Goal: Task Accomplishment & Management: Use online tool/utility

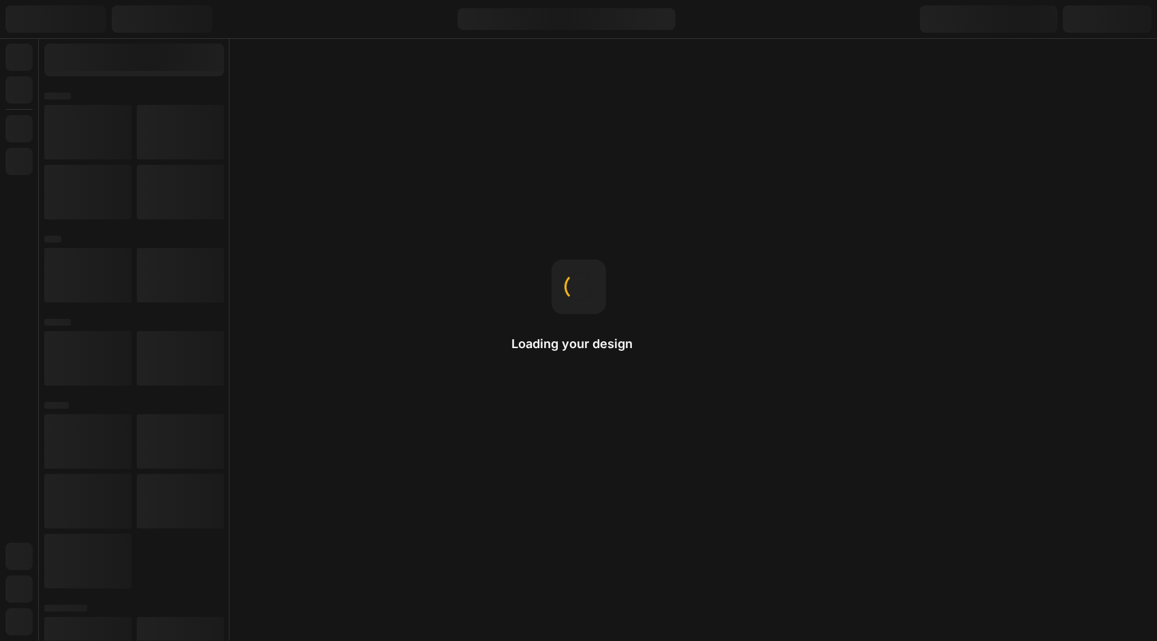
drag, startPoint x: 238, startPoint y: 15, endPoint x: 1137, endPoint y: 519, distance: 1031.0
click at [238, 15] on img at bounding box center [231, 16] width 16 height 16
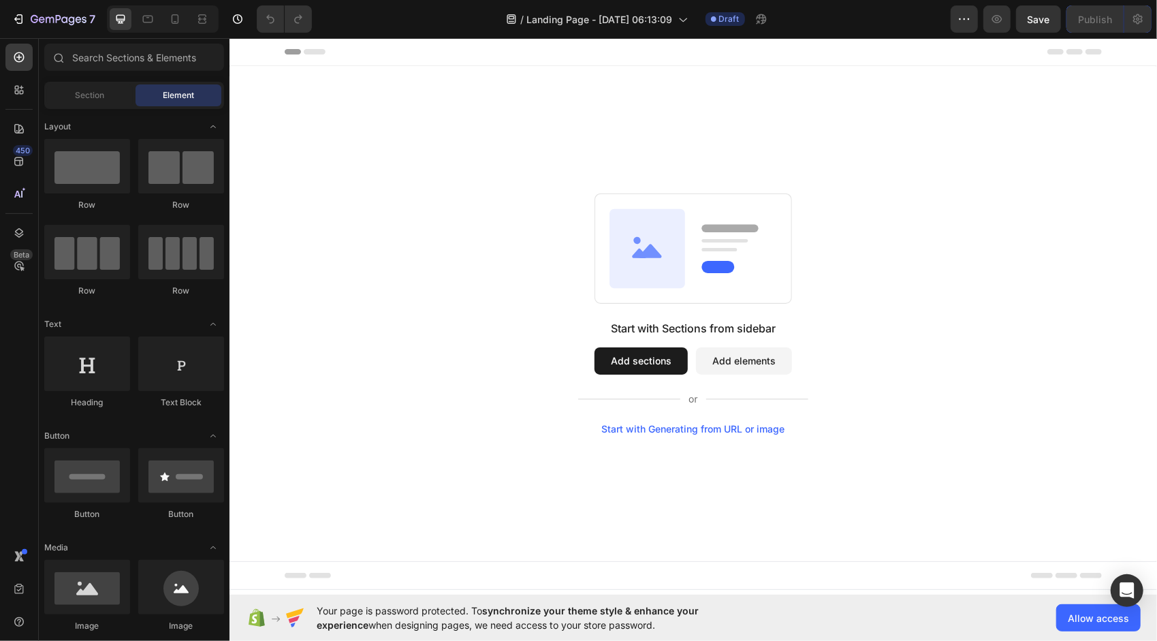
click at [644, 364] on button "Add sections" at bounding box center [640, 359] width 93 height 27
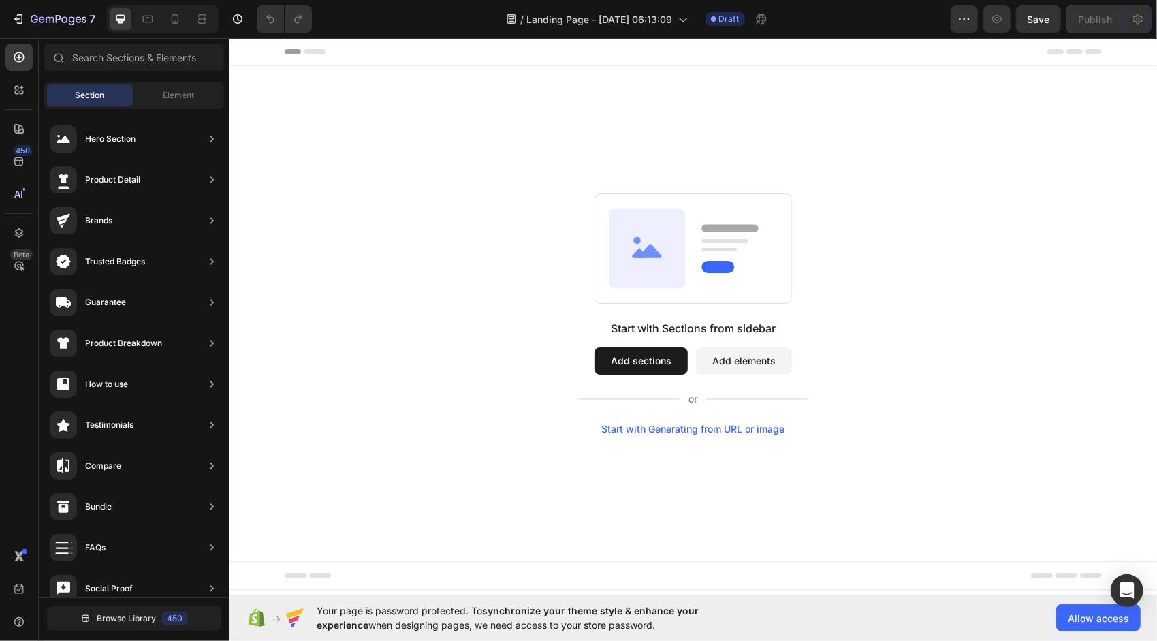
click at [637, 346] on button "Add sections" at bounding box center [640, 359] width 93 height 27
click at [626, 368] on button "Add sections" at bounding box center [640, 359] width 93 height 27
click at [720, 268] on rect at bounding box center [717, 265] width 33 height 12
click at [720, 366] on button "Add elements" at bounding box center [743, 359] width 96 height 27
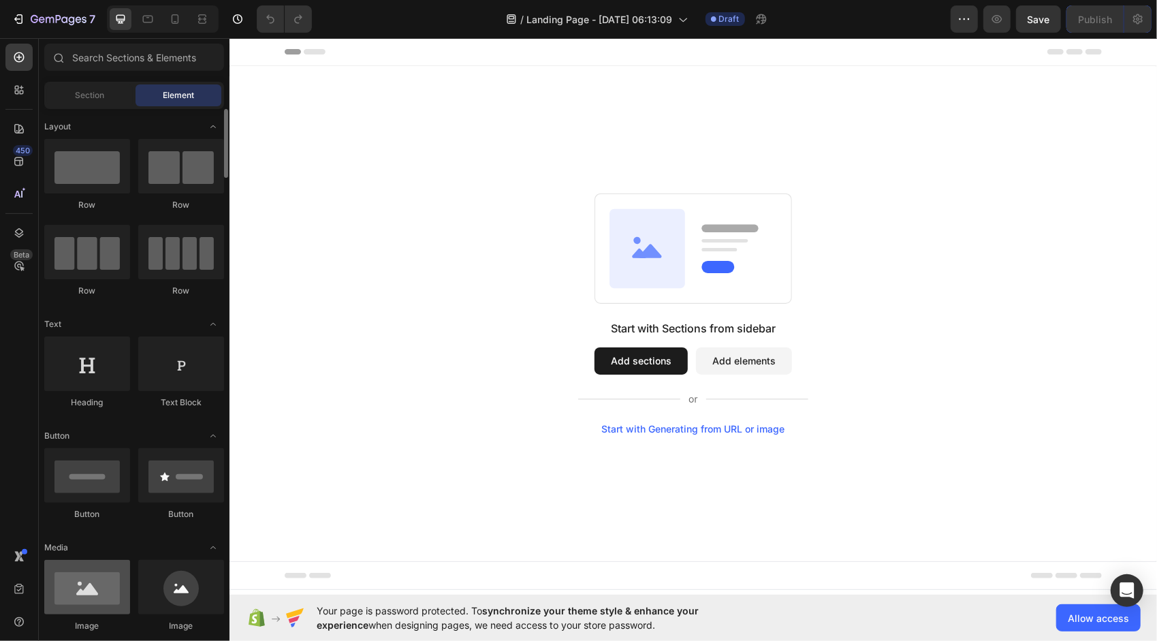
click at [96, 585] on div at bounding box center [87, 587] width 86 height 54
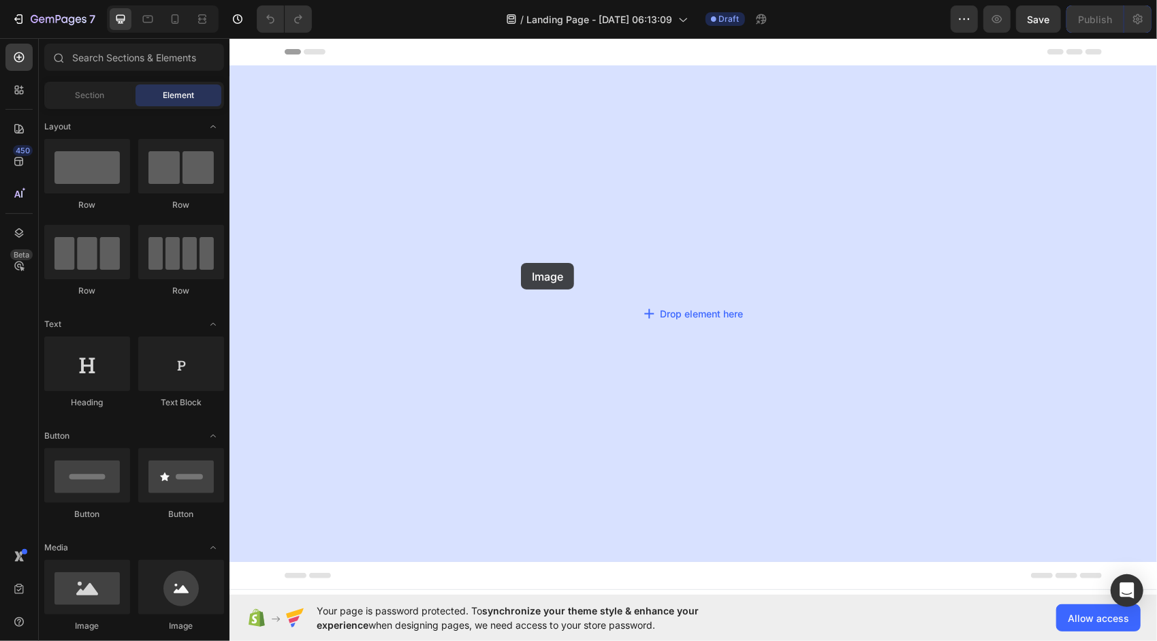
drag, startPoint x: 289, startPoint y: 635, endPoint x: 521, endPoint y: 262, distance: 439.4
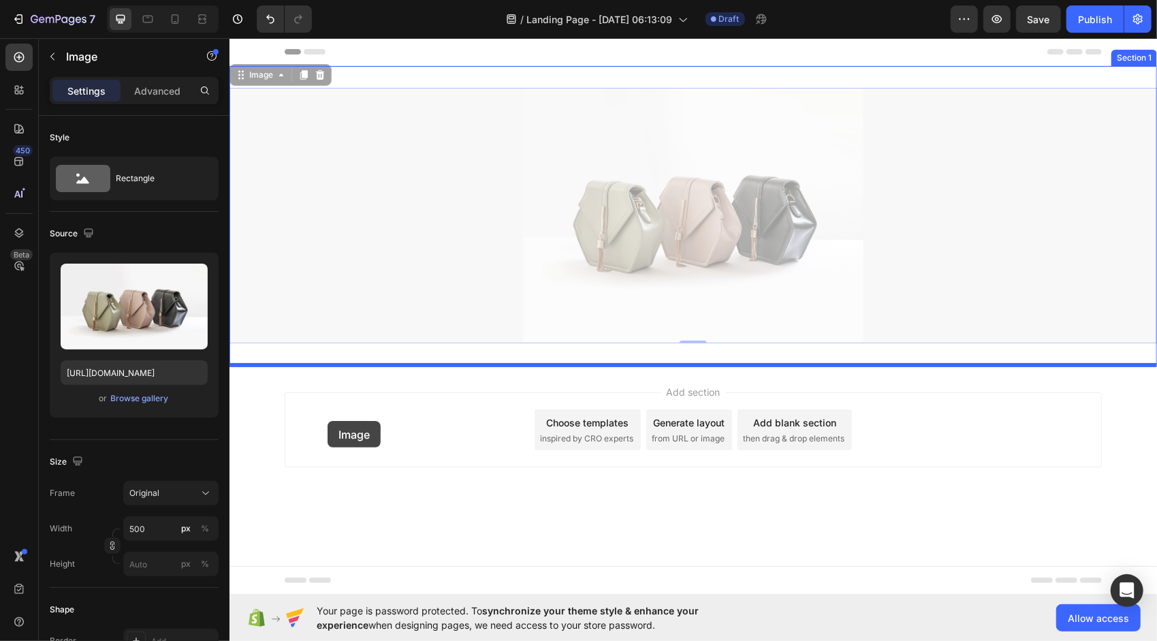
drag, startPoint x: 691, startPoint y: 229, endPoint x: 297, endPoint y: 434, distance: 443.6
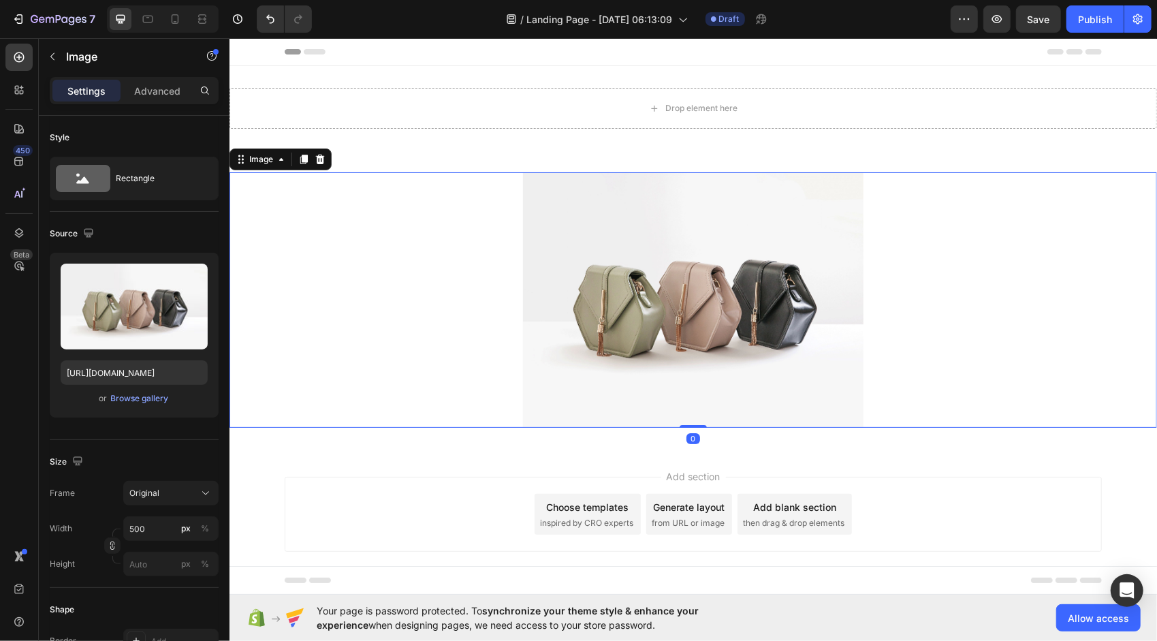
click at [320, 158] on icon at bounding box center [319, 158] width 11 height 11
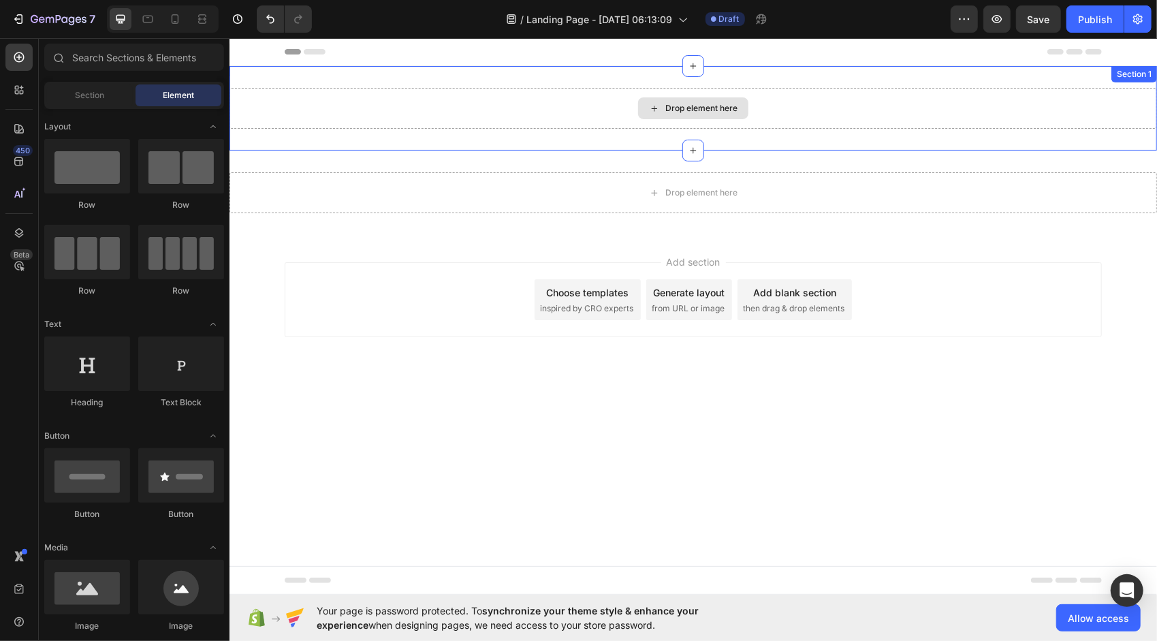
drag, startPoint x: 383, startPoint y: 308, endPoint x: 641, endPoint y: 105, distance: 329.1
click at [641, 105] on div "Header Drop element here Section 1 Drop element here Section 2 Root Start with …" at bounding box center [692, 219] width 927 height 364
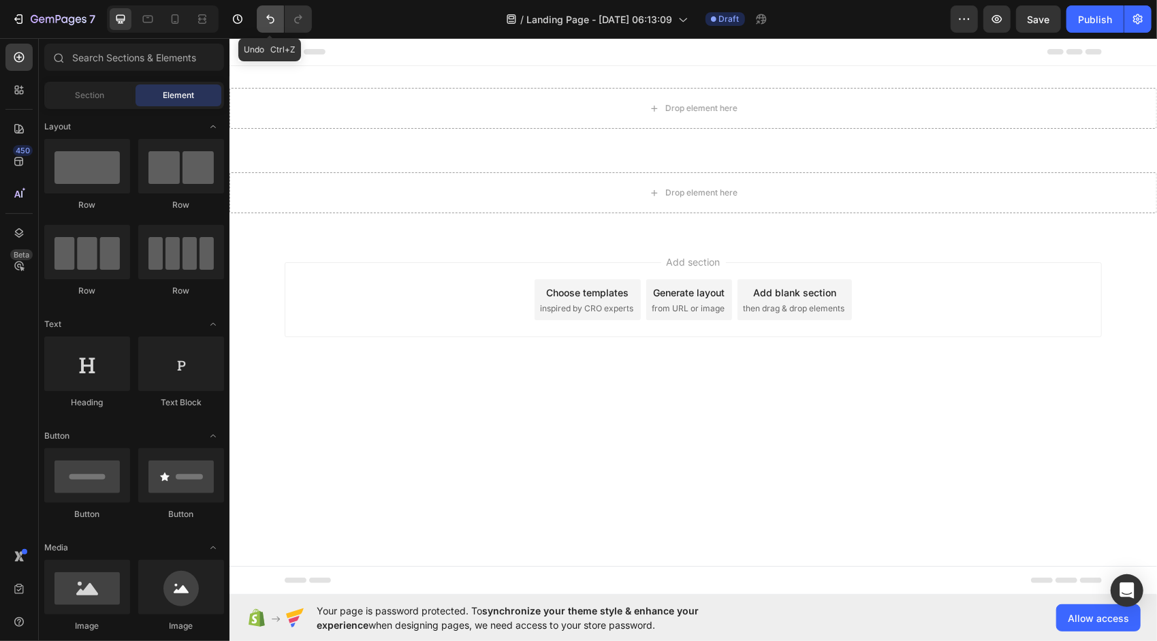
click at [270, 26] on icon "Undo/Redo" at bounding box center [270, 19] width 14 height 14
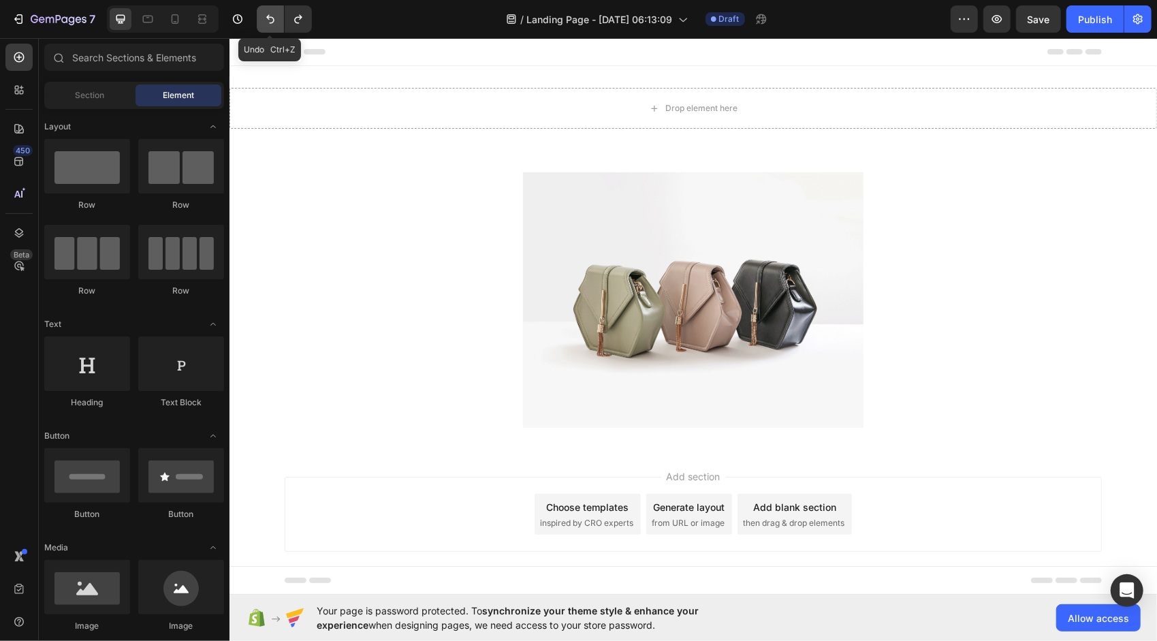
click at [270, 26] on icon "Undo/Redo" at bounding box center [270, 19] width 14 height 14
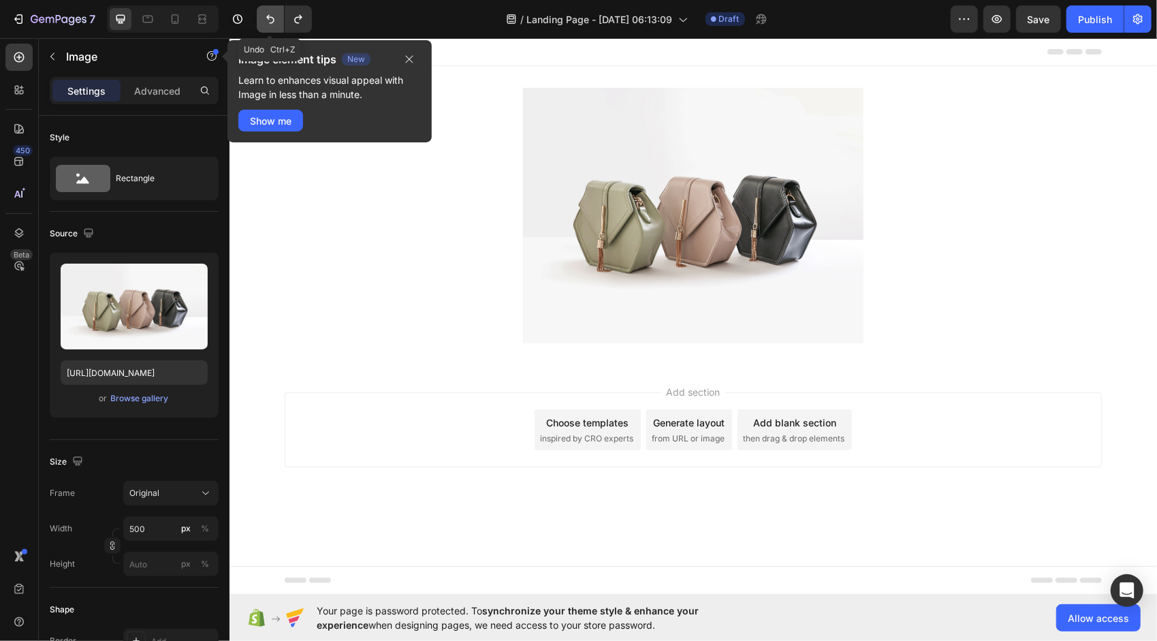
click at [270, 26] on icon "Undo/Redo" at bounding box center [270, 19] width 14 height 14
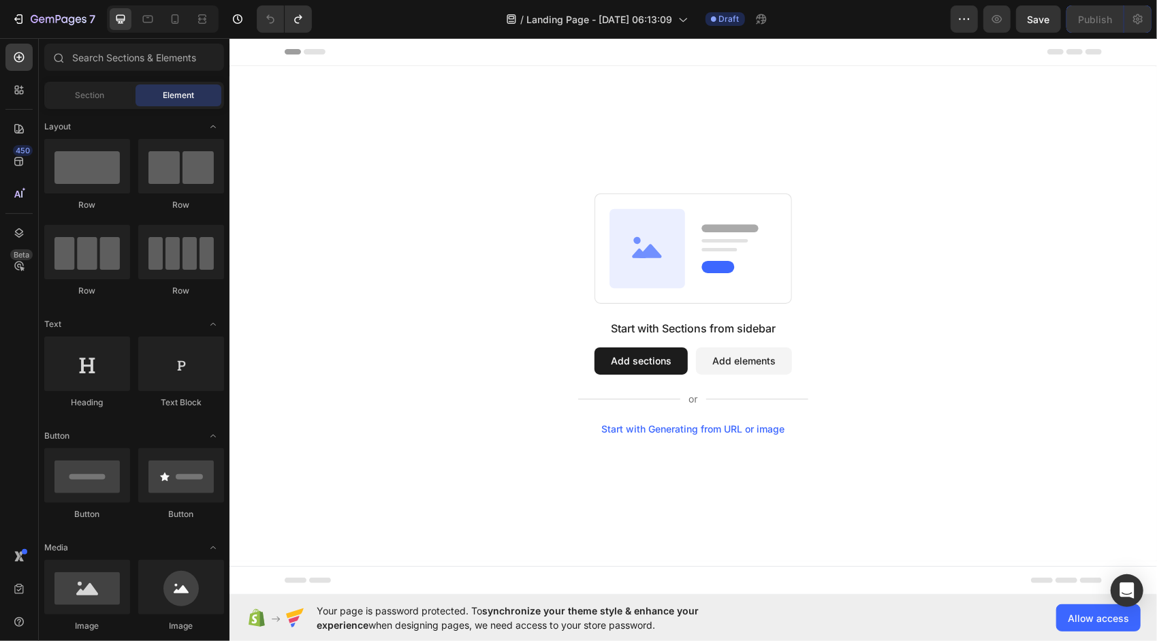
click at [706, 425] on div "Start with Generating from URL or image" at bounding box center [692, 428] width 183 height 11
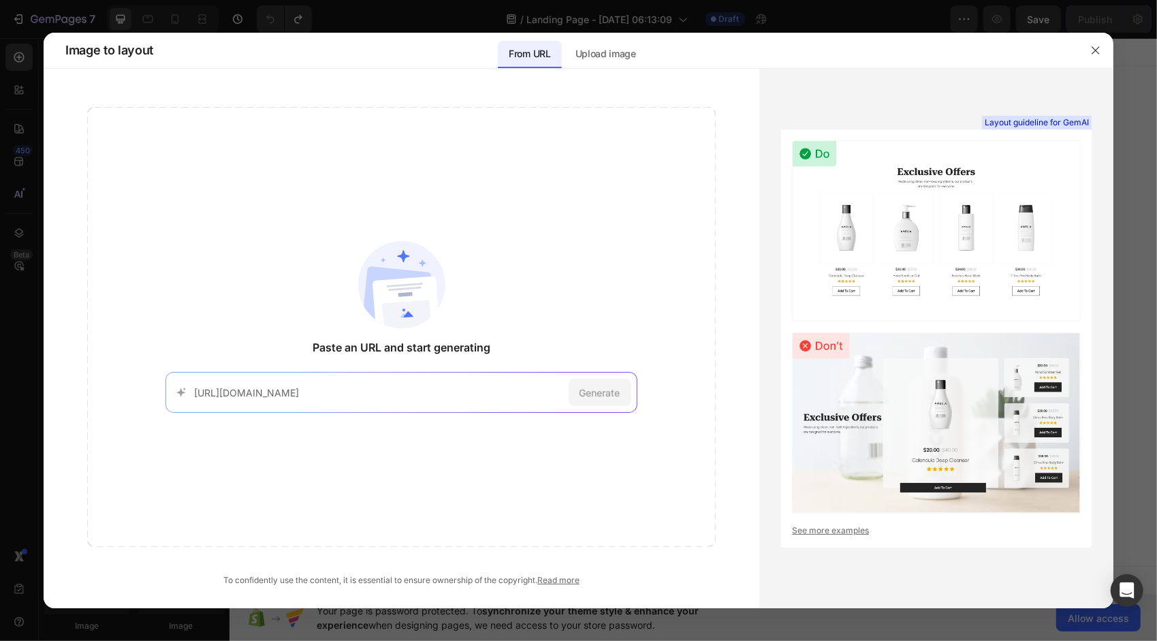
scroll to position [0, 752]
type input "https://www.sephora.fr/?utm_source=bing&utm_medium=cpc&utm_campaign=SephoraEUR_…"
click at [593, 398] on span "Generate" at bounding box center [599, 392] width 41 height 14
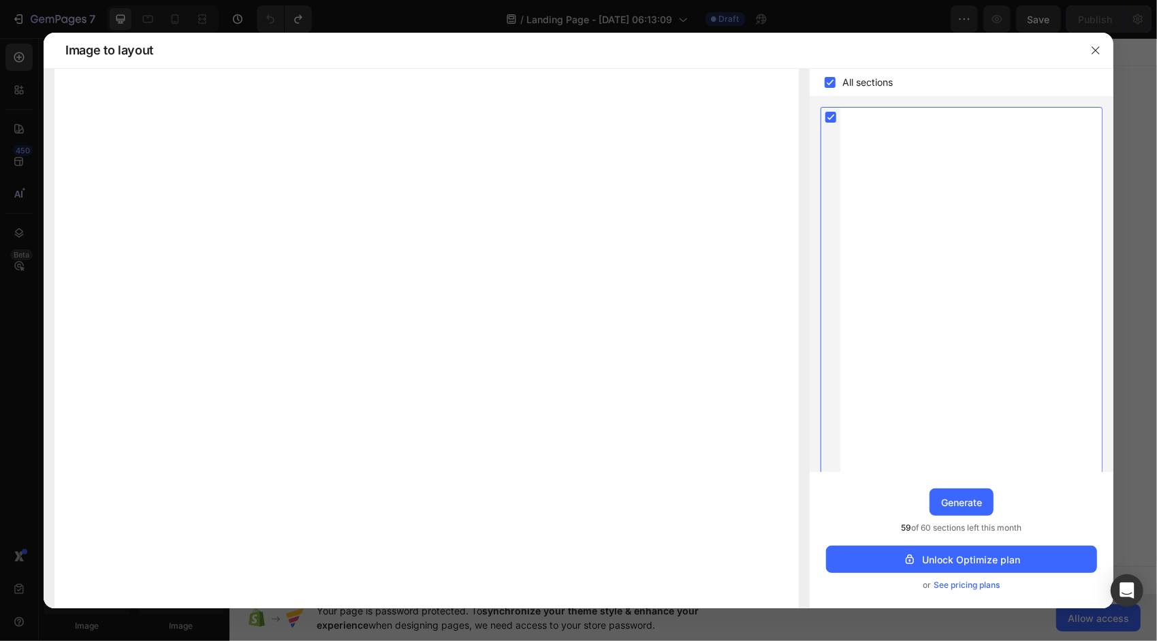
scroll to position [0, 0]
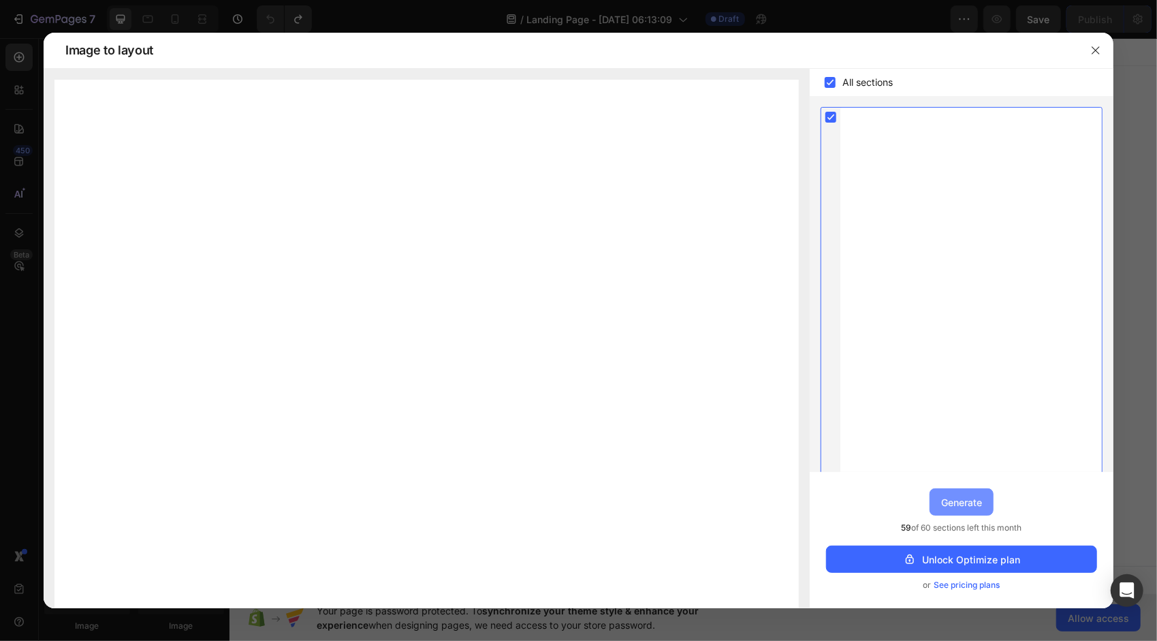
click at [934, 494] on button "Generate" at bounding box center [961, 501] width 64 height 27
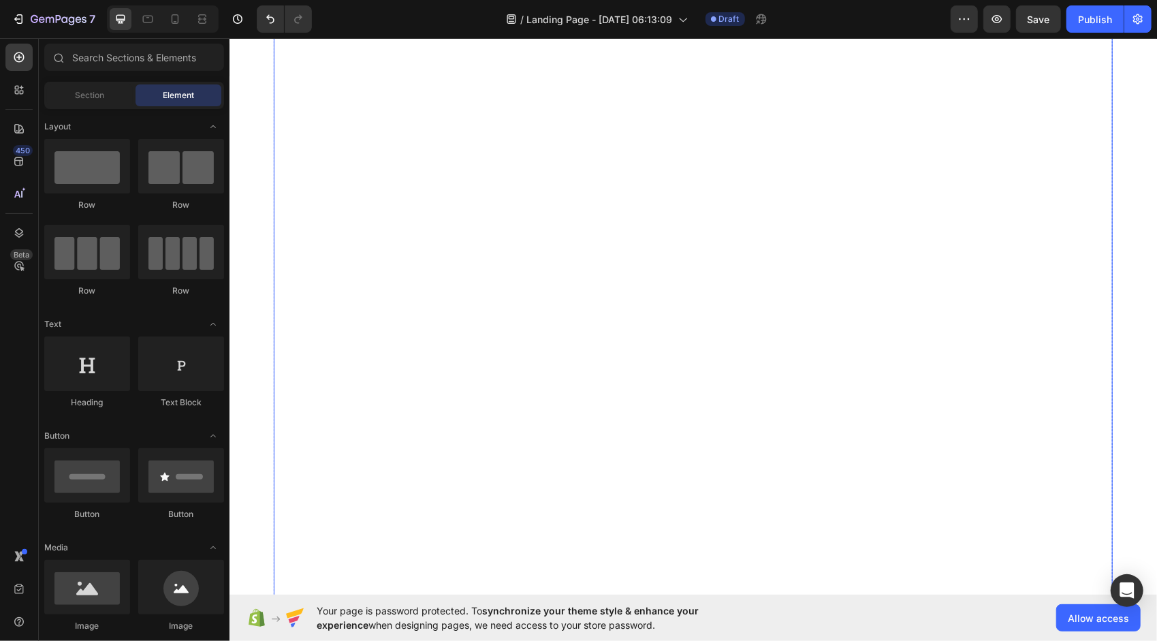
scroll to position [1542, 0]
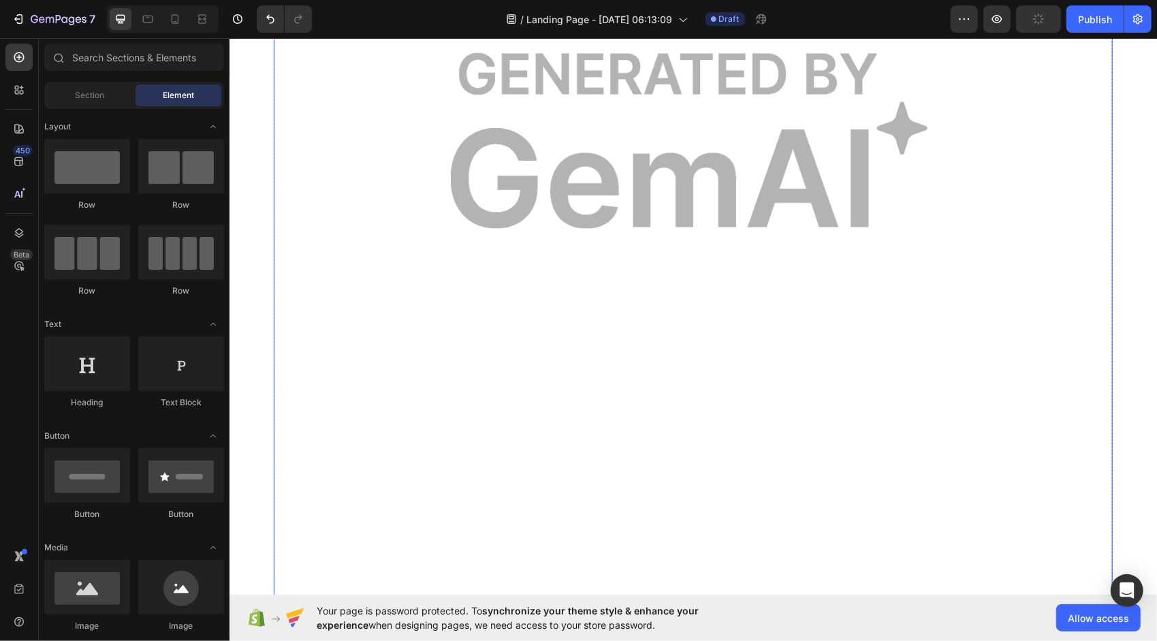
click at [732, 110] on img at bounding box center [692, 140] width 839 height 3234
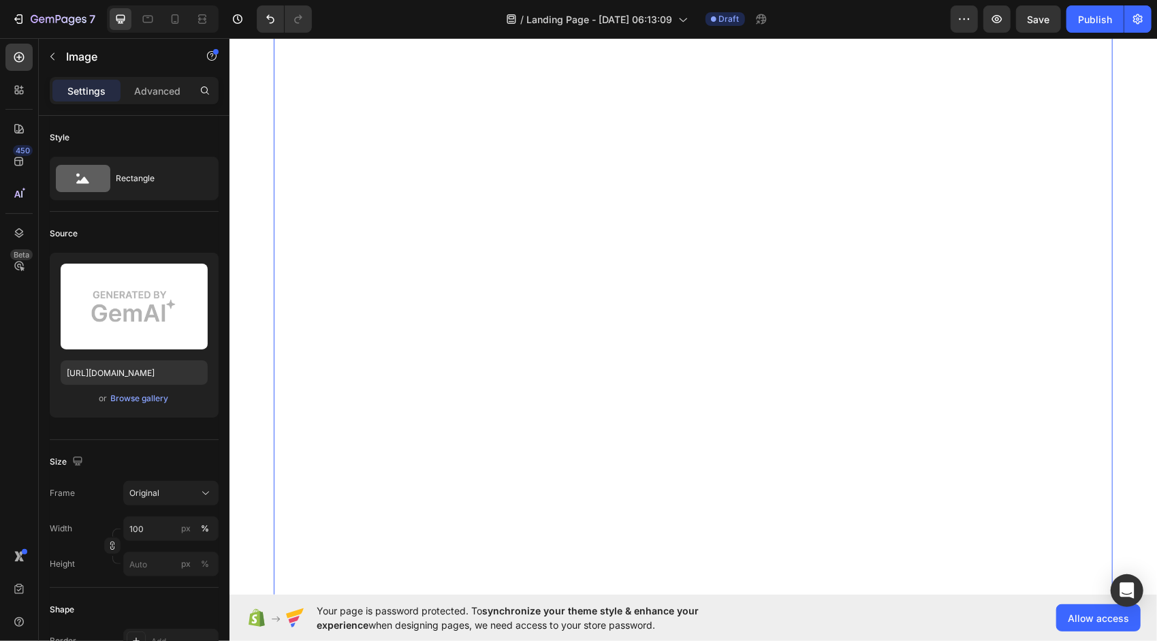
scroll to position [2900, 0]
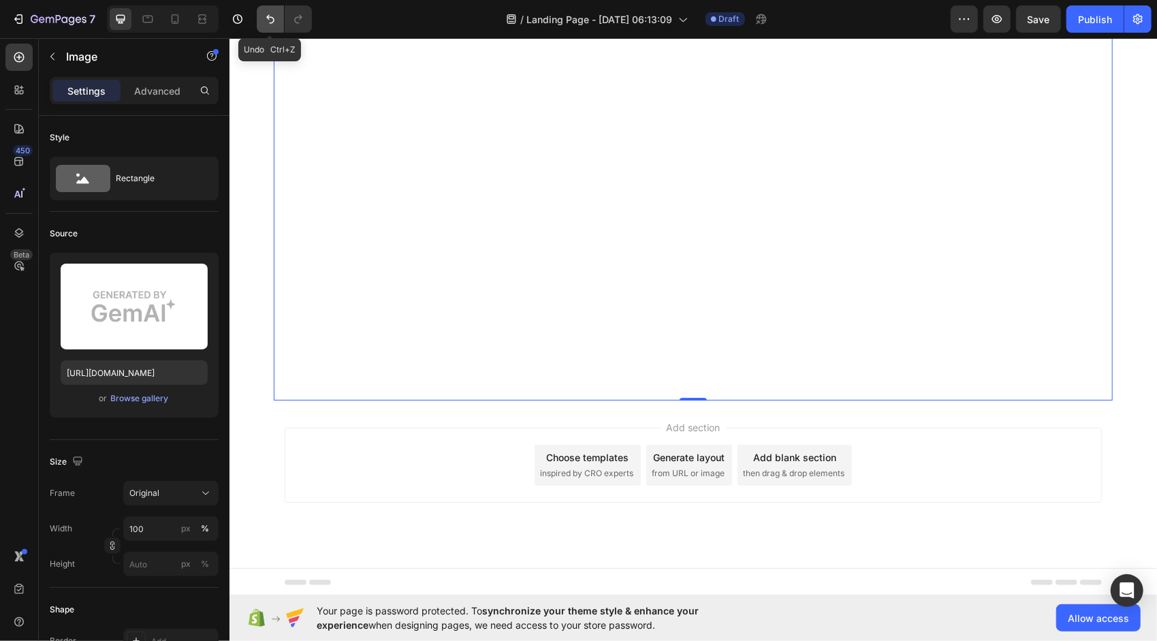
click at [272, 25] on icon "Undo/Redo" at bounding box center [270, 19] width 14 height 14
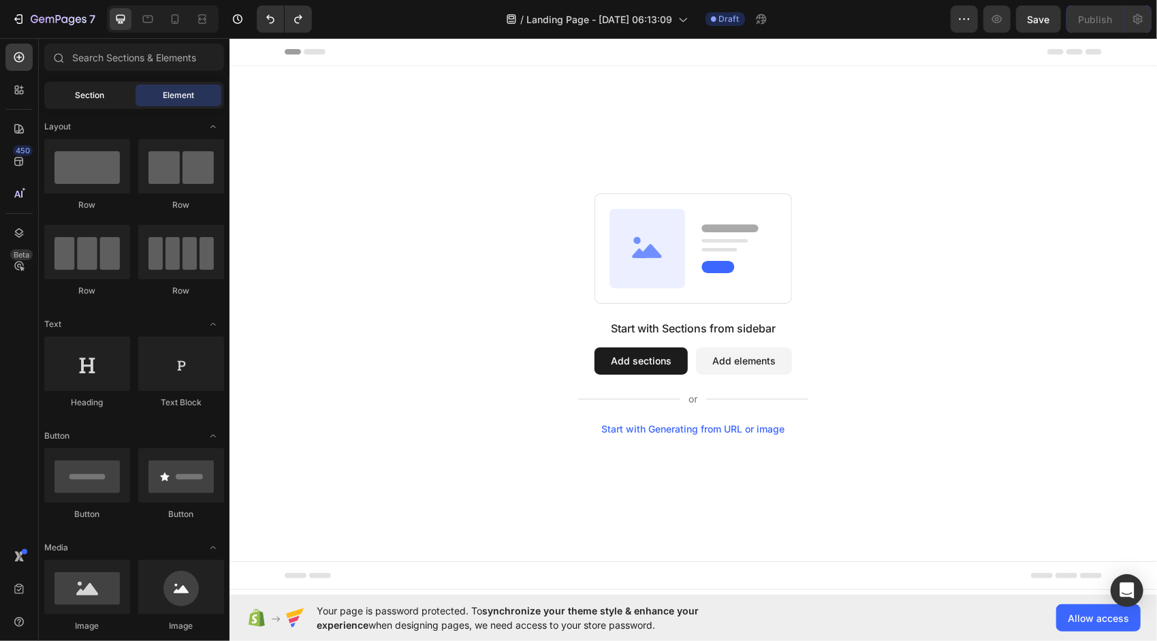
click at [84, 90] on span "Section" at bounding box center [90, 95] width 29 height 12
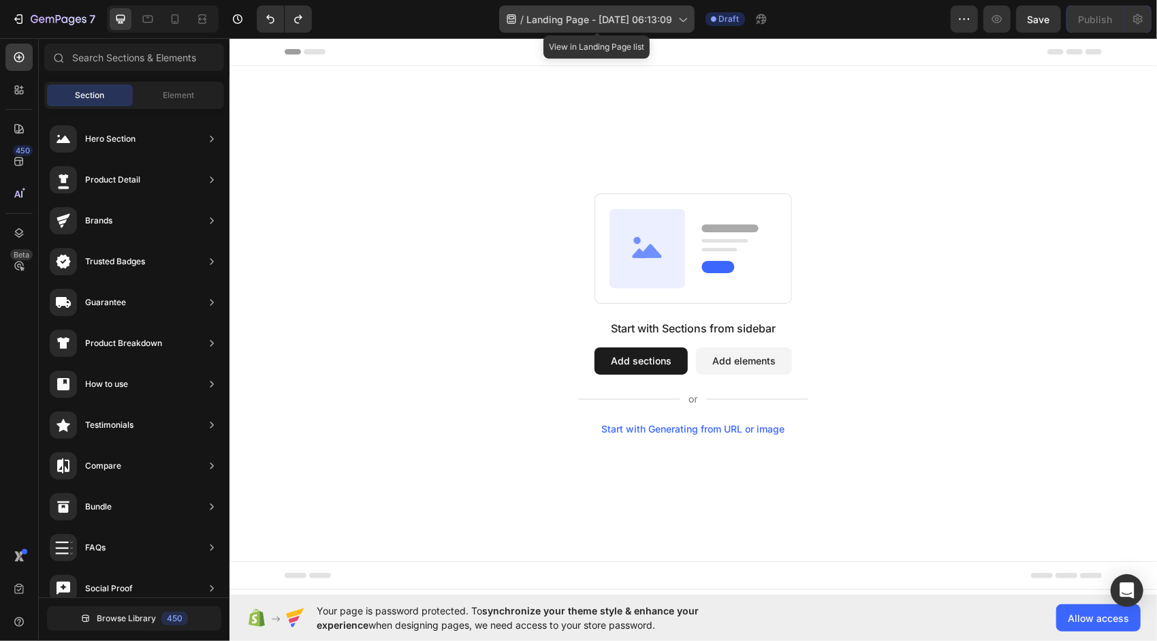
click at [673, 25] on span "Landing Page - [DATE] 06:13:09" at bounding box center [600, 19] width 146 height 14
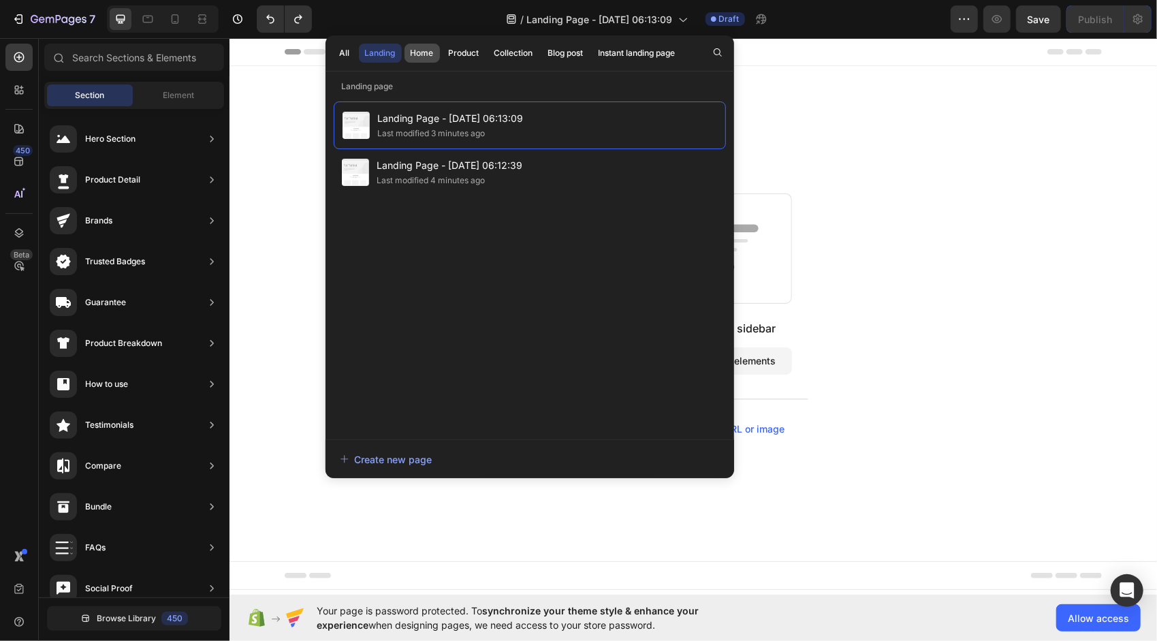
click at [408, 57] on button "Home" at bounding box center [421, 53] width 35 height 19
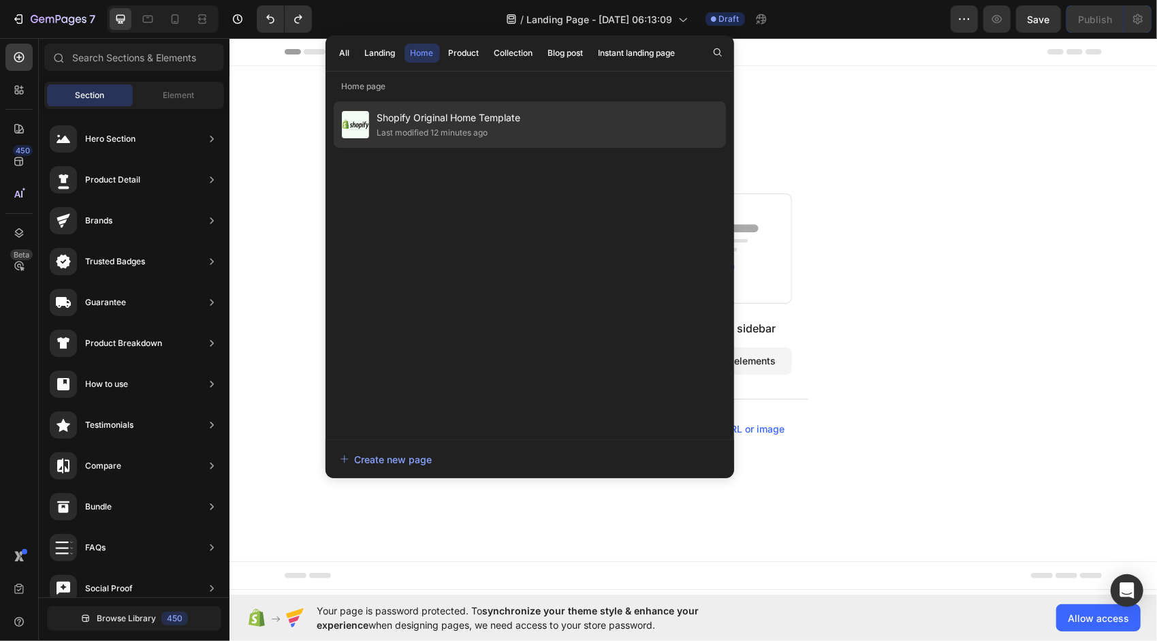
click at [418, 124] on span "Shopify Original Home Template" at bounding box center [449, 118] width 144 height 16
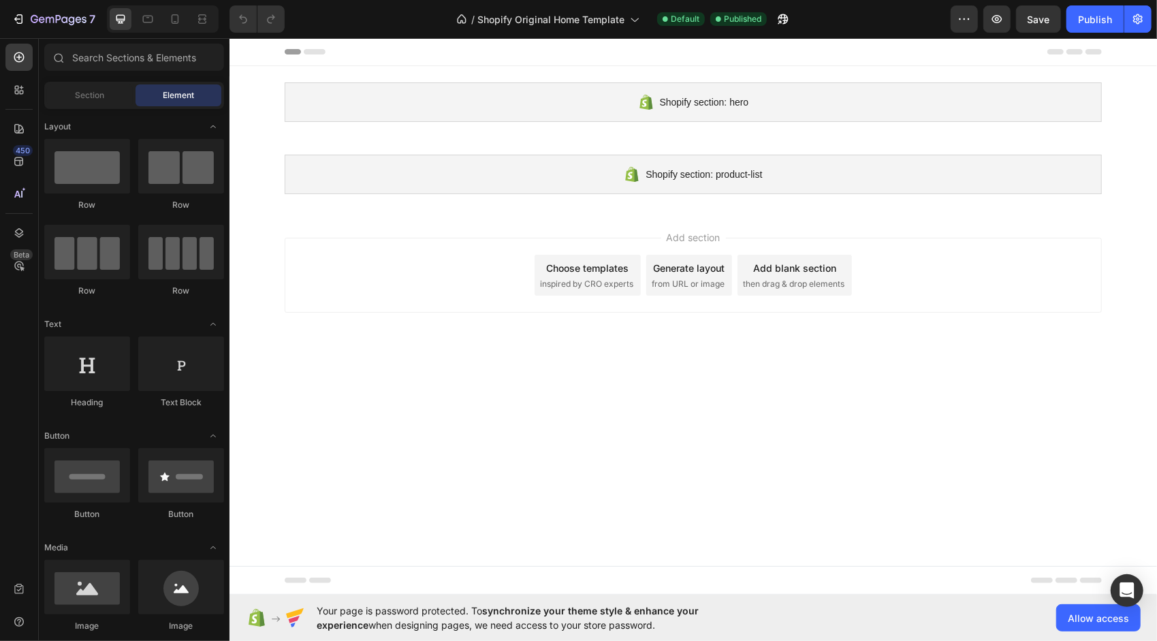
click at [78, 106] on div "Section Element" at bounding box center [134, 95] width 180 height 27
click at [95, 96] on span "Section" at bounding box center [90, 95] width 29 height 12
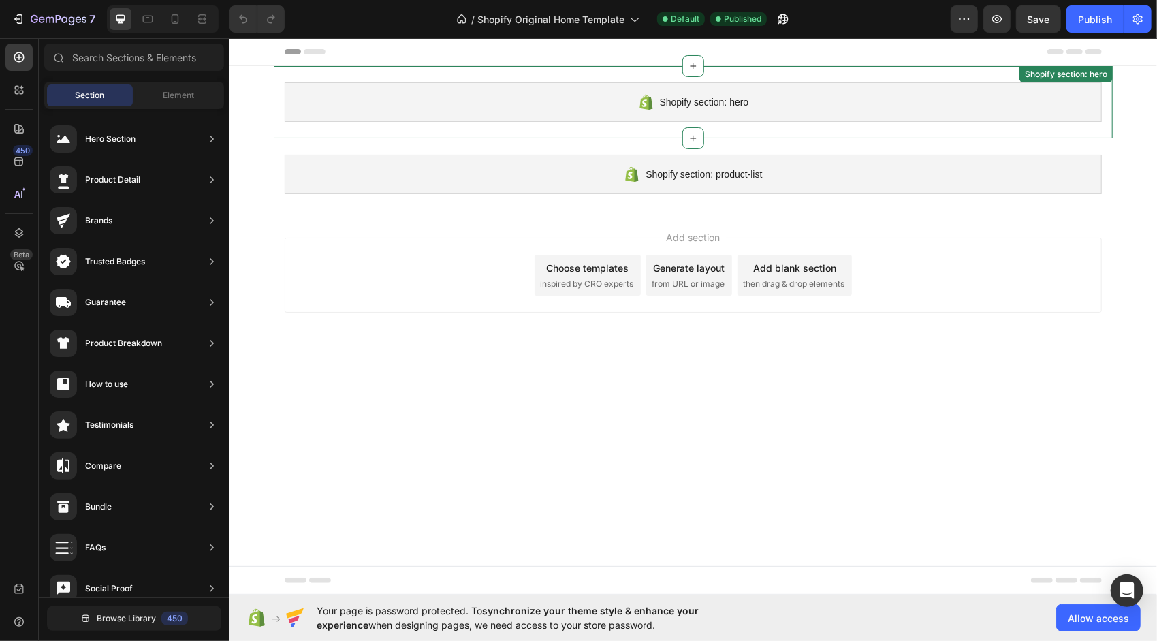
click at [660, 99] on span "Shopify section: hero" at bounding box center [703, 101] width 89 height 16
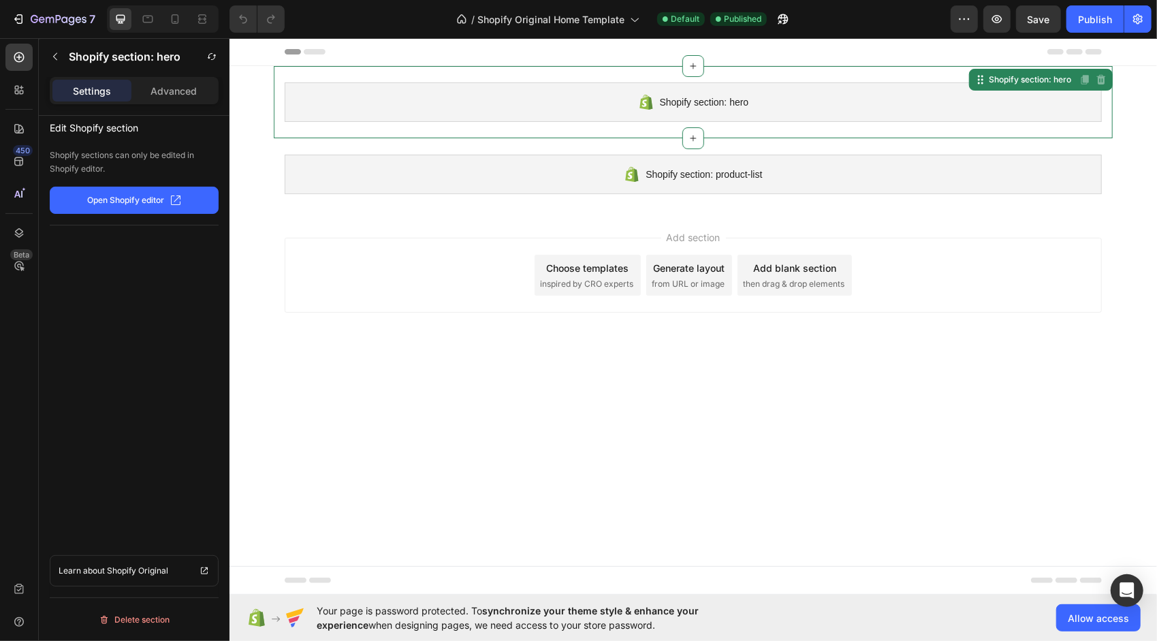
click at [629, 291] on div "Choose templates inspired by CRO experts" at bounding box center [587, 274] width 106 height 41
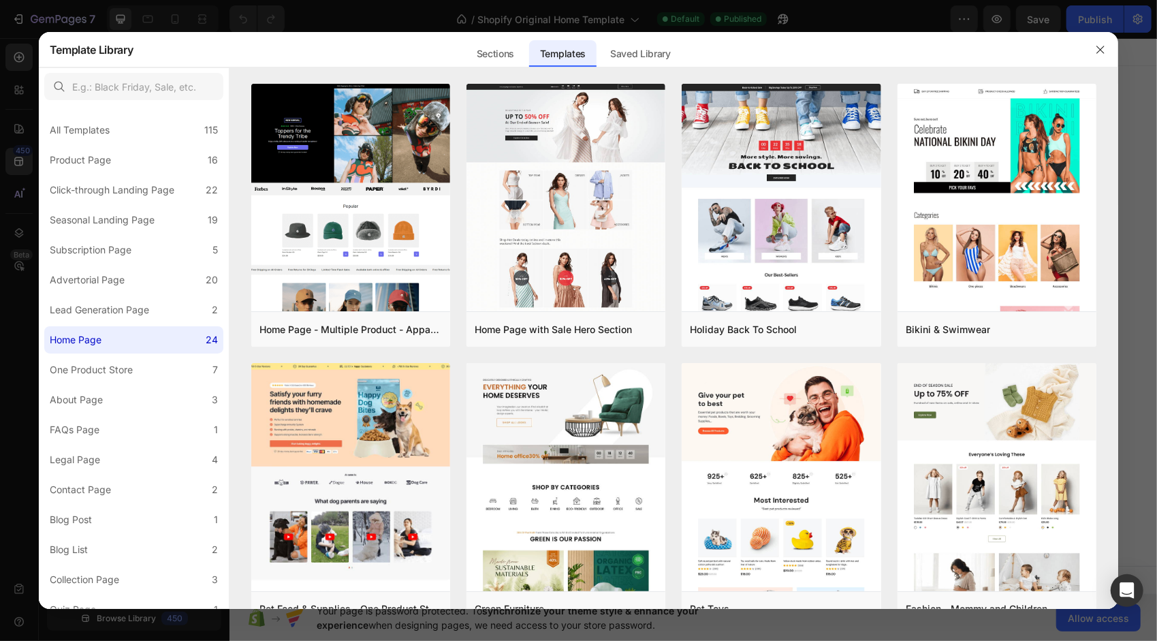
click at [176, 102] on div at bounding box center [134, 86] width 190 height 38
click at [174, 91] on input "text" at bounding box center [133, 86] width 179 height 27
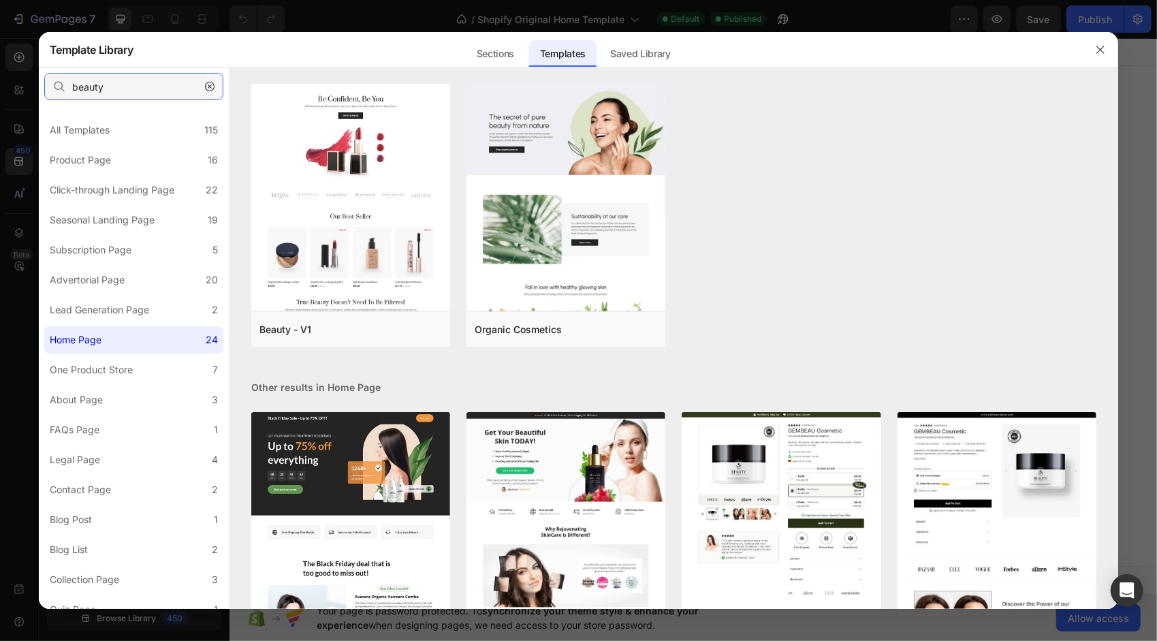
scroll to position [362, 0]
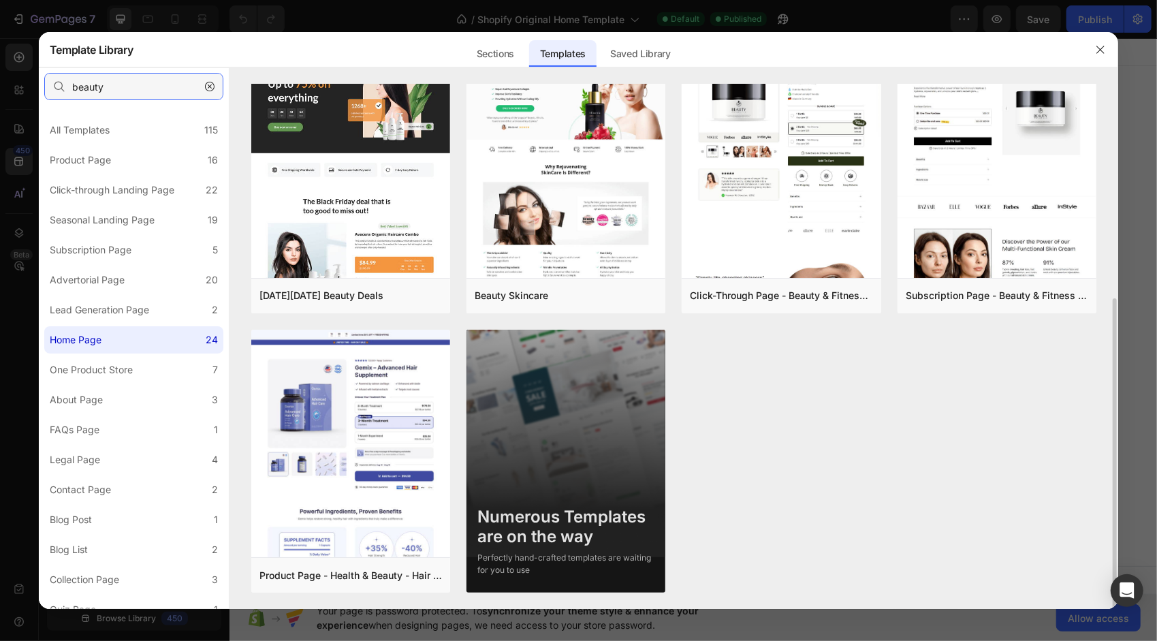
type input "beauty"
click at [563, 459] on img at bounding box center [565, 466] width 199 height 275
click at [585, 549] on div "Numerous Templates are on the way Perfectly hand-crafted templates are waiting …" at bounding box center [565, 536] width 199 height 80
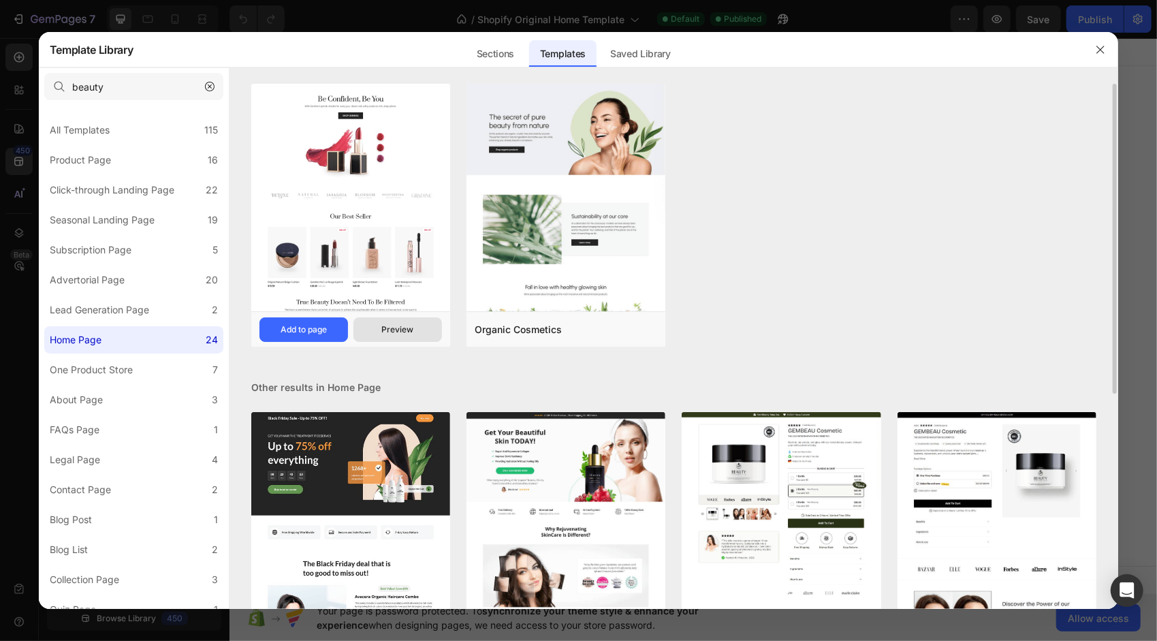
click at [407, 331] on div "Preview" at bounding box center [397, 329] width 32 height 12
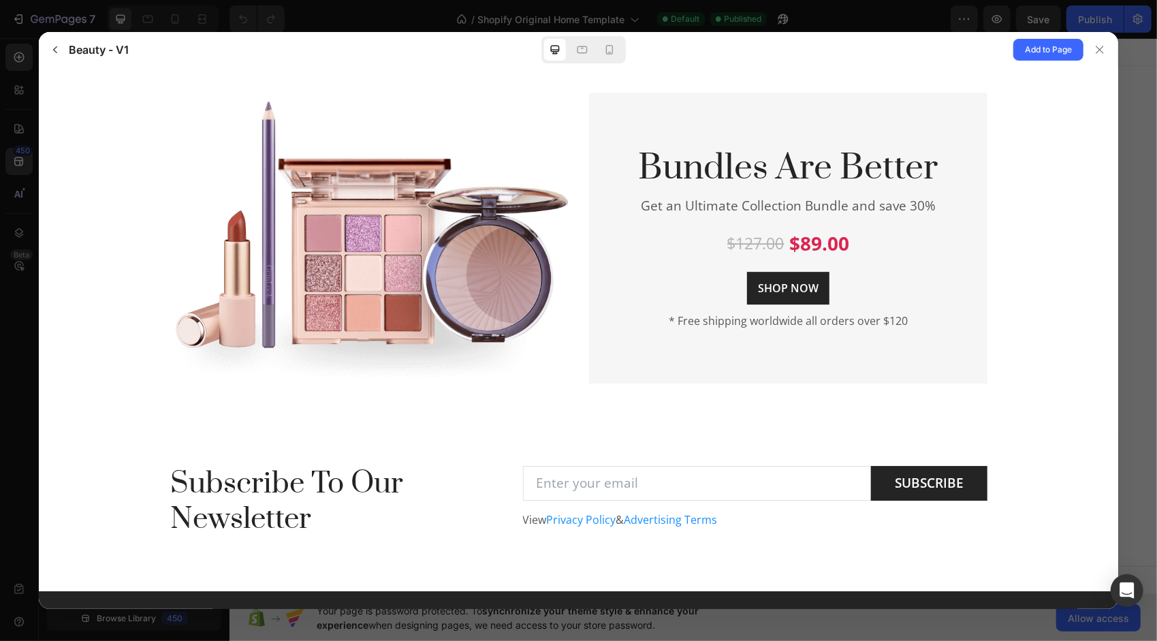
scroll to position [2779, 0]
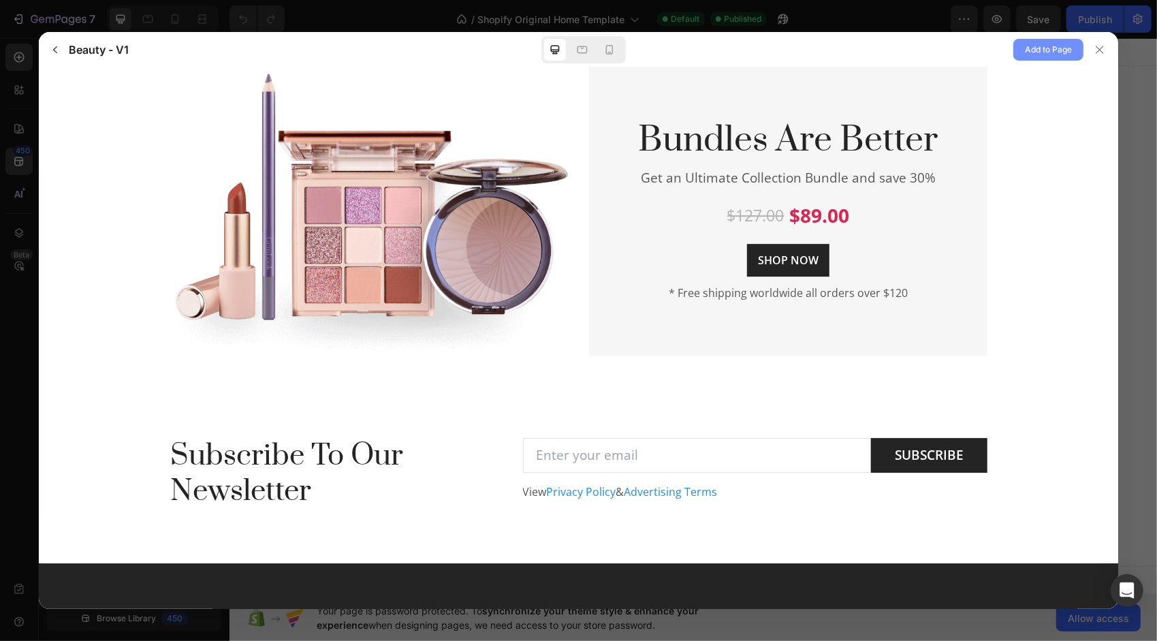
click at [1036, 52] on span "Add to Page" at bounding box center [1047, 50] width 47 height 16
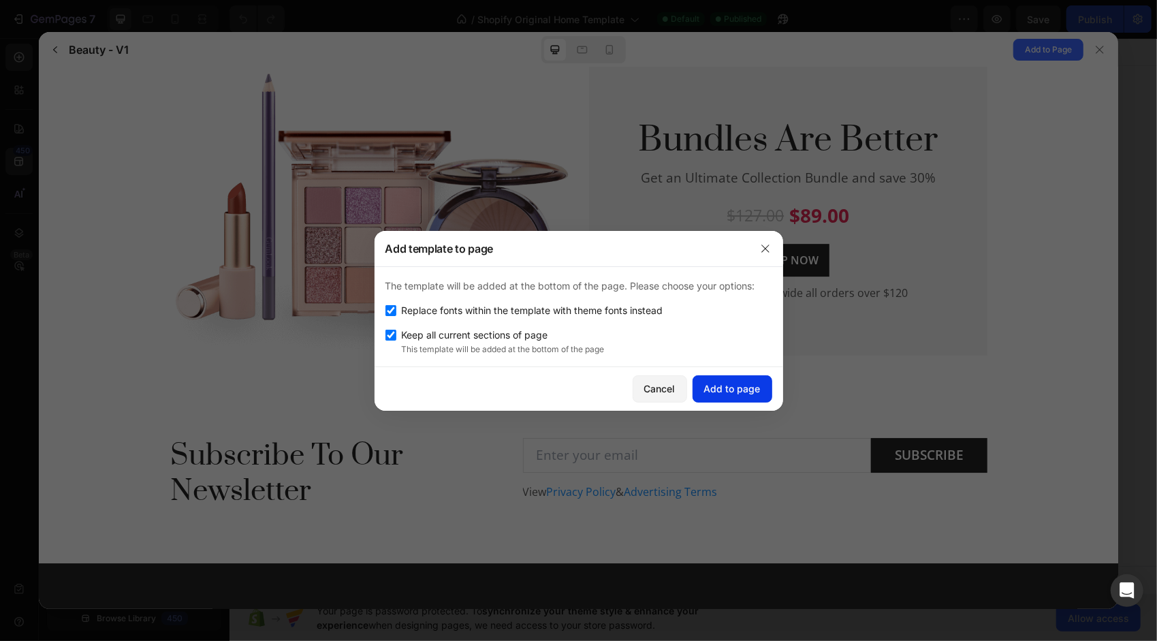
click at [719, 393] on div "Add to page" at bounding box center [732, 388] width 56 height 14
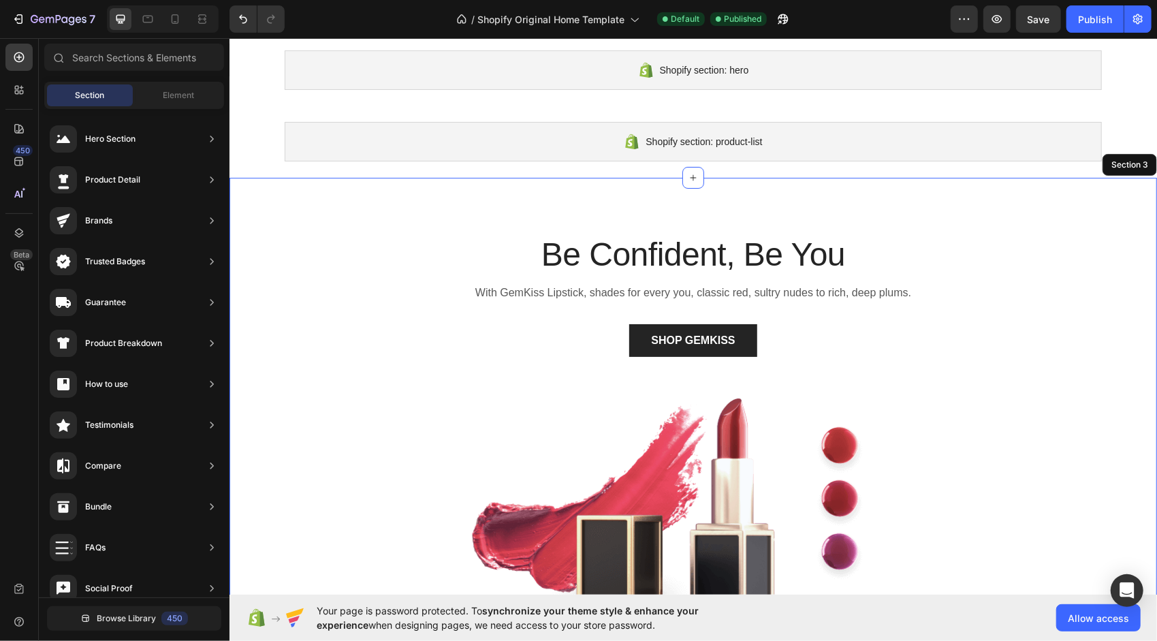
scroll to position [0, 0]
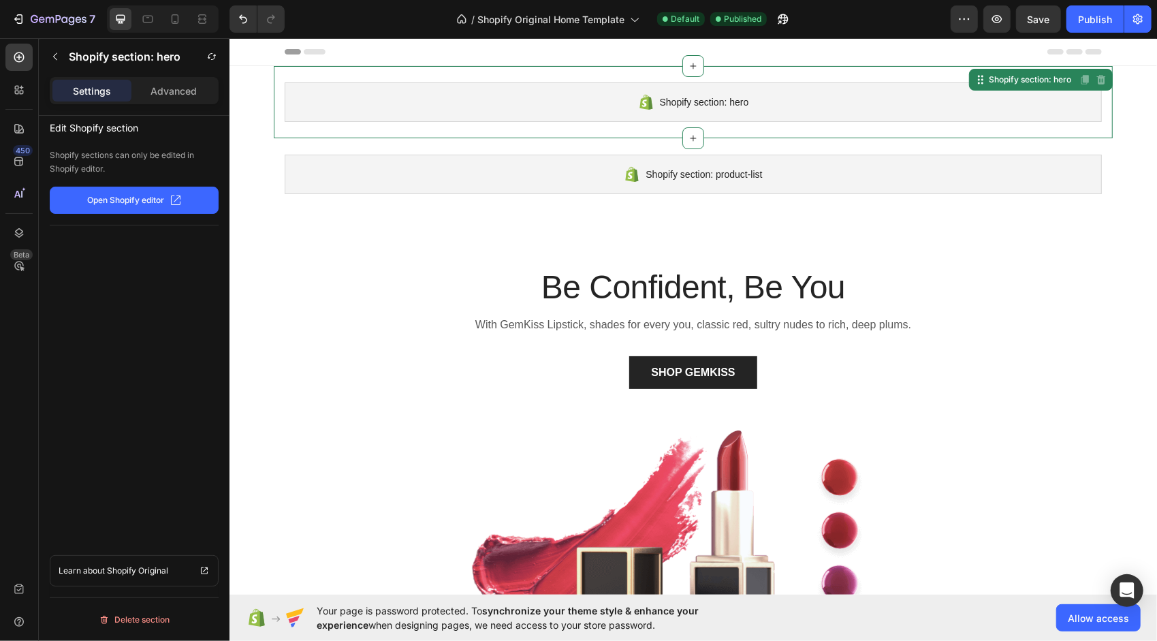
click at [613, 102] on div "Shopify section: hero" at bounding box center [692, 101] width 817 height 39
click at [1098, 82] on icon at bounding box center [1101, 79] width 9 height 10
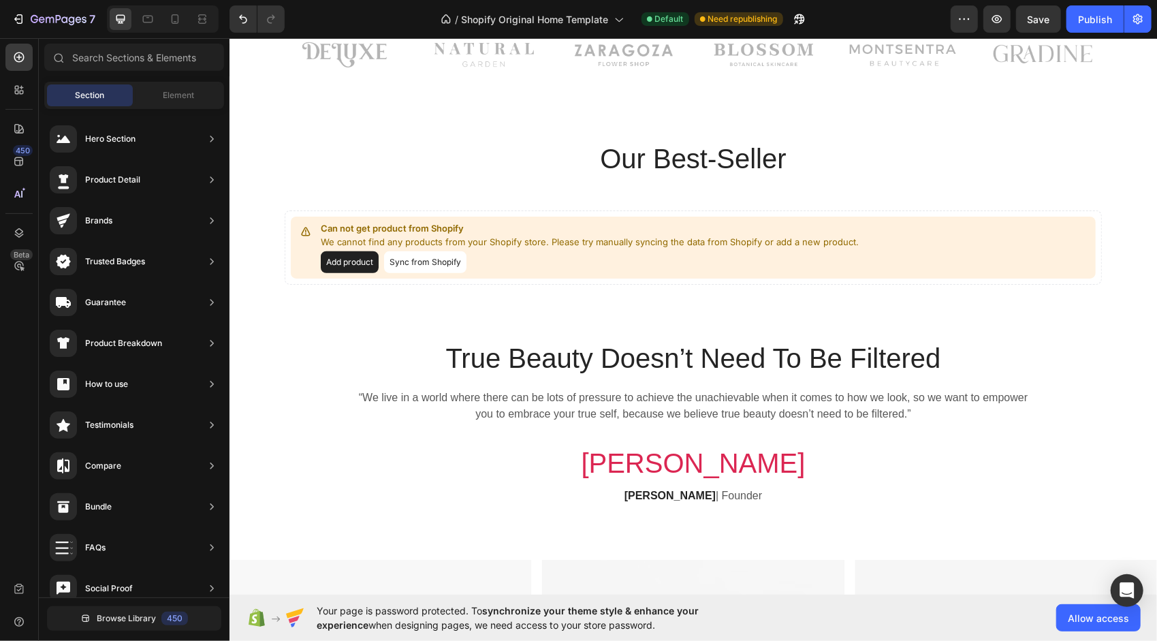
scroll to position [715, 0]
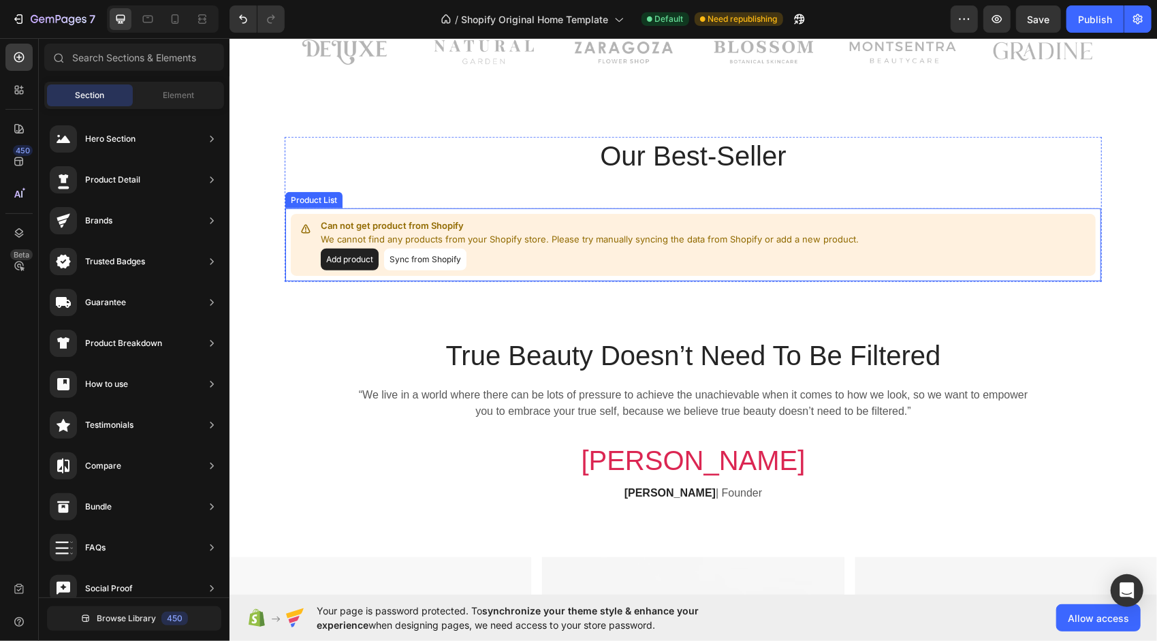
click at [349, 257] on button "Add product" at bounding box center [349, 259] width 58 height 22
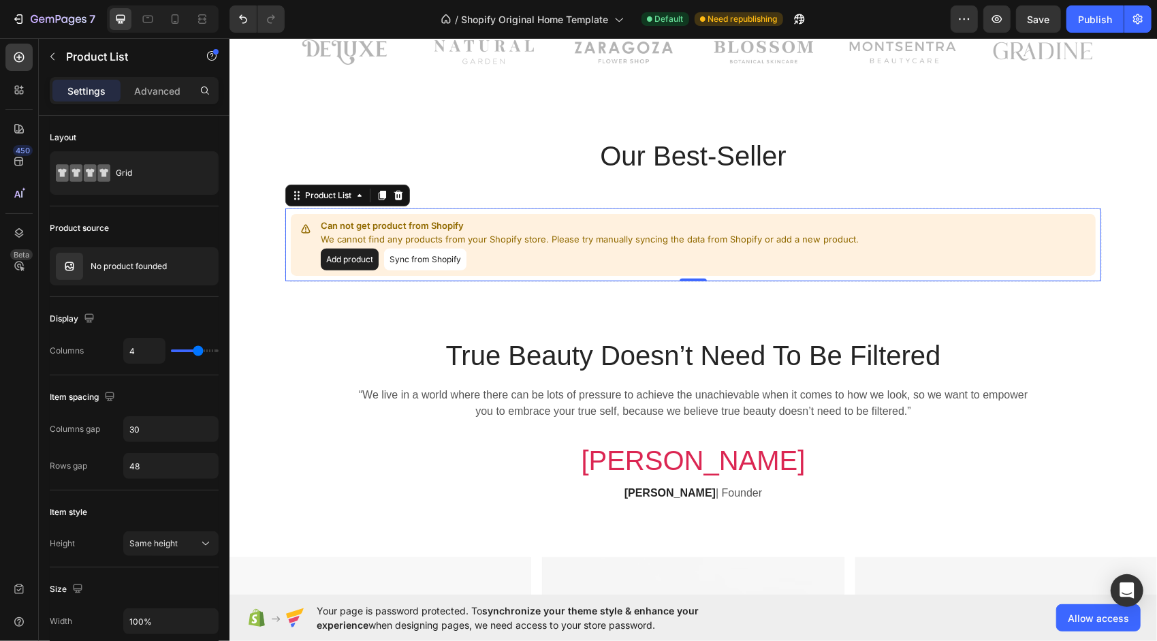
click at [411, 255] on button "Sync from Shopify" at bounding box center [424, 259] width 82 height 22
click at [392, 249] on button "Sync from Shopify" at bounding box center [424, 259] width 82 height 22
click at [301, 366] on div "True Beauty Doesn’t Need To Be Filtered Heading “We live in a world where there…" at bounding box center [692, 430] width 907 height 188
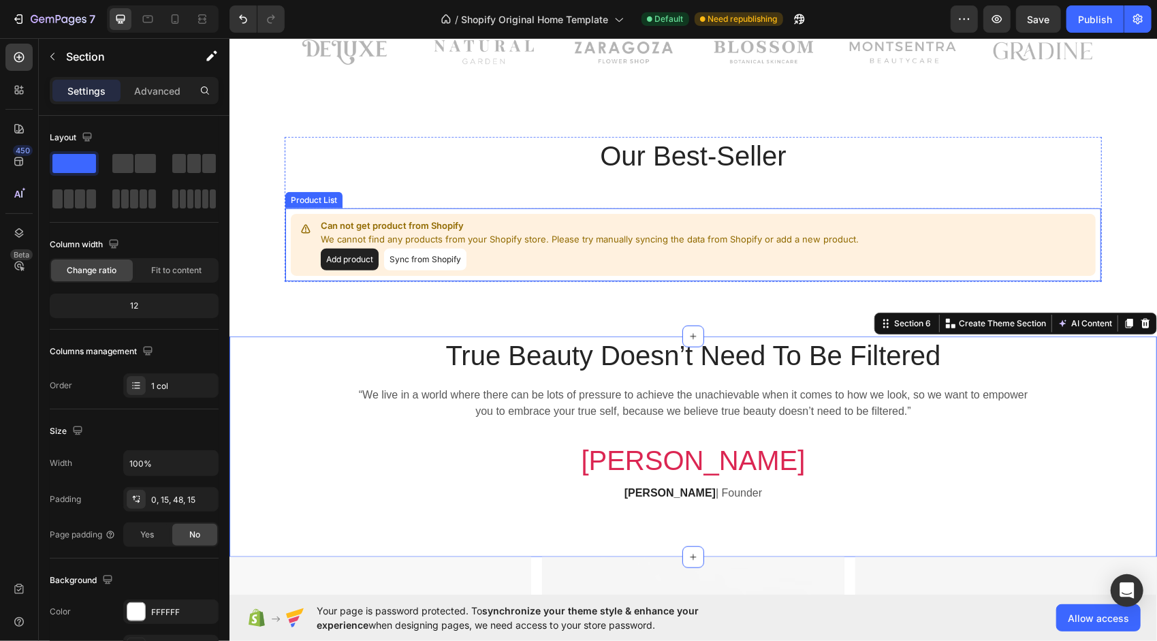
click at [430, 224] on p "Can not get product from Shopify" at bounding box center [589, 226] width 538 height 14
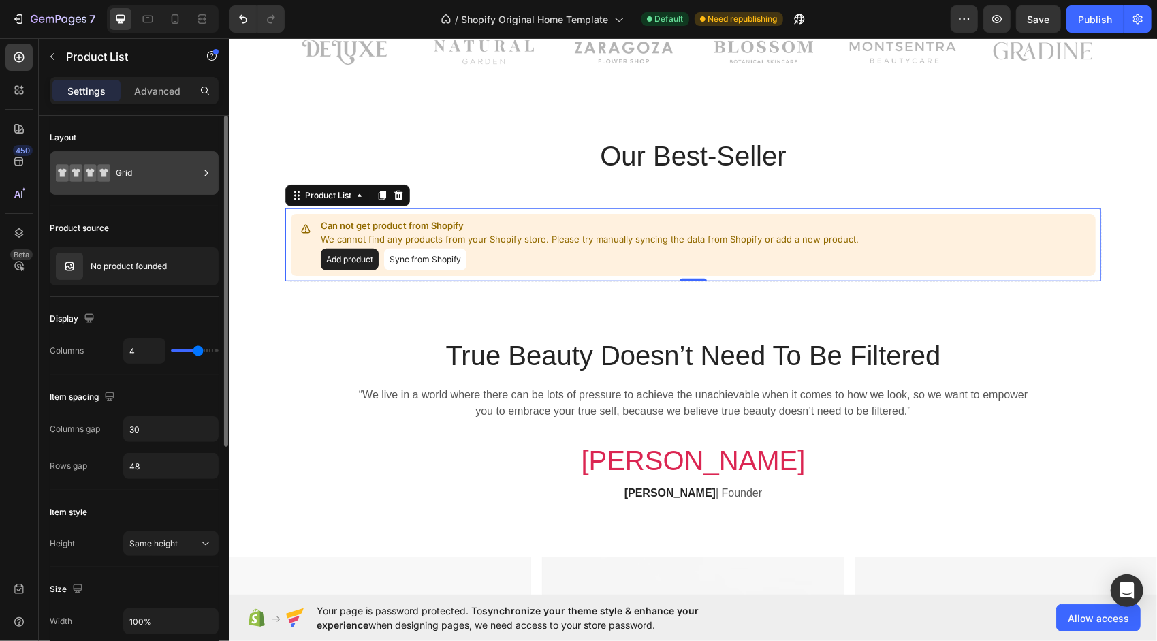
click at [144, 173] on div "Grid" at bounding box center [157, 172] width 83 height 31
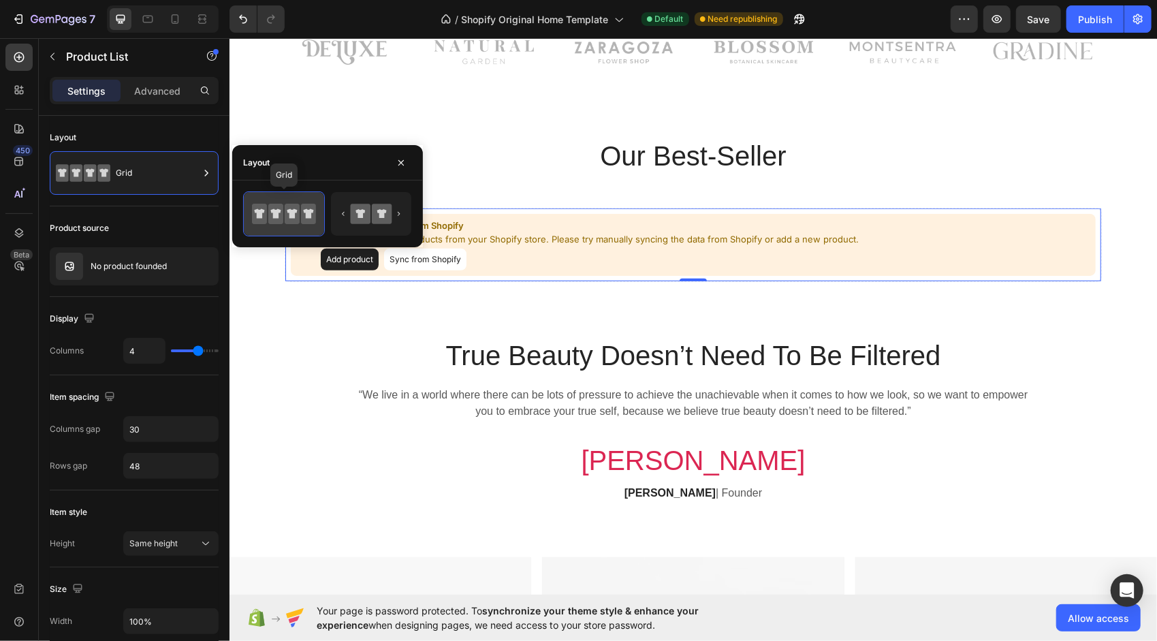
click at [300, 216] on icon at bounding box center [284, 213] width 64 height 27
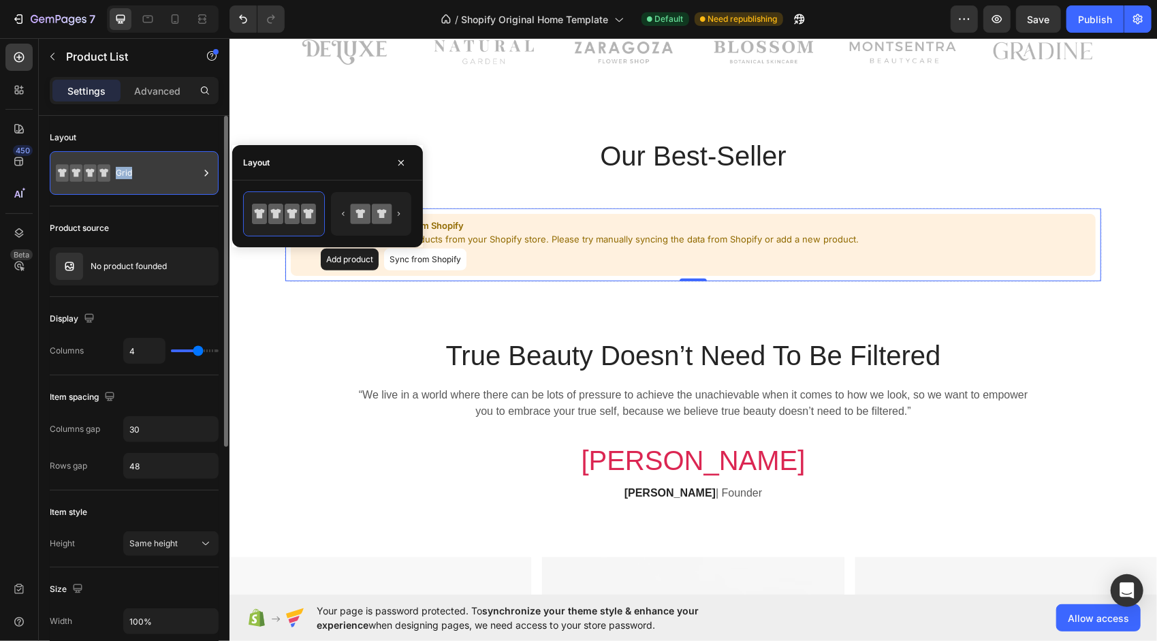
drag, startPoint x: 180, startPoint y: 178, endPoint x: 145, endPoint y: 180, distance: 35.5
click at [145, 180] on div "Grid" at bounding box center [134, 173] width 169 height 44
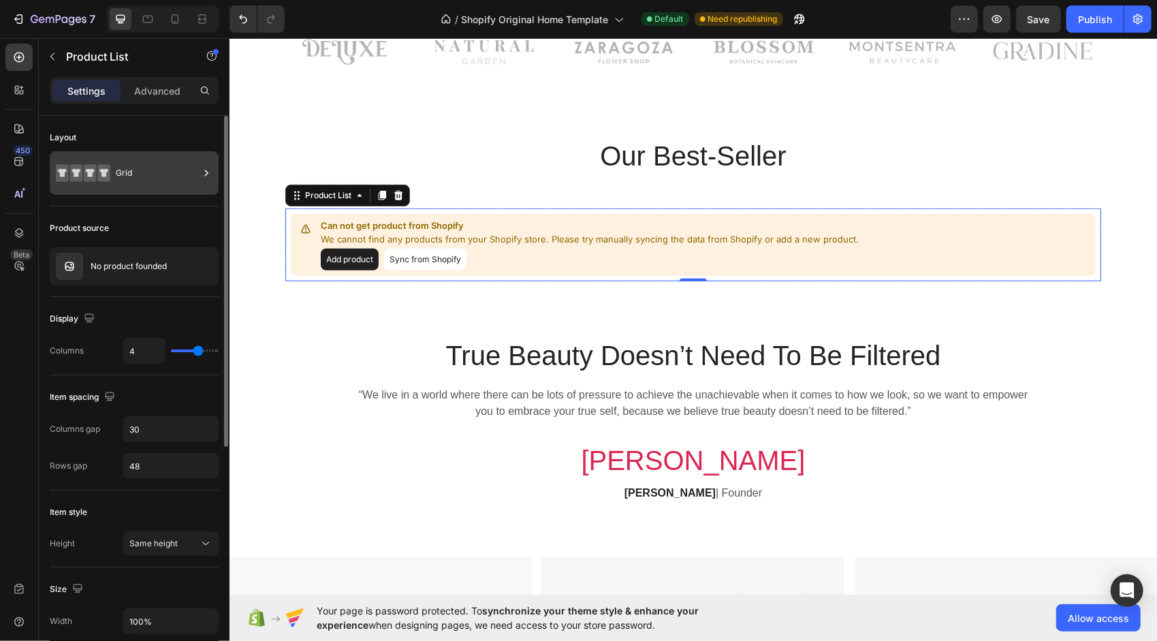
drag, startPoint x: 145, startPoint y: 180, endPoint x: 103, endPoint y: 165, distance: 44.8
click at [103, 165] on icon at bounding box center [103, 173] width 13 height 18
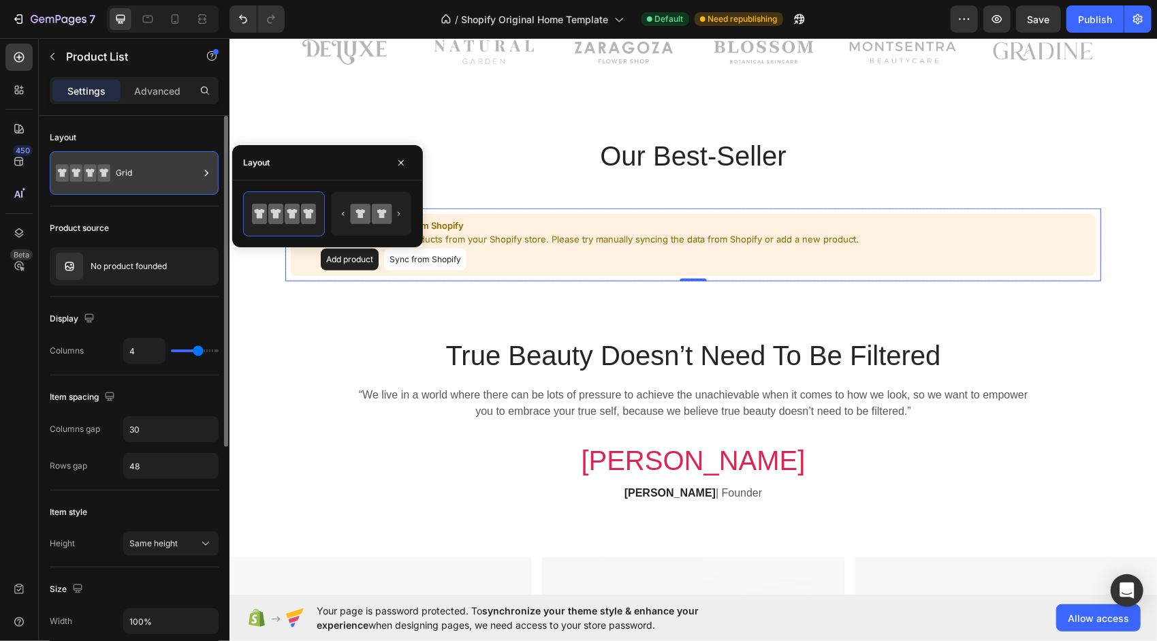
click at [108, 174] on icon at bounding box center [103, 173] width 13 height 18
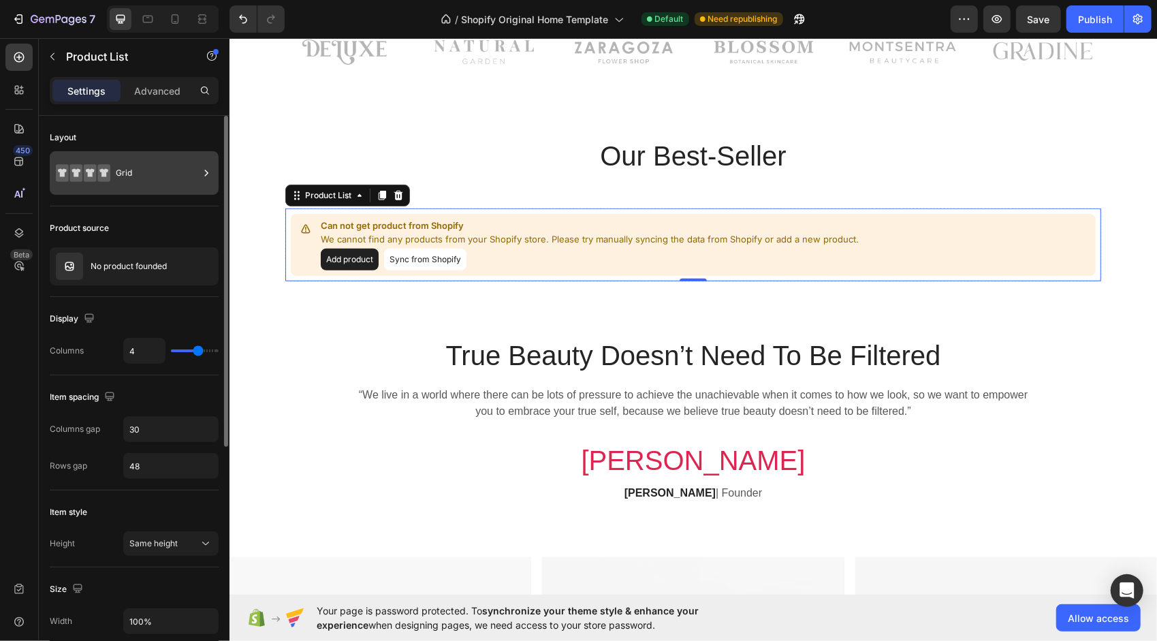
click at [138, 165] on div "Grid" at bounding box center [157, 172] width 83 height 31
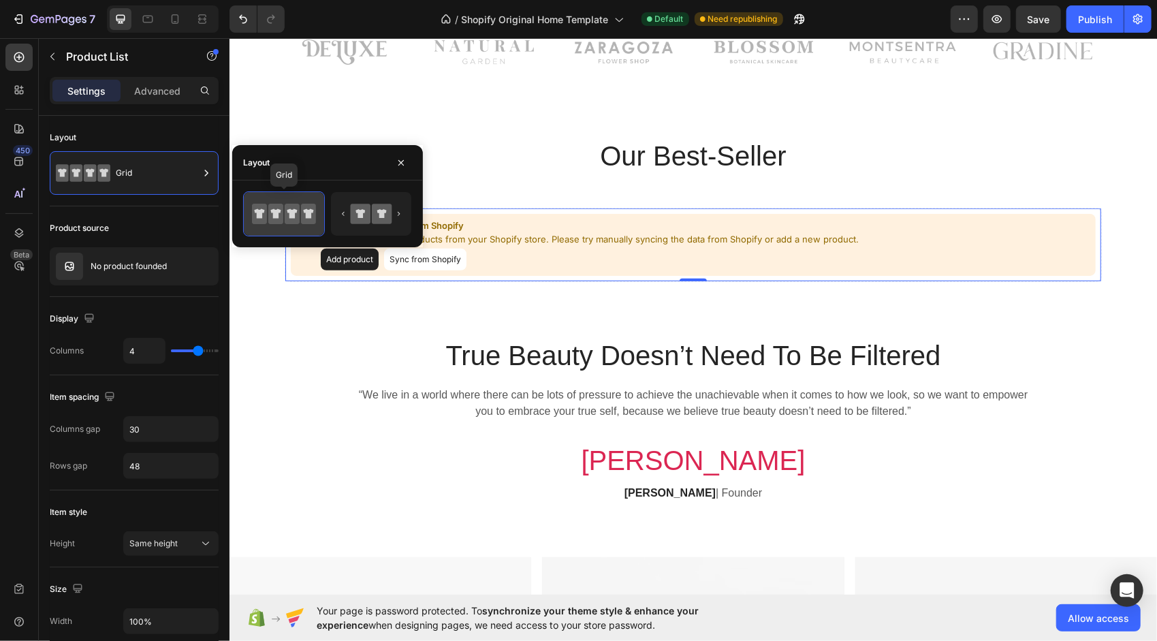
click at [298, 214] on icon at bounding box center [292, 214] width 15 height 20
click at [404, 214] on div at bounding box center [371, 214] width 80 height 44
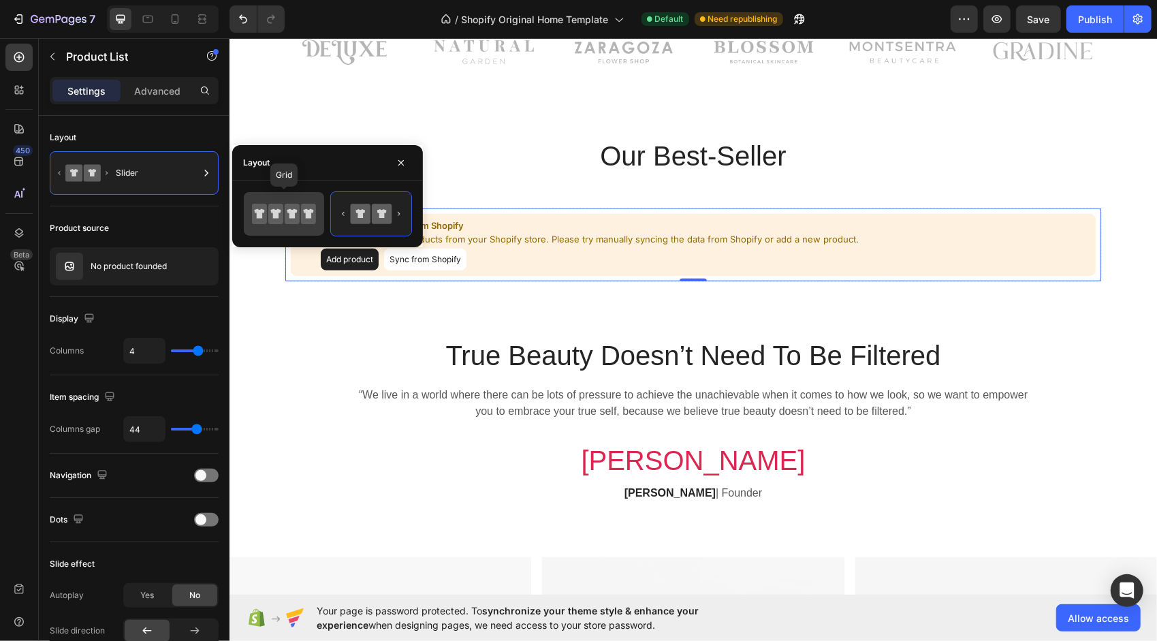
click at [308, 206] on icon at bounding box center [308, 214] width 15 height 20
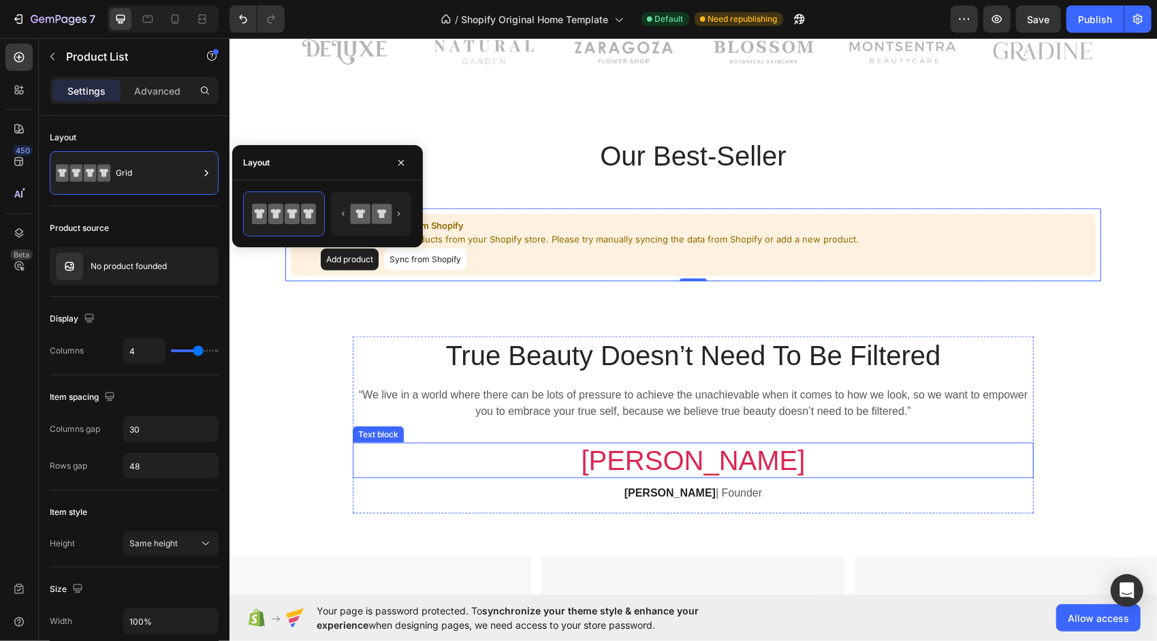
click at [374, 469] on p "Vivian" at bounding box center [692, 459] width 678 height 33
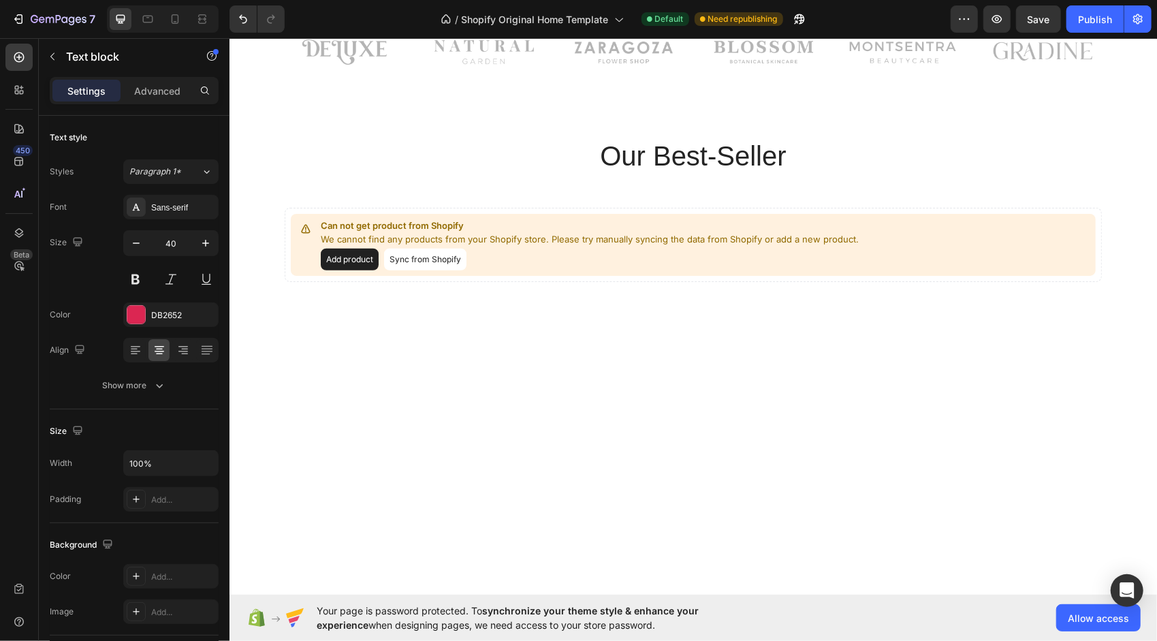
scroll to position [0, 0]
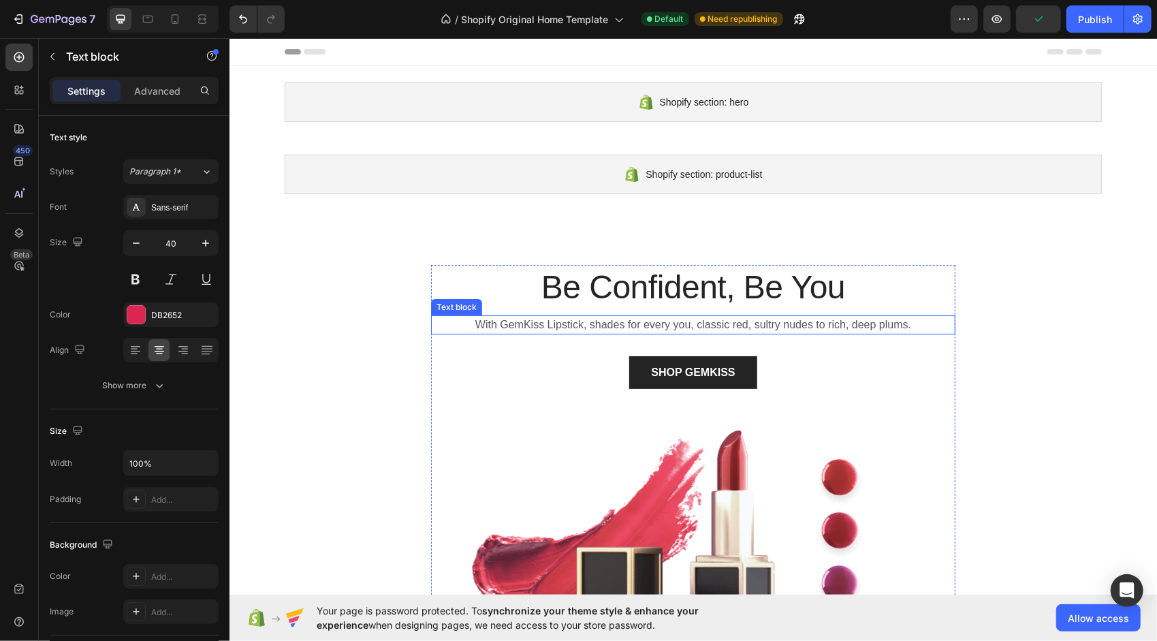
click at [485, 327] on p "With GemKiss Lipstick, shades for every you, classic red, sultry nudes to rich,…" at bounding box center [692, 324] width 521 height 16
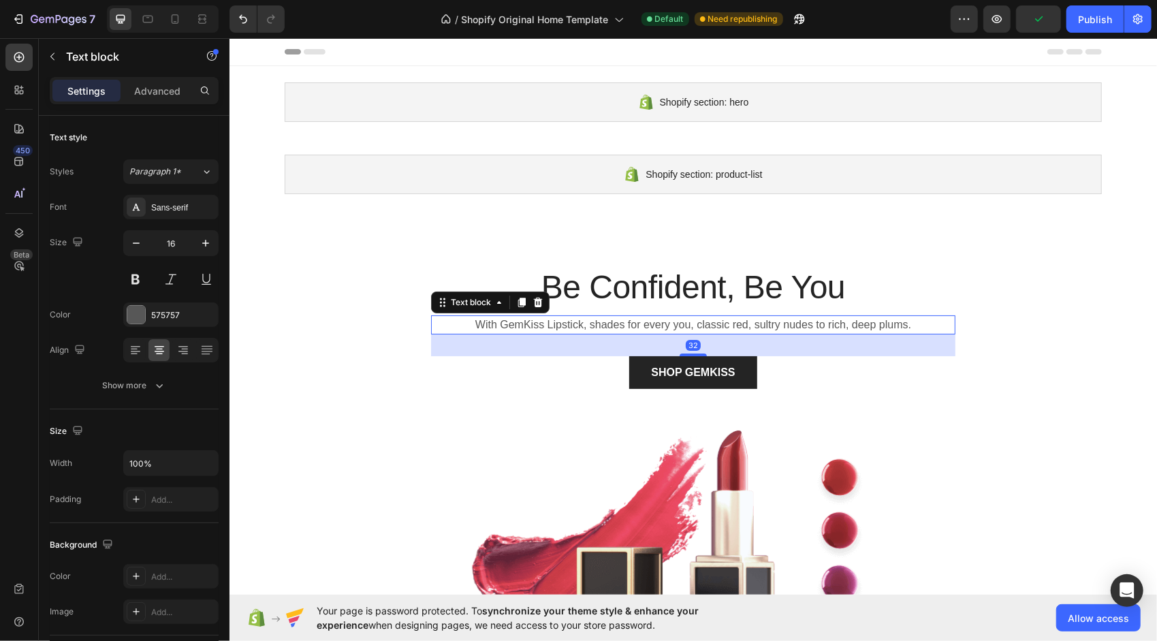
click at [600, 322] on p "With GemKiss Lipstick, shades for every you, classic red, sultry nudes to rich,…" at bounding box center [692, 324] width 521 height 16
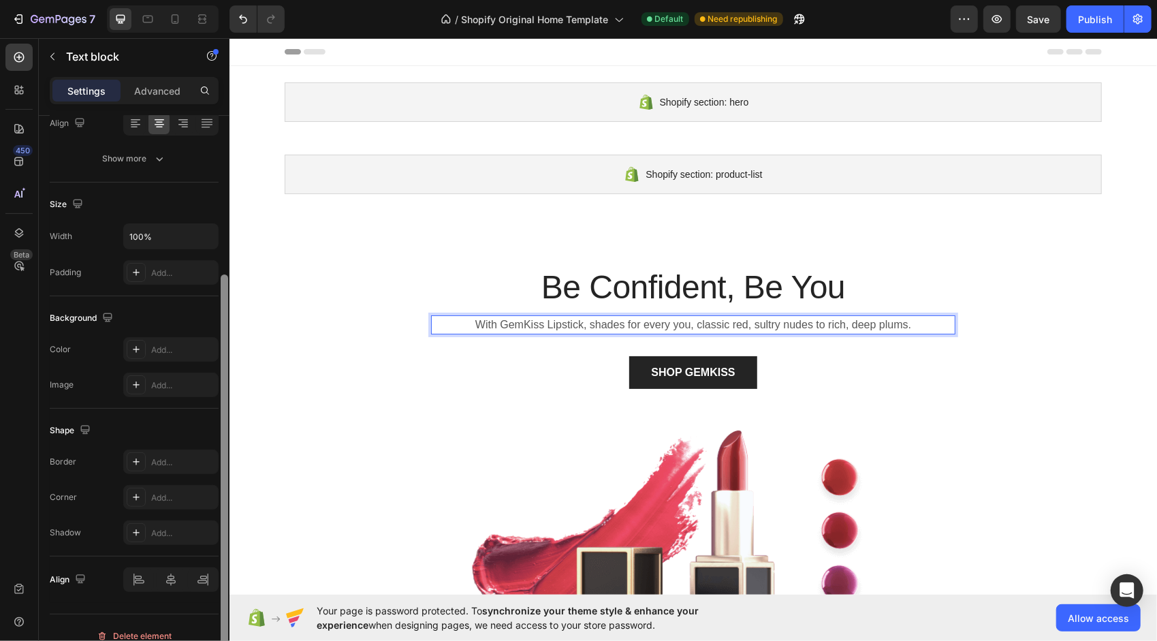
scroll to position [241, 0]
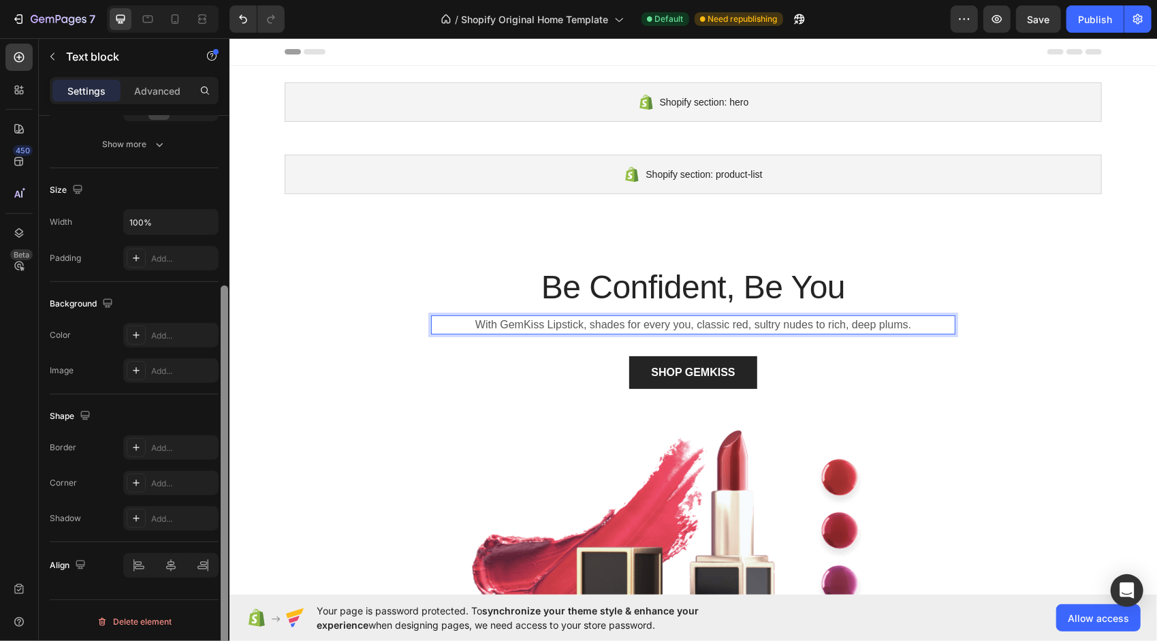
drag, startPoint x: 227, startPoint y: 182, endPoint x: 221, endPoint y: 436, distance: 254.0
click at [221, 436] on div at bounding box center [224, 482] width 7 height 395
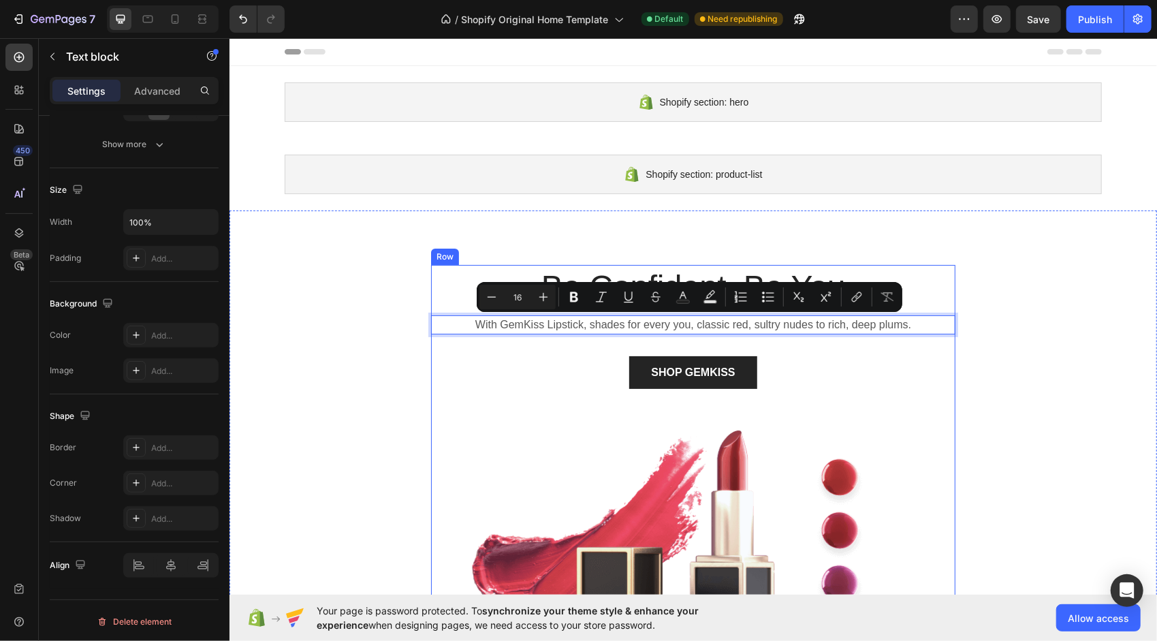
drag, startPoint x: 468, startPoint y: 319, endPoint x: 927, endPoint y: 341, distance: 459.4
click at [927, 341] on div "Be Confident, Be You Heading With GemKiss Lipstick, shades for every you, class…" at bounding box center [692, 473] width 524 height 419
click at [908, 329] on p "With GemKiss Lipstick, shades for every you, classic red, sultry nudes to rich,…" at bounding box center [692, 324] width 521 height 16
click at [928, 319] on p "With GemKiss Lipstick, shades for every you, classic red, sultry nudes to rich,…" at bounding box center [692, 324] width 521 height 16
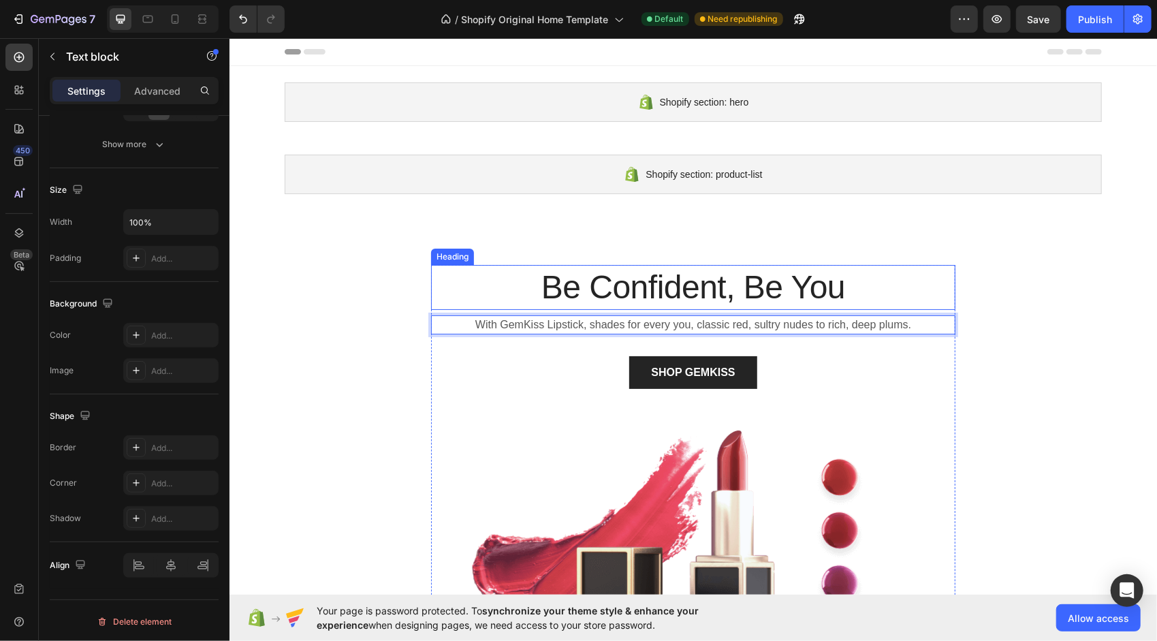
drag, startPoint x: 928, startPoint y: 321, endPoint x: 454, endPoint y: 300, distance: 474.2
click at [454, 300] on div "Be Confident, Be You Heading With GemKiss Lipstick, shades for every you, class…" at bounding box center [692, 473] width 524 height 419
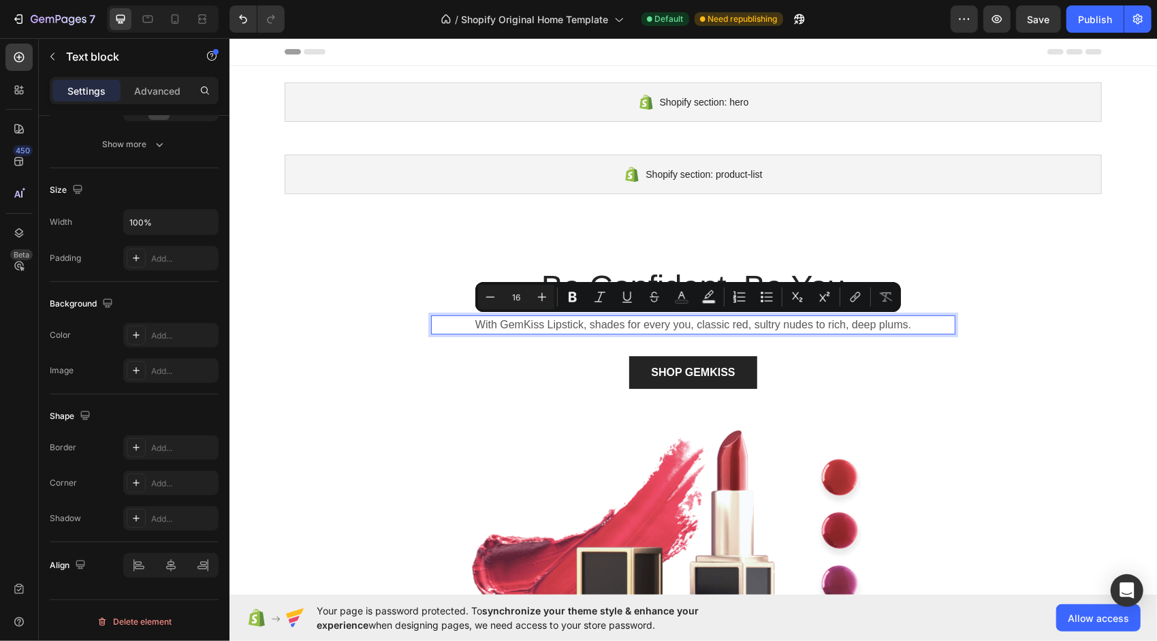
copy p "With GemKiss Lipstick, shades for every you, classic red, sultry nudes to rich,…"
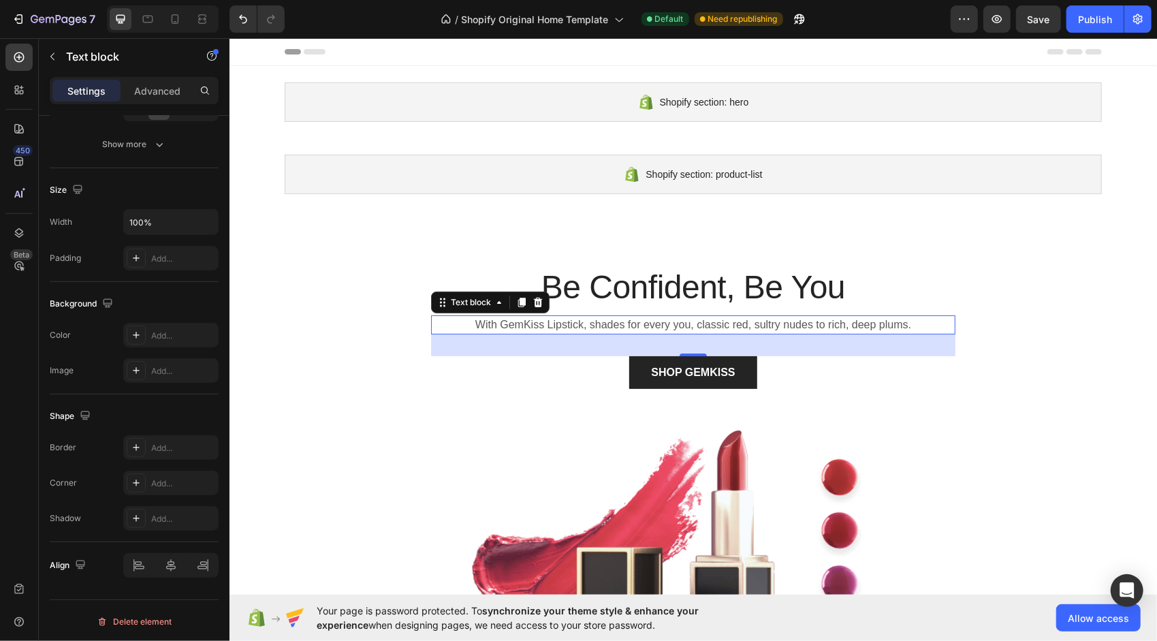
click at [911, 316] on p "With GemKiss Lipstick, shades for every you, classic red, sultry nudes to rich,…" at bounding box center [692, 324] width 521 height 16
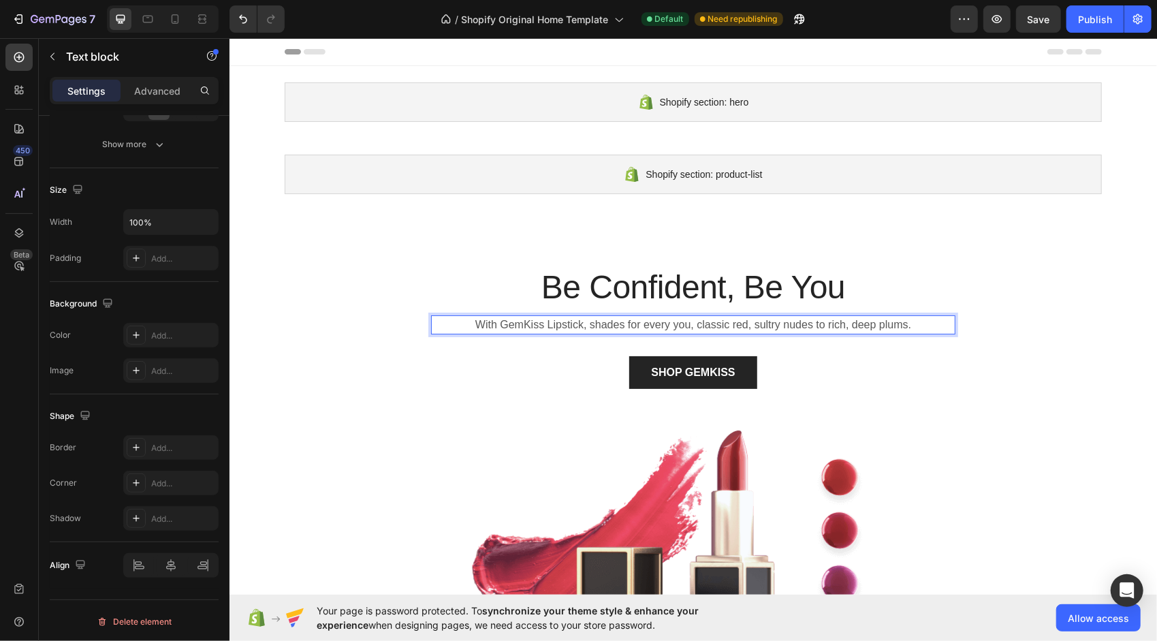
click at [905, 317] on p "With GemKiss Lipstick, shades for every you, classic red, sultry nudes to rich,…" at bounding box center [692, 324] width 521 height 16
drag, startPoint x: 458, startPoint y: 319, endPoint x: 906, endPoint y: 329, distance: 448.0
click at [906, 329] on p "With GemKiss Lipstick, shades for every you, classic red, sultry nudes to rich,…" at bounding box center [692, 324] width 521 height 16
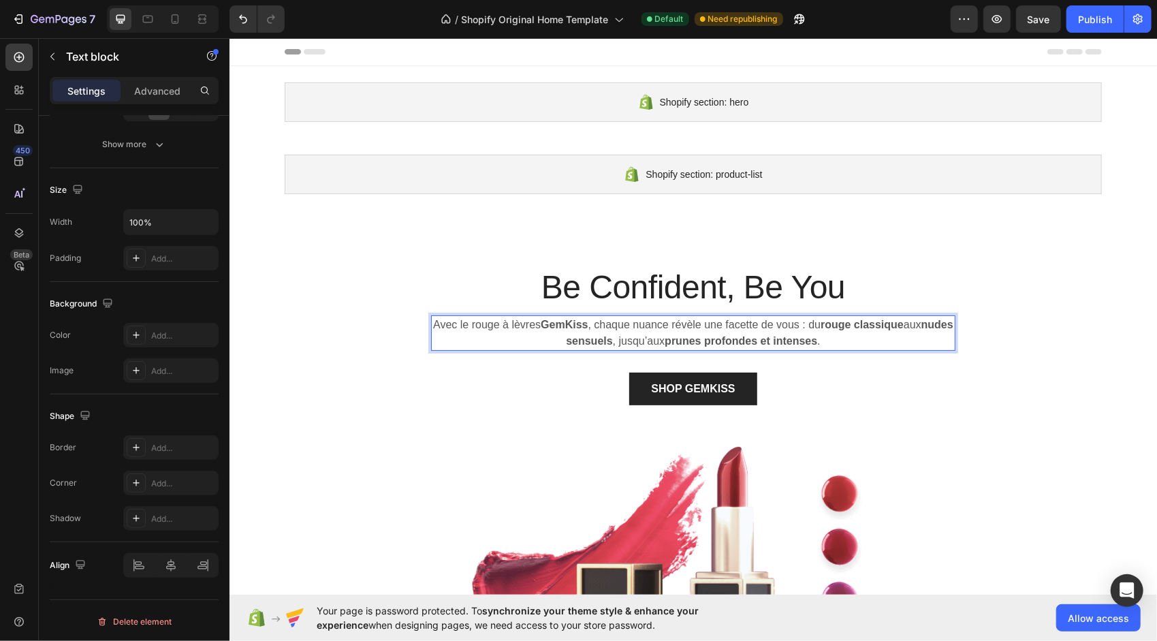
click at [600, 318] on p "Avec le rouge à lèvres GemKiss , chaque nuance révèle une facette de vous : du …" at bounding box center [692, 332] width 521 height 33
click at [587, 323] on strong "GemKiss" at bounding box center [563, 324] width 47 height 12
click at [1073, 619] on span "Allow access" at bounding box center [1097, 618] width 61 height 14
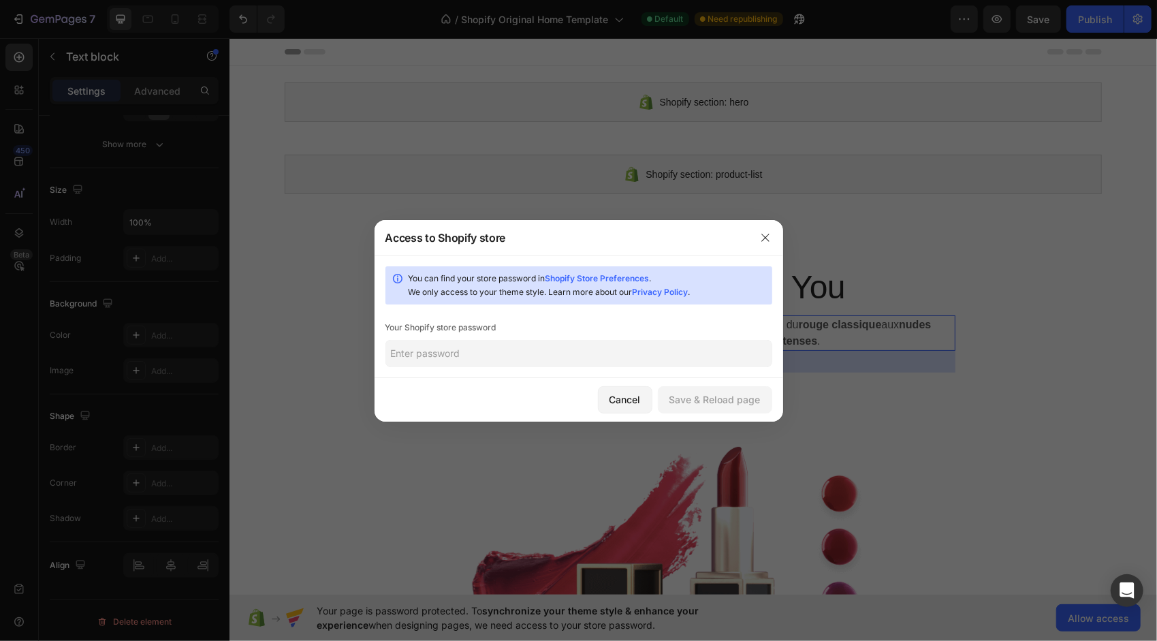
click at [533, 355] on input "text" at bounding box center [578, 353] width 387 height 27
click at [701, 400] on div "Save & Reload page" at bounding box center [714, 399] width 91 height 14
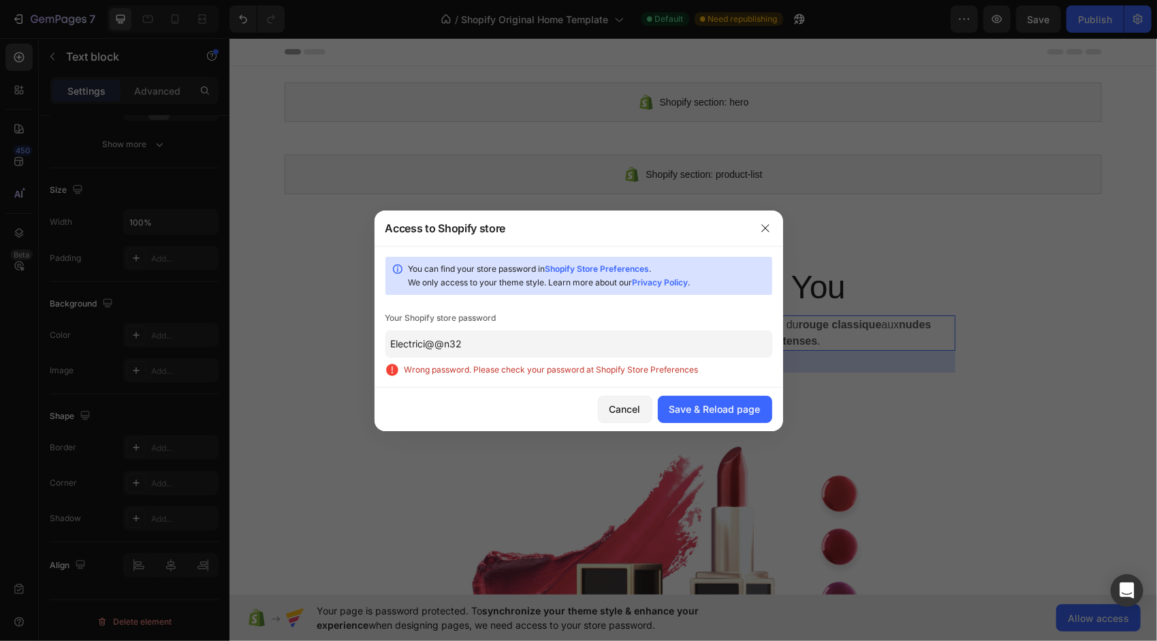
click at [547, 347] on input "Electrici@@n32" at bounding box center [578, 343] width 387 height 27
drag, startPoint x: 573, startPoint y: 344, endPoint x: 317, endPoint y: 323, distance: 256.9
click at [318, 323] on div "Access to Shopify store You can find your store password in Shopify Store Prefe…" at bounding box center [578, 320] width 1157 height 641
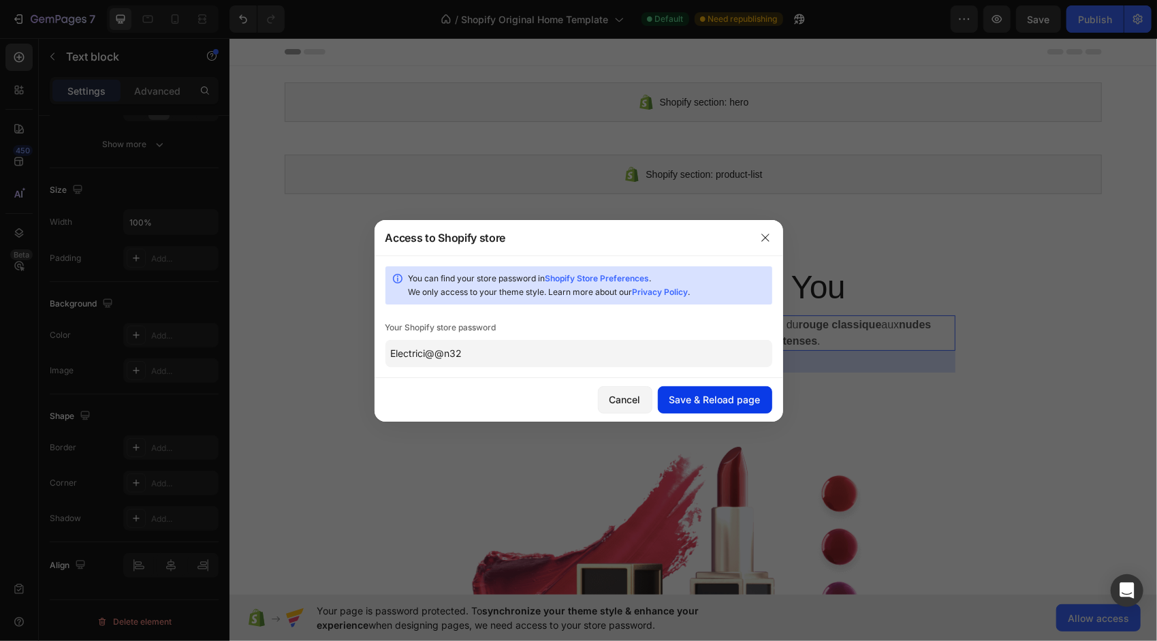
click at [717, 406] on div "Save & Reload page" at bounding box center [714, 399] width 91 height 14
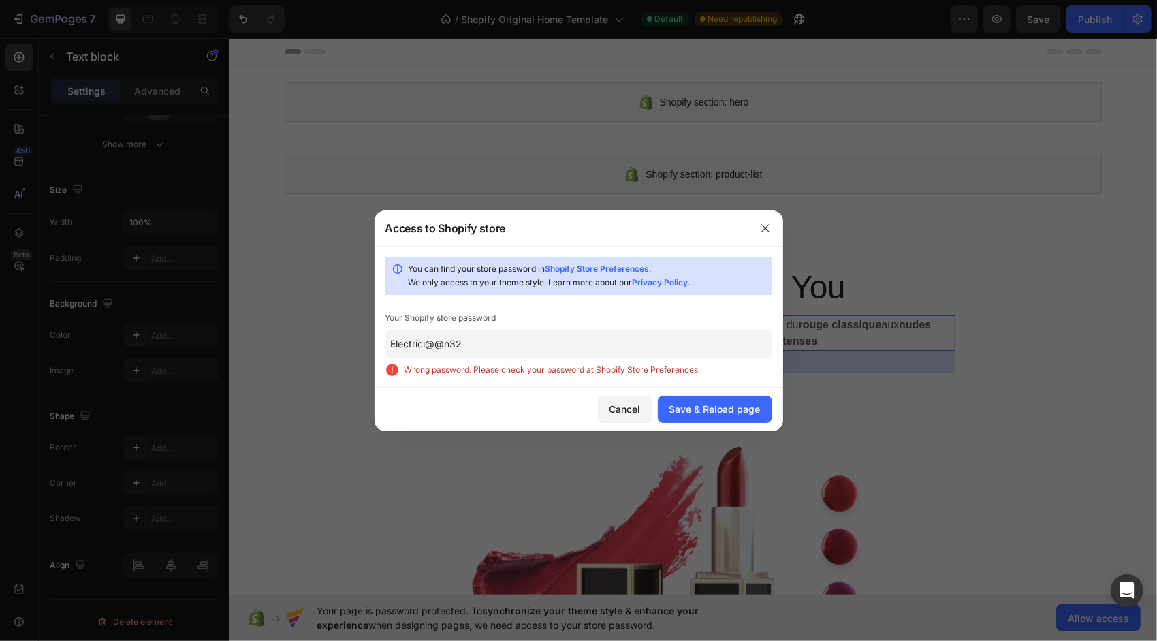
click at [548, 351] on input "Electrici@@n32" at bounding box center [578, 343] width 387 height 27
click at [589, 266] on link "Shopify Store Preferences" at bounding box center [597, 268] width 104 height 10
paste input "sahstu"
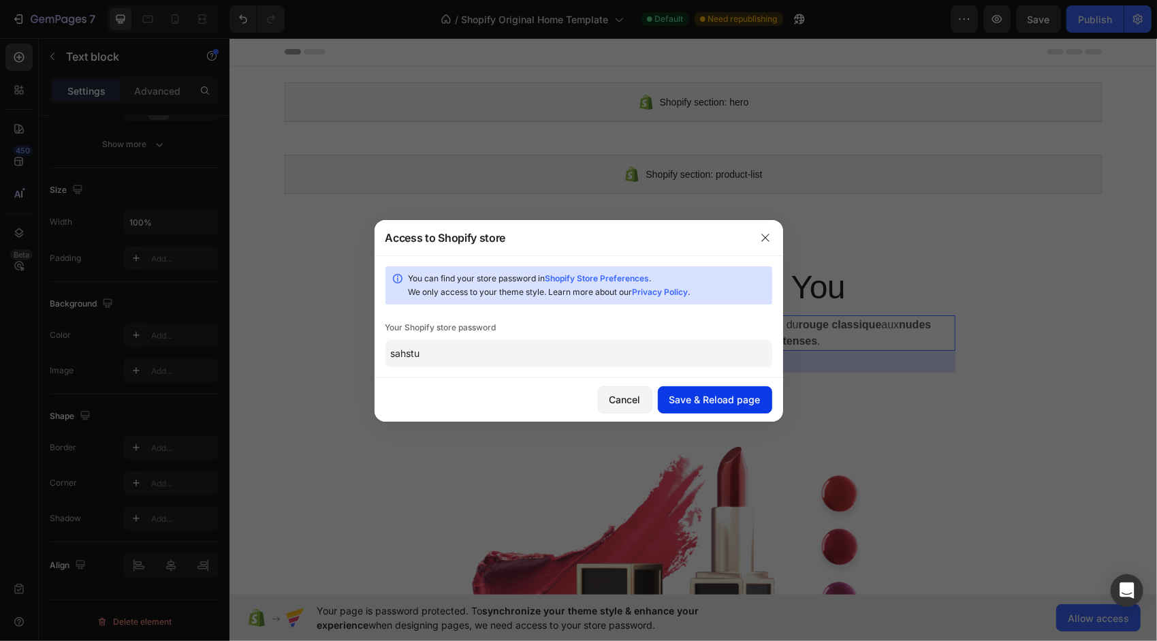
type input "sahstu"
click at [707, 402] on div "Save & Reload page" at bounding box center [714, 399] width 91 height 14
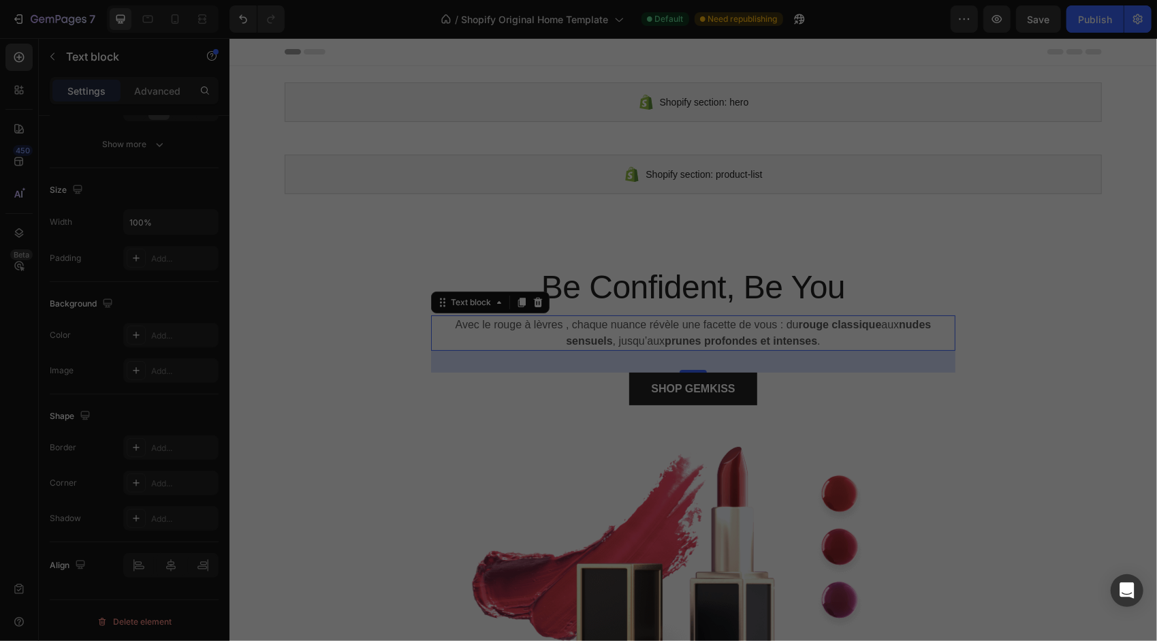
scroll to position [0, 0]
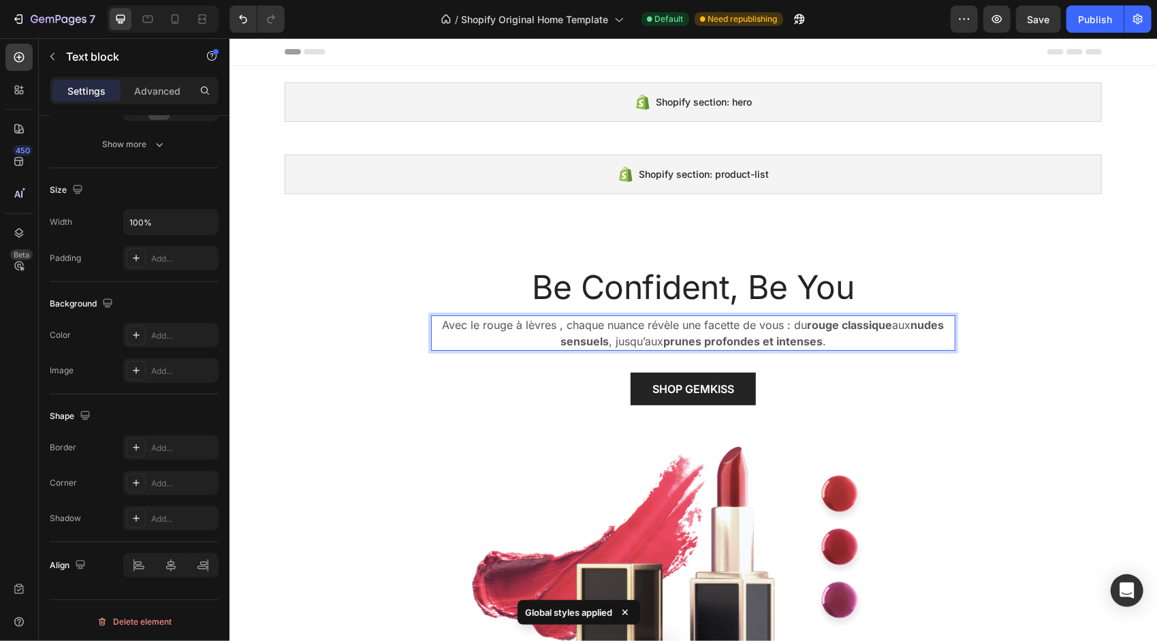
click at [631, 320] on p "Avec le rouge à lèvres , chaque nuance révèle une facette de vous : du rouge cl…" at bounding box center [692, 332] width 521 height 33
click at [549, 325] on p "Avec le rouge à lèvres , chaque nuance révèle une facette de vous : du rouge cl…" at bounding box center [692, 332] width 521 height 33
click at [553, 327] on p "Avec le rouge à lèvres Chanel, chaque nuance révèle une facette de vous : du ro…" at bounding box center [692, 332] width 521 height 33
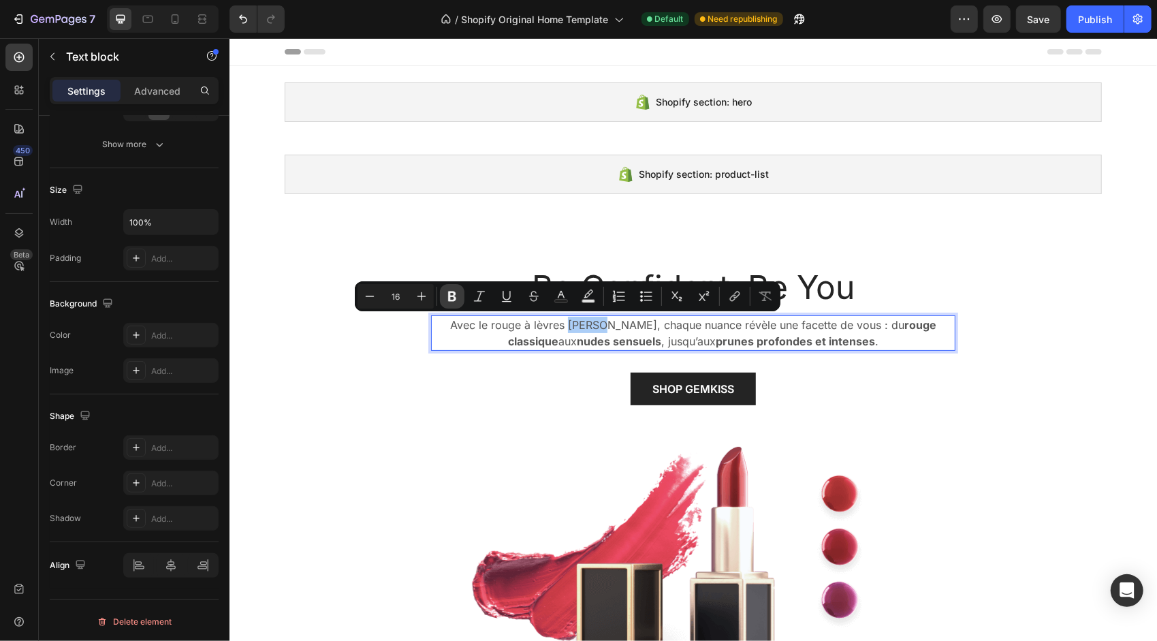
click at [459, 304] on button "Bold" at bounding box center [452, 296] width 25 height 25
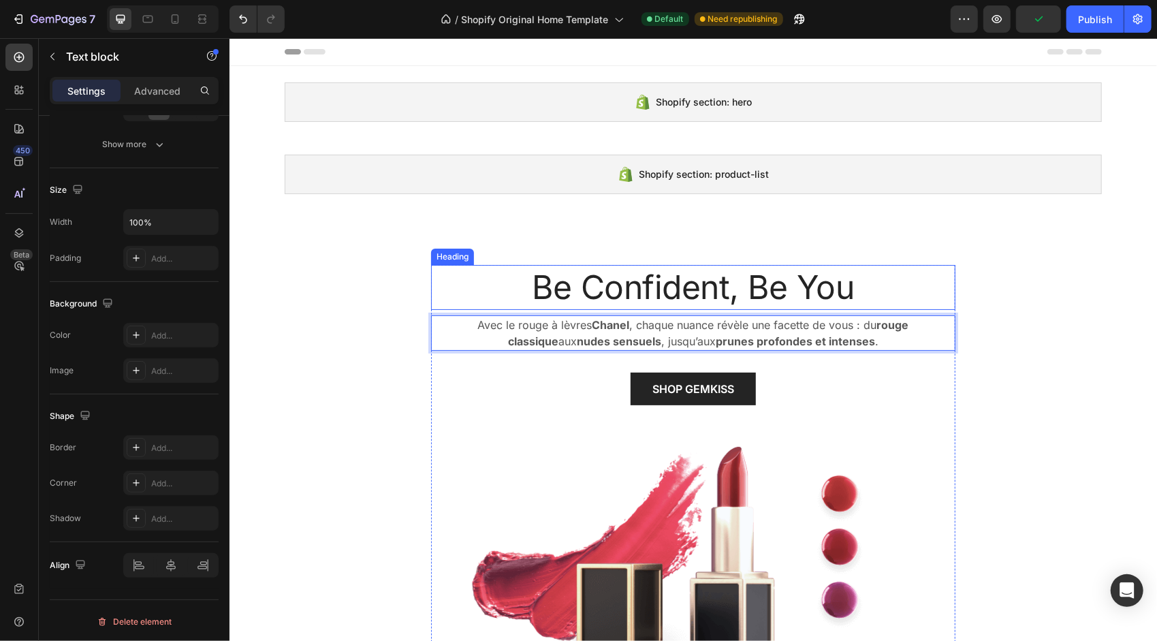
click at [675, 280] on p "Be Confident, Be You" at bounding box center [692, 286] width 521 height 42
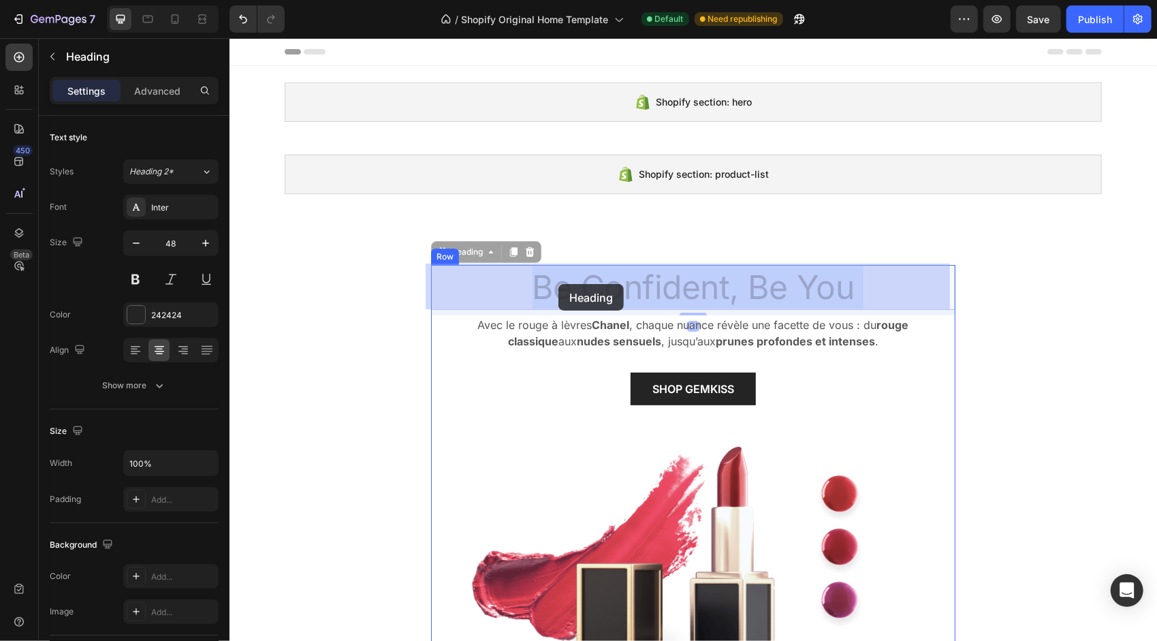
drag, startPoint x: 845, startPoint y: 285, endPoint x: 548, endPoint y: 283, distance: 297.5
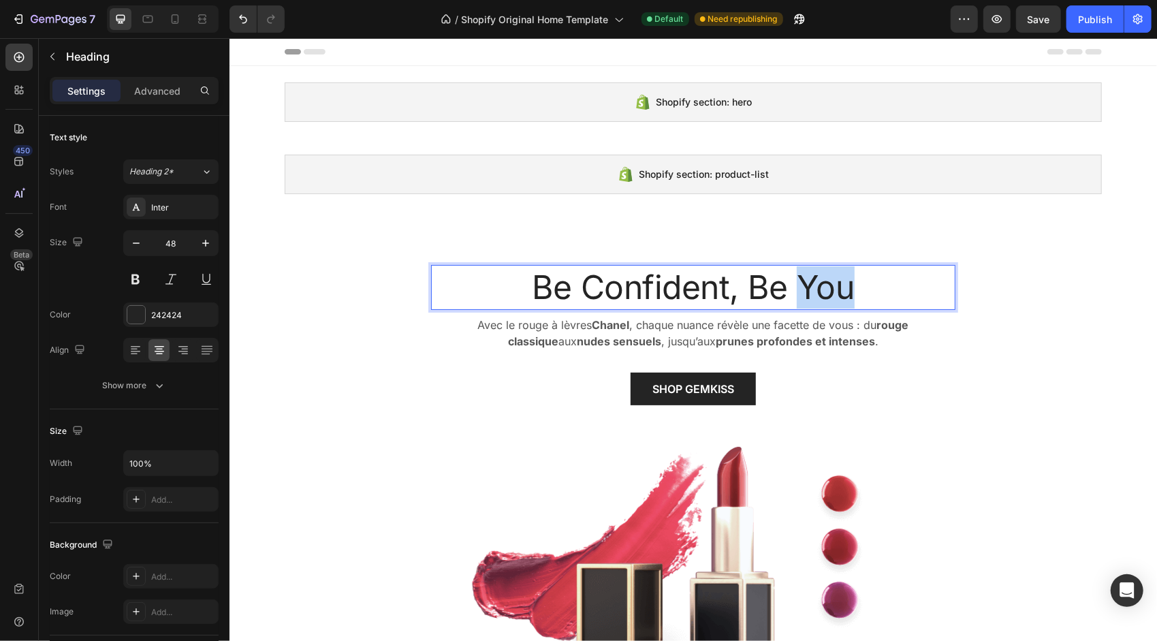
click at [821, 292] on p "Be Confident, Be You" at bounding box center [692, 286] width 521 height 42
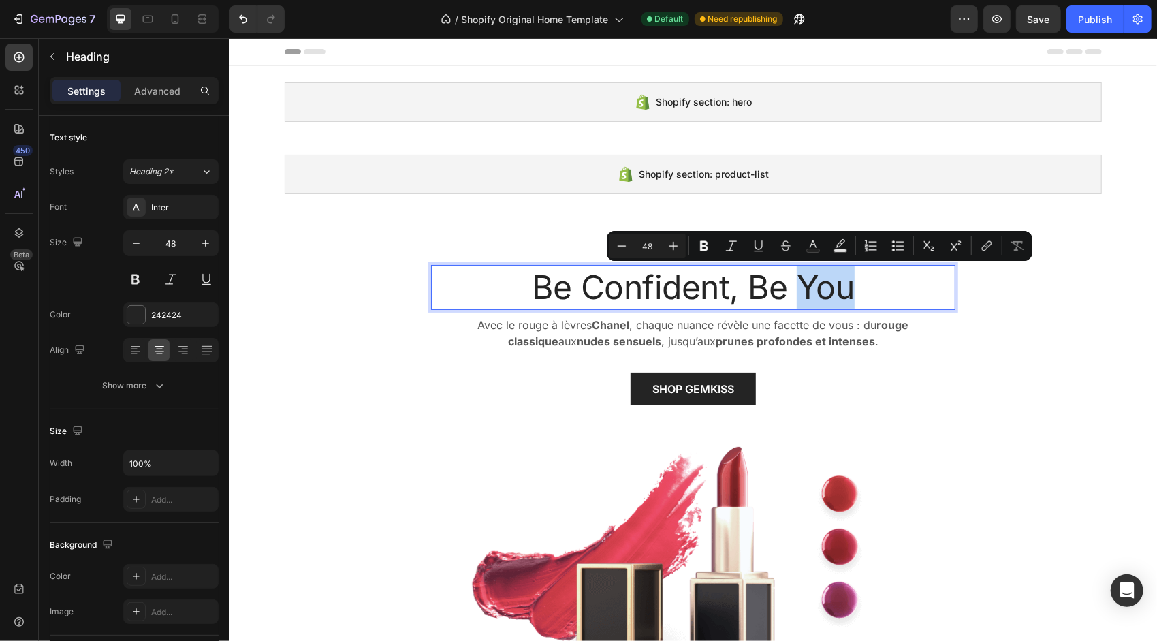
click at [867, 287] on p "Be Confident, Be You" at bounding box center [692, 286] width 521 height 42
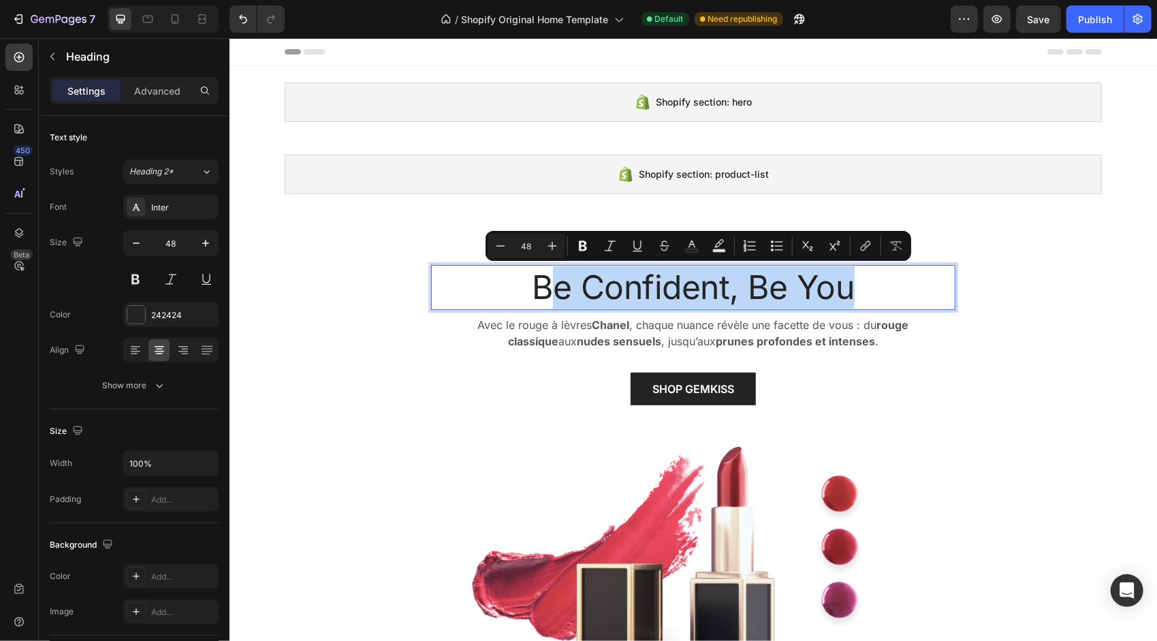
drag, startPoint x: 856, startPoint y: 288, endPoint x: 549, endPoint y: 284, distance: 307.7
click at [549, 284] on p "Be Confident, Be You" at bounding box center [692, 286] width 521 height 42
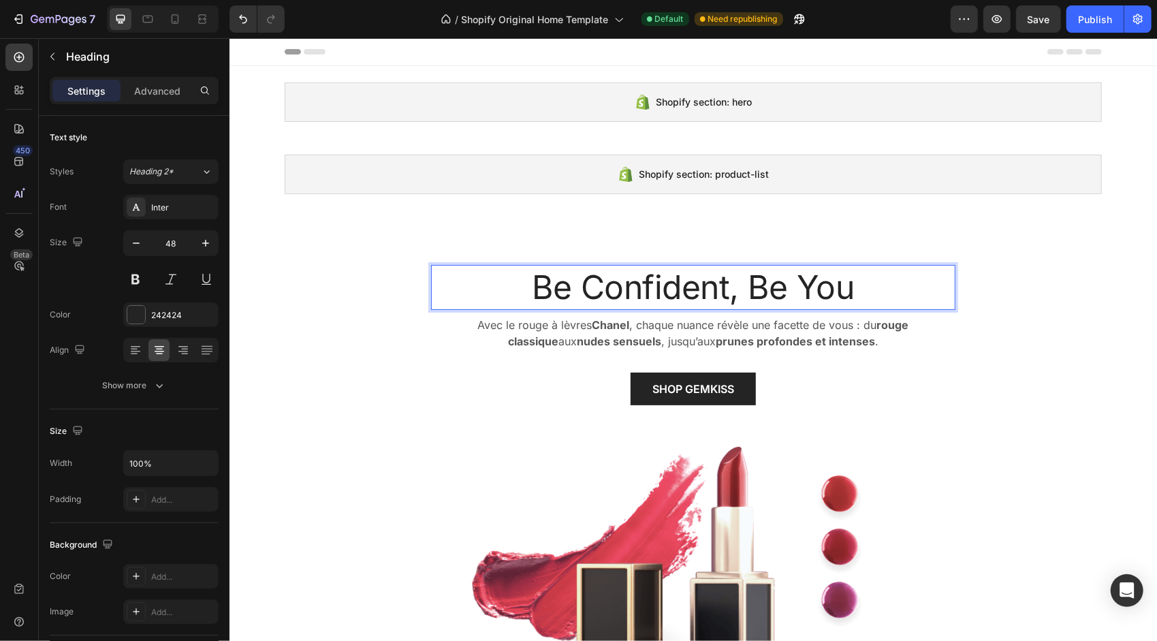
click at [863, 295] on p "Be Confident, Be You" at bounding box center [692, 286] width 521 height 42
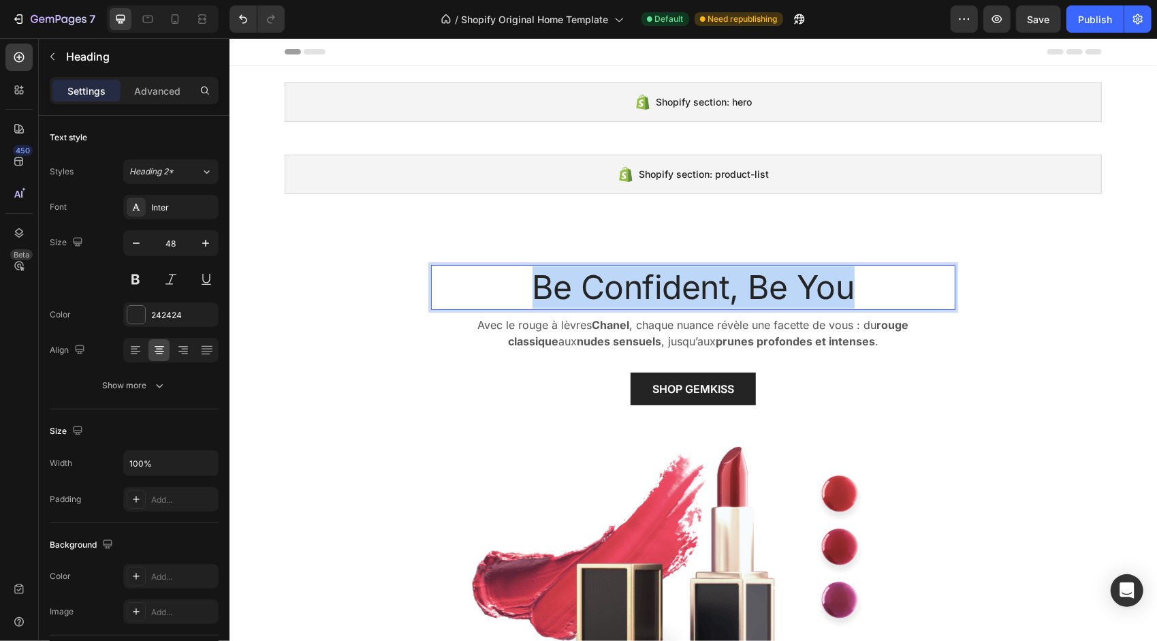
drag, startPoint x: 872, startPoint y: 289, endPoint x: 521, endPoint y: 280, distance: 350.7
click at [521, 280] on p "Be Confident, Be You" at bounding box center [692, 286] width 521 height 42
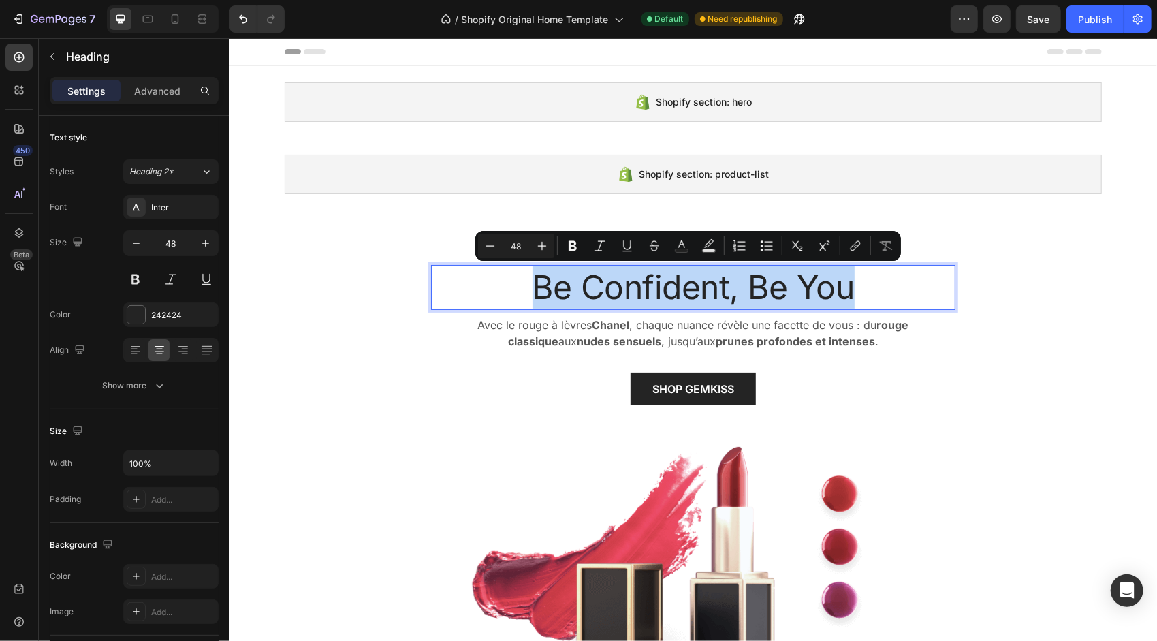
copy p "Be Confident, Be You"
click at [860, 278] on p "Be Confident, Be You" at bounding box center [692, 286] width 521 height 42
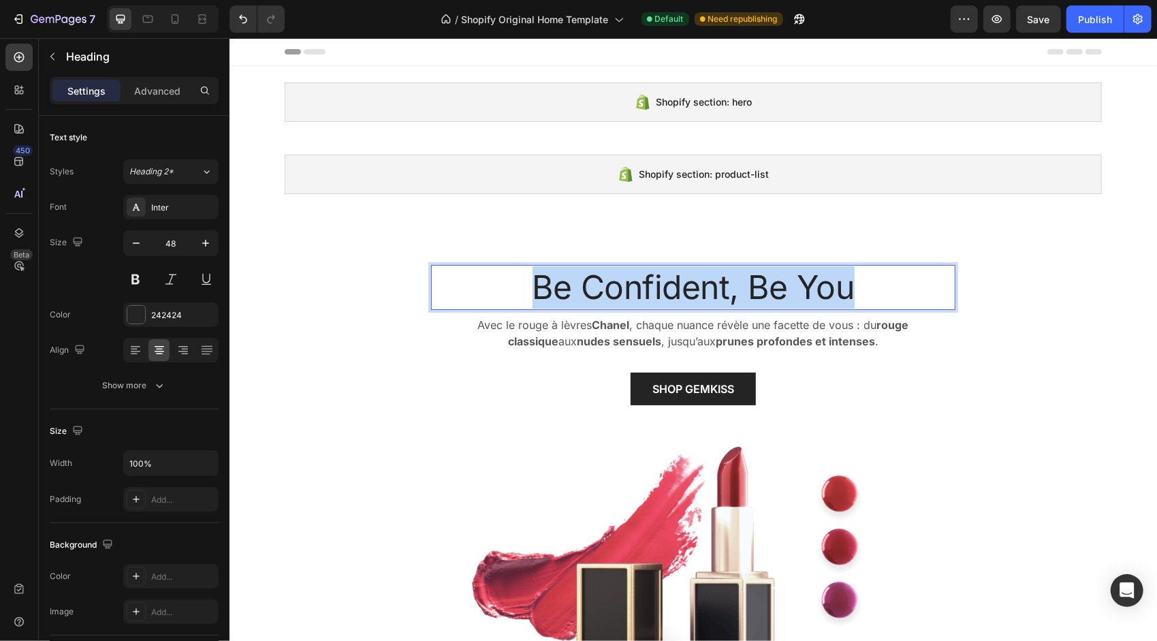
drag, startPoint x: 866, startPoint y: 287, endPoint x: 509, endPoint y: 285, distance: 356.7
click at [509, 285] on p "Be Confident, Be You" at bounding box center [692, 286] width 521 height 42
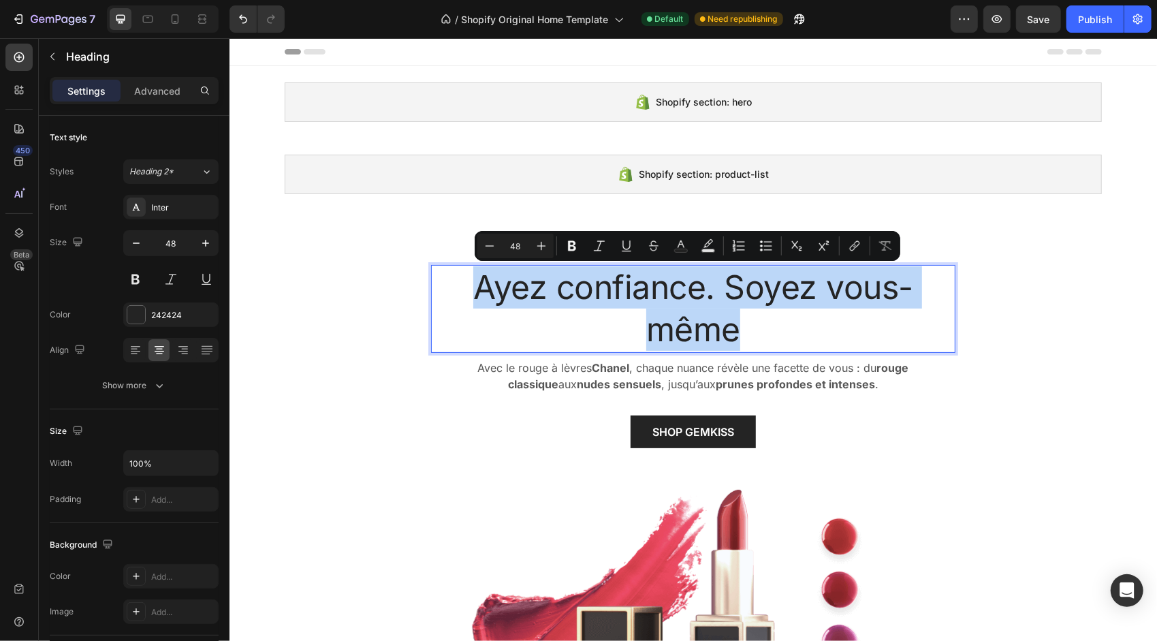
drag, startPoint x: 470, startPoint y: 280, endPoint x: 754, endPoint y: 321, distance: 287.5
click at [754, 321] on p "Ayez confiance. Soyez vous-même" at bounding box center [692, 307] width 521 height 85
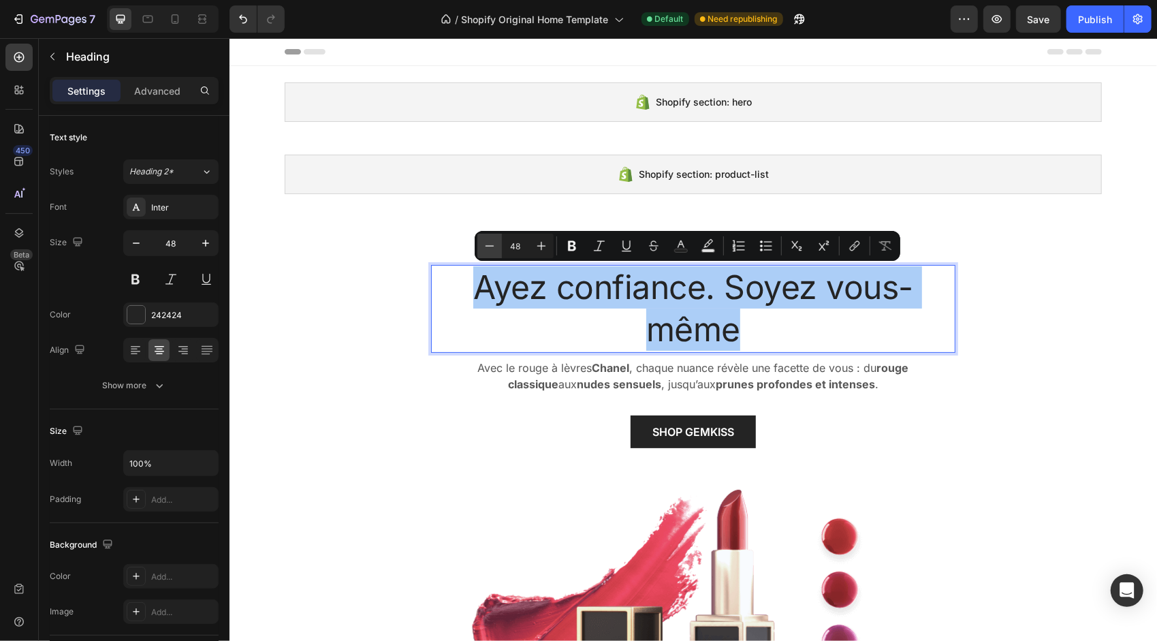
click at [490, 246] on icon "Editor contextual toolbar" at bounding box center [489, 245] width 9 height 1
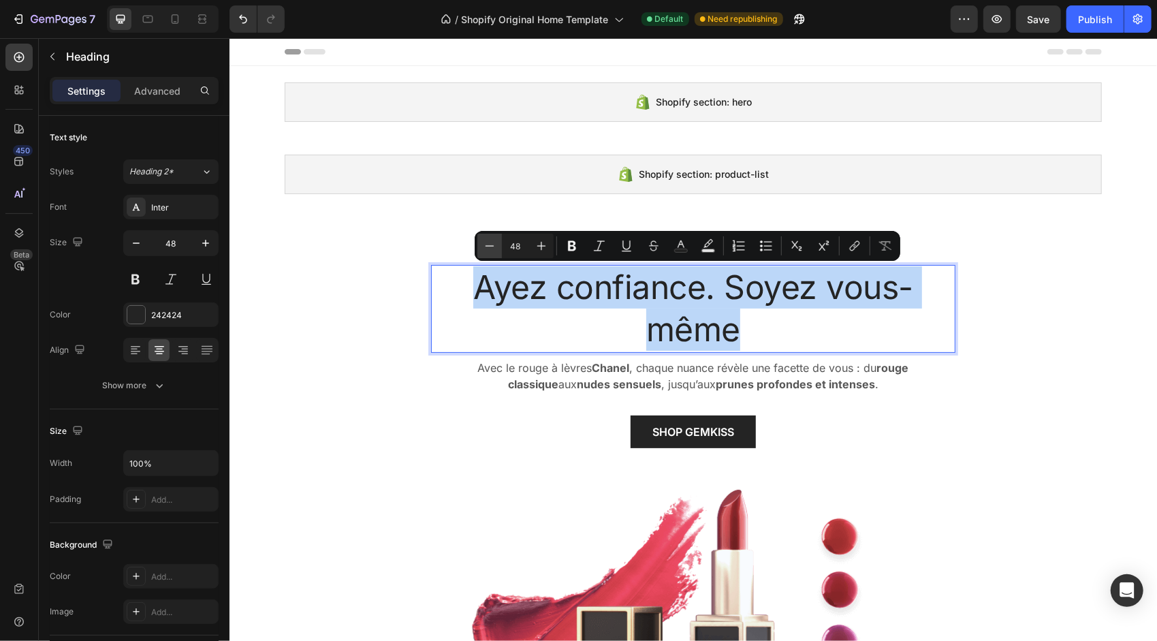
type input "47"
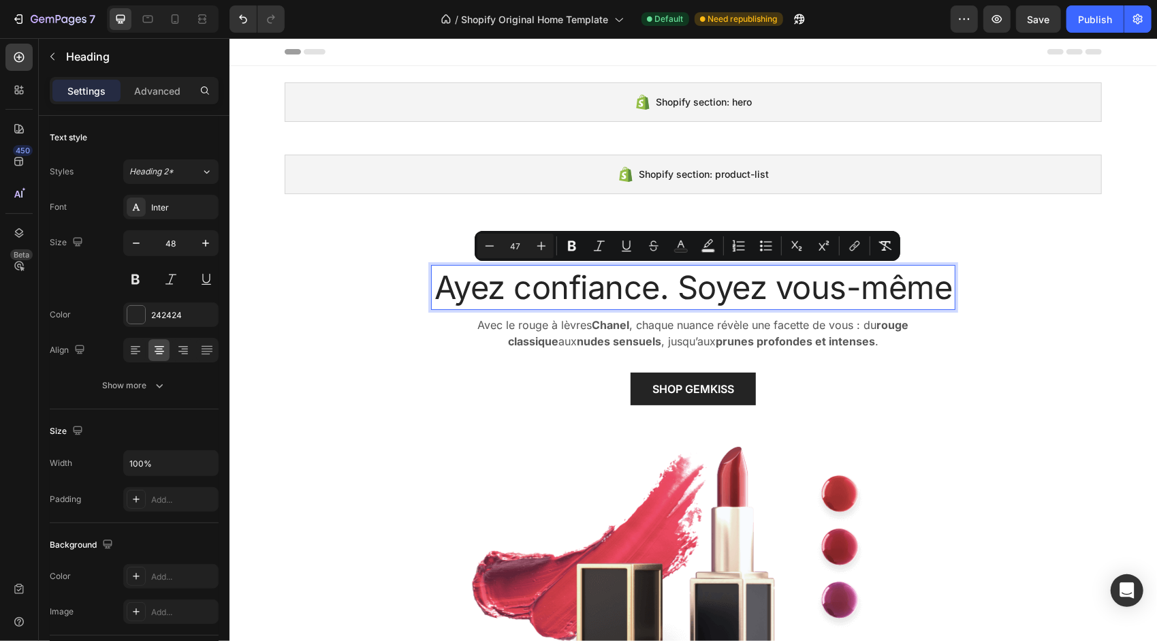
click at [1046, 421] on div "Ayez confiance. Soyez vous-même Heading 8 Avec le rouge à lèvres Chanel , chaqu…" at bounding box center [692, 481] width 907 height 435
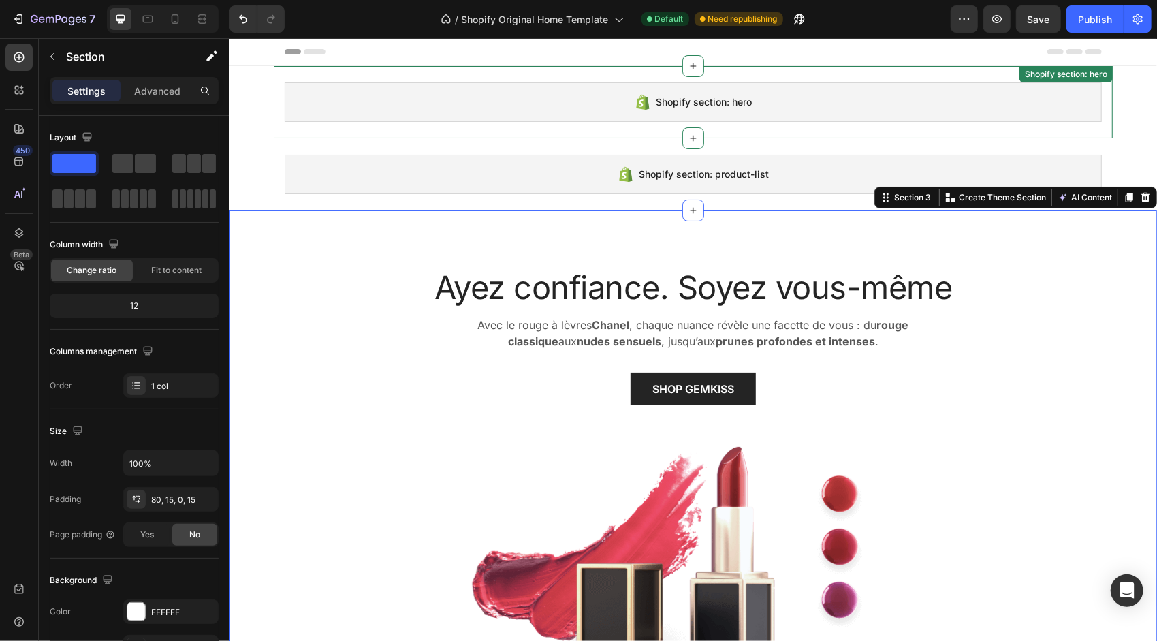
click at [1014, 92] on div "Shopify section: hero" at bounding box center [692, 101] width 817 height 39
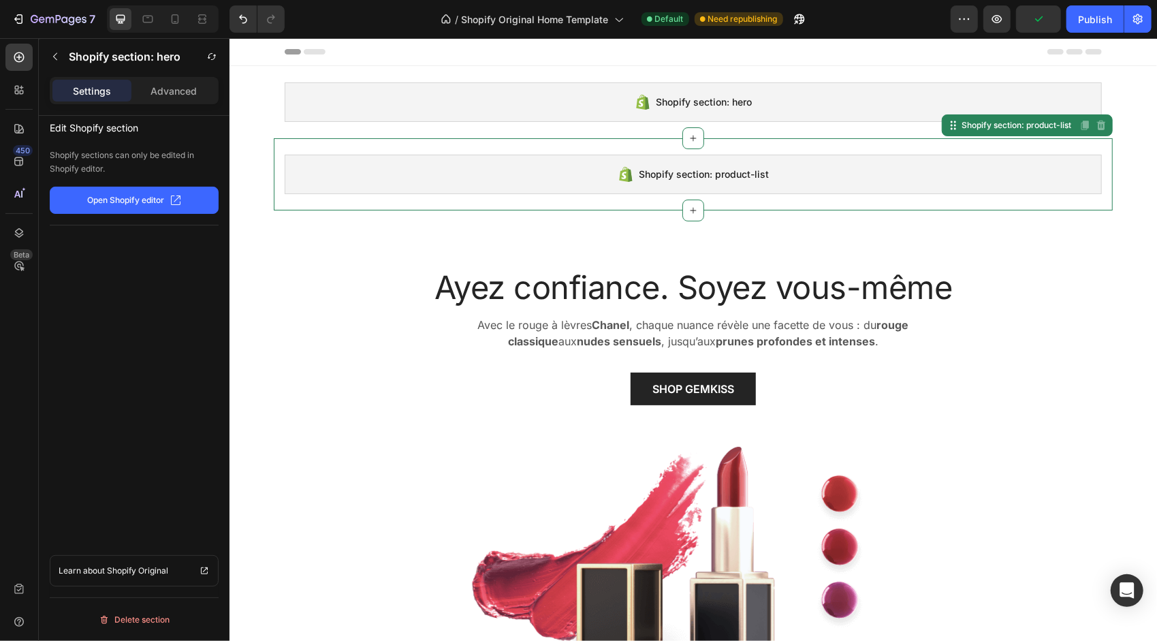
click at [1031, 169] on div "Shopify section: product-list" at bounding box center [692, 173] width 817 height 39
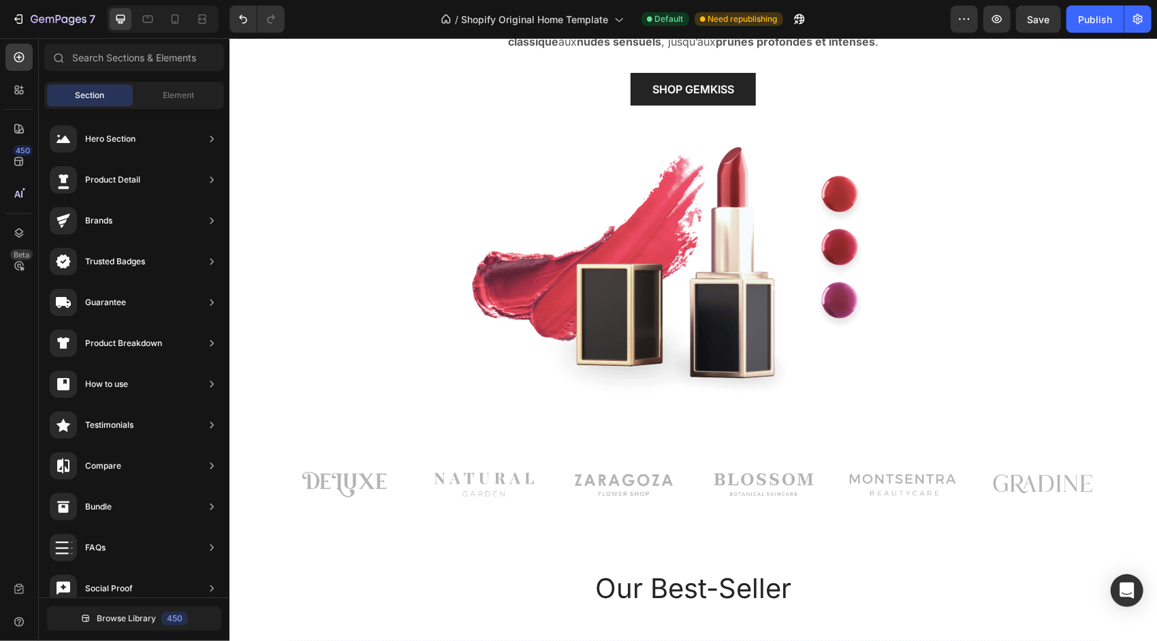
scroll to position [376, 0]
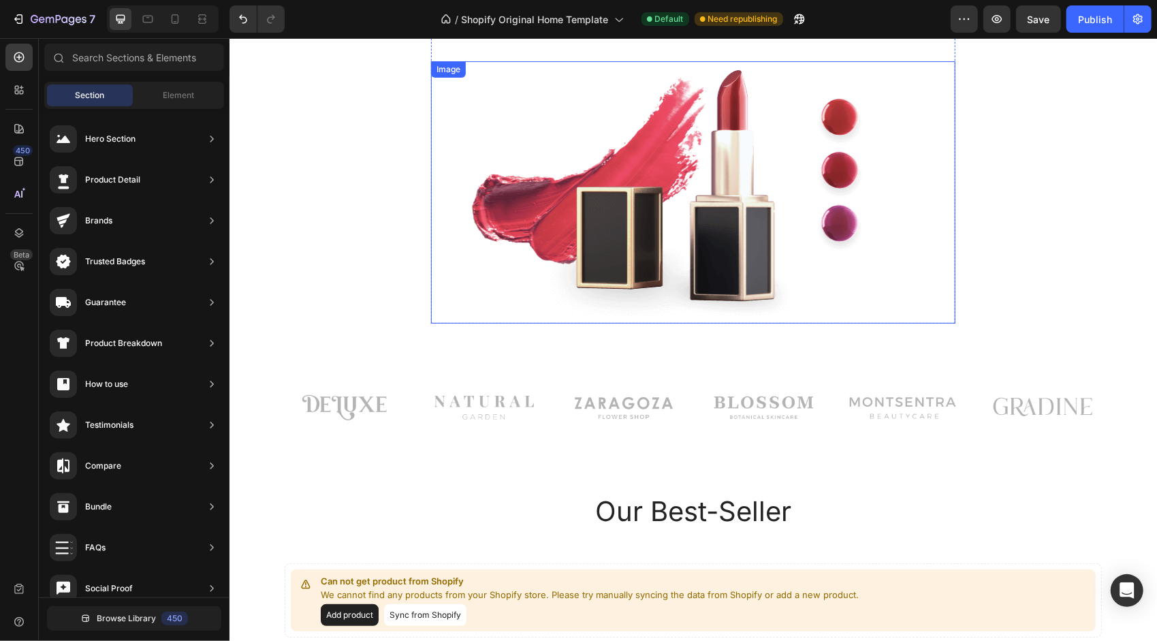
click at [766, 184] on img at bounding box center [692, 192] width 524 height 262
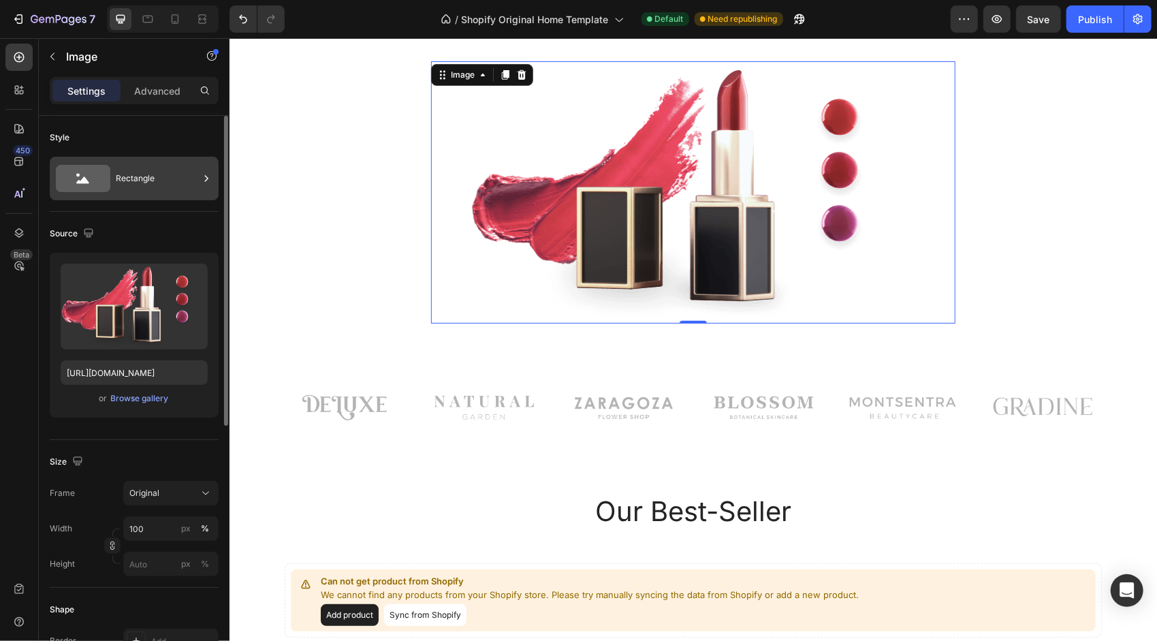
click at [110, 178] on icon at bounding box center [83, 178] width 54 height 27
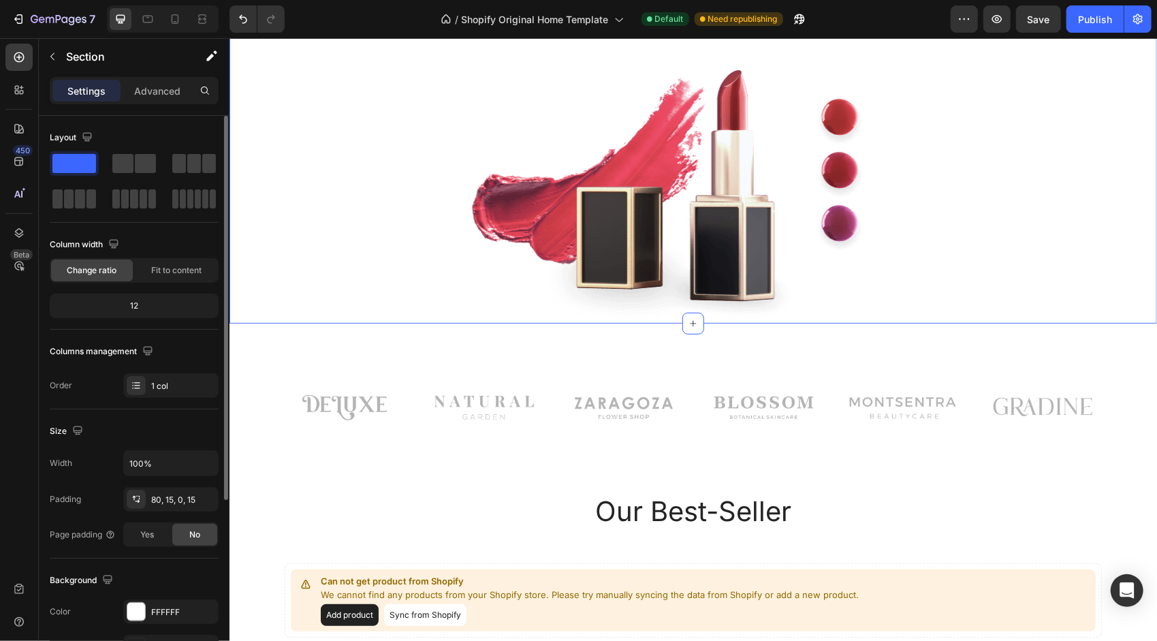
click at [1058, 233] on div "⁠⁠⁠⁠⁠⁠⁠ Ayez confiance. Soyez vous-même Heading Avec le rouge à lèvres Chanel ,…" at bounding box center [692, 105] width 907 height 435
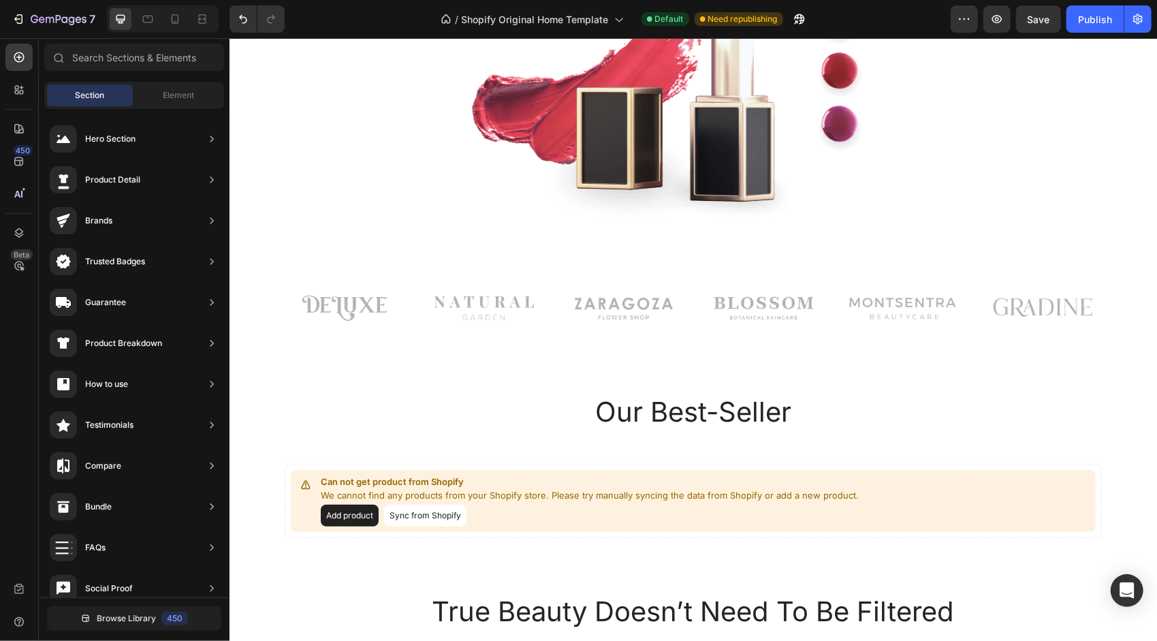
scroll to position [624, 0]
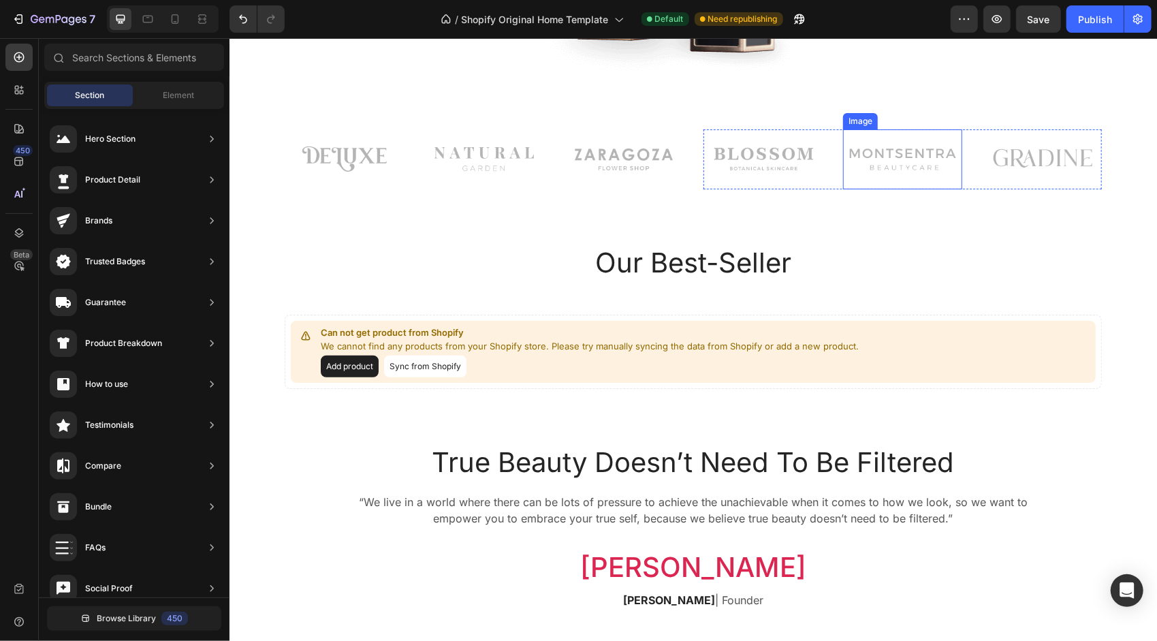
click at [856, 157] on img at bounding box center [902, 159] width 116 height 60
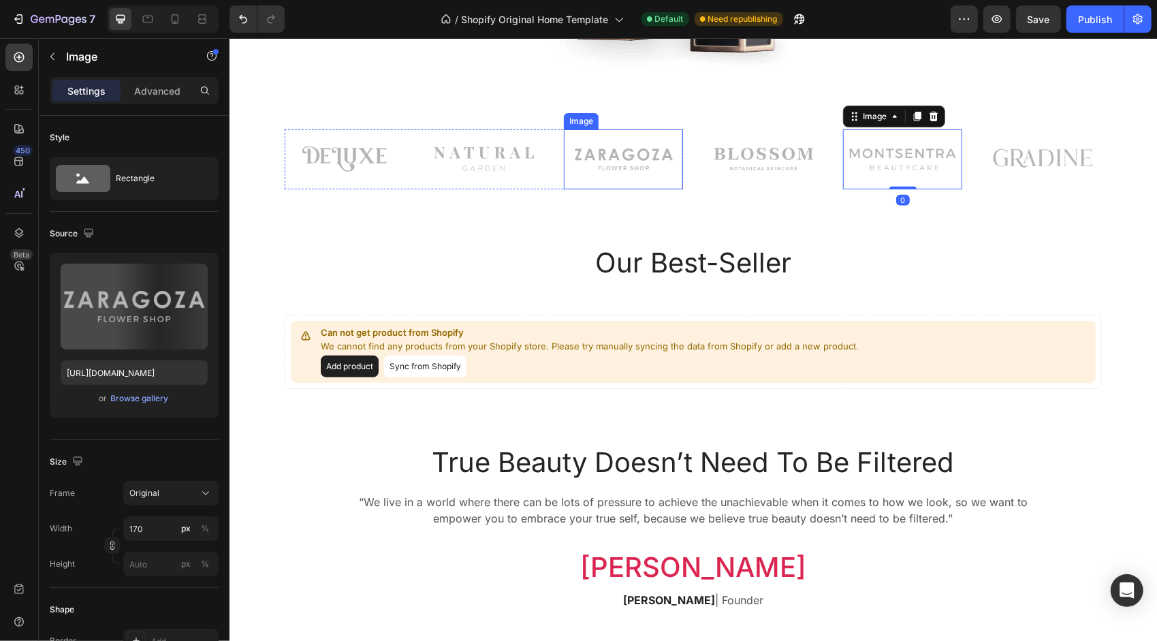
click at [625, 149] on img at bounding box center [623, 159] width 116 height 60
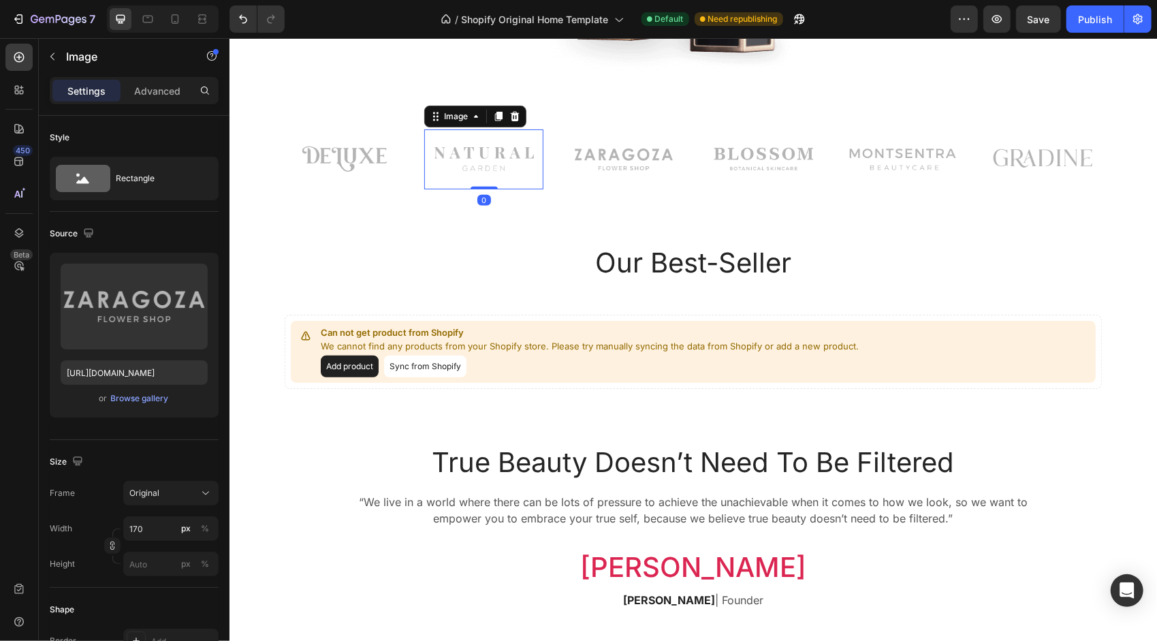
click at [486, 146] on img at bounding box center [483, 159] width 116 height 60
click at [368, 150] on img at bounding box center [344, 159] width 116 height 60
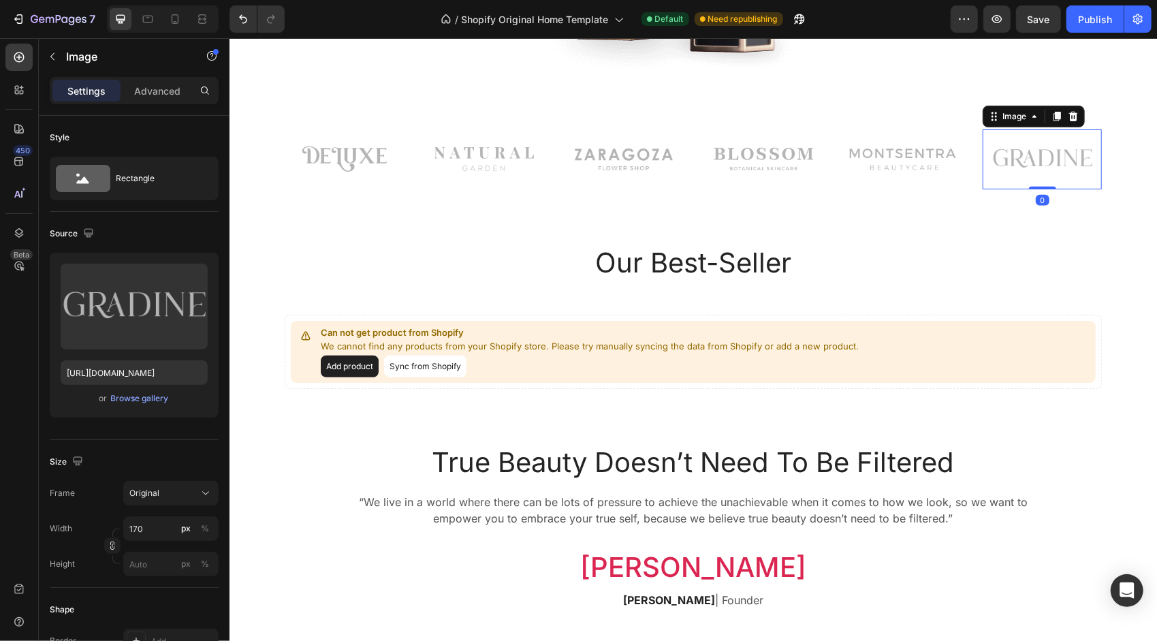
click at [1067, 164] on img at bounding box center [1042, 159] width 116 height 60
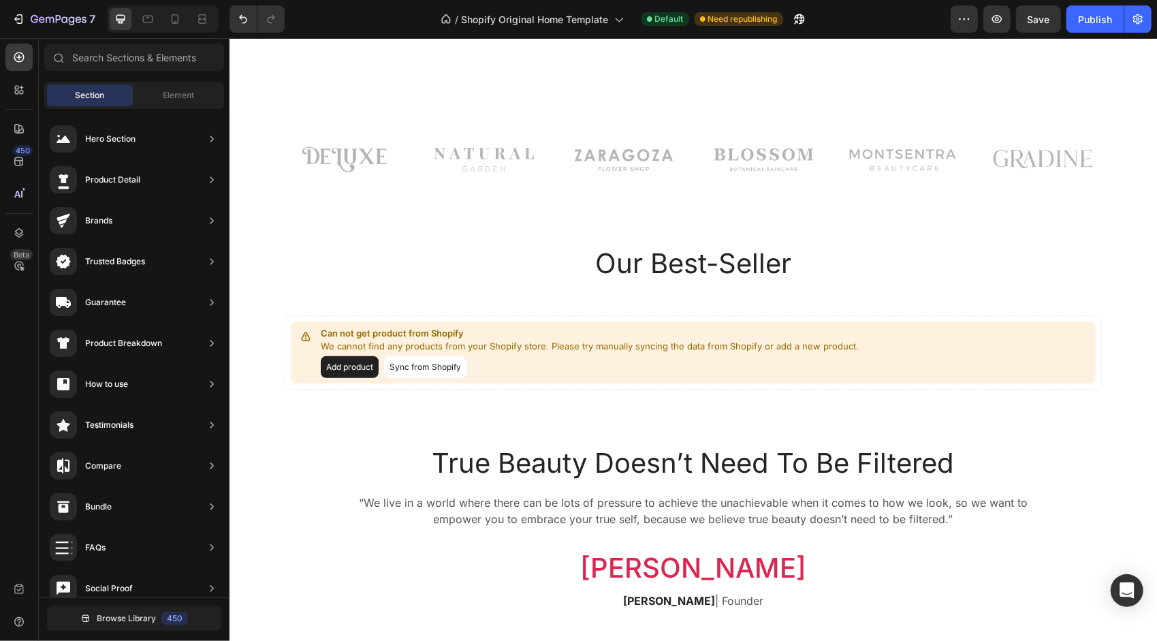
scroll to position [742, 0]
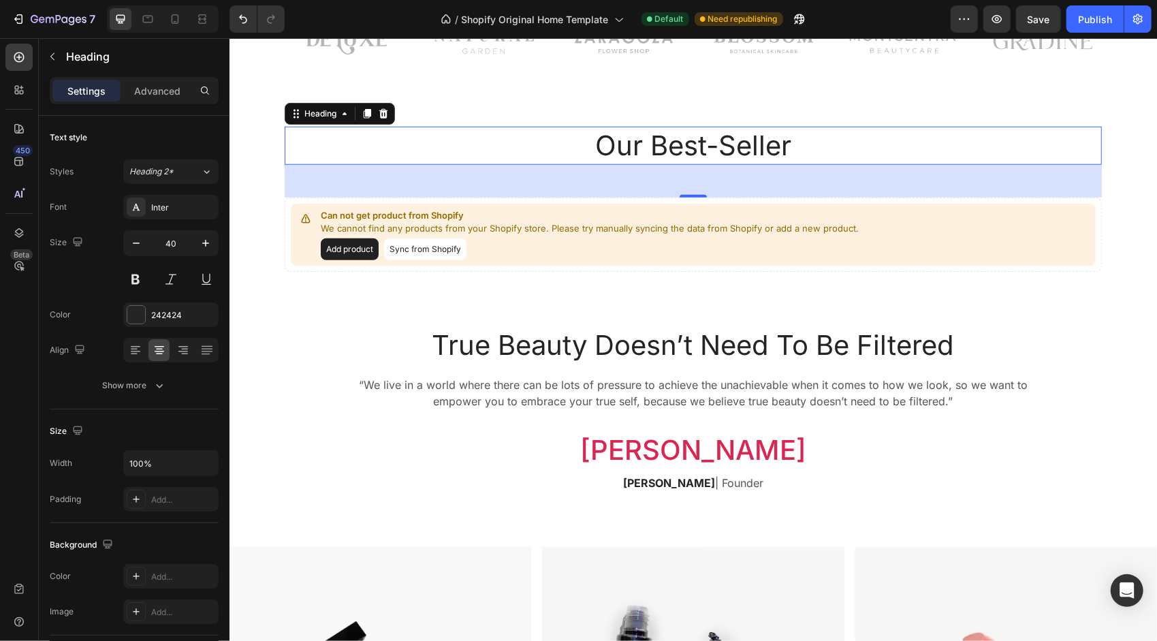
click at [679, 139] on p "Our Best-Seller" at bounding box center [692, 144] width 814 height 35
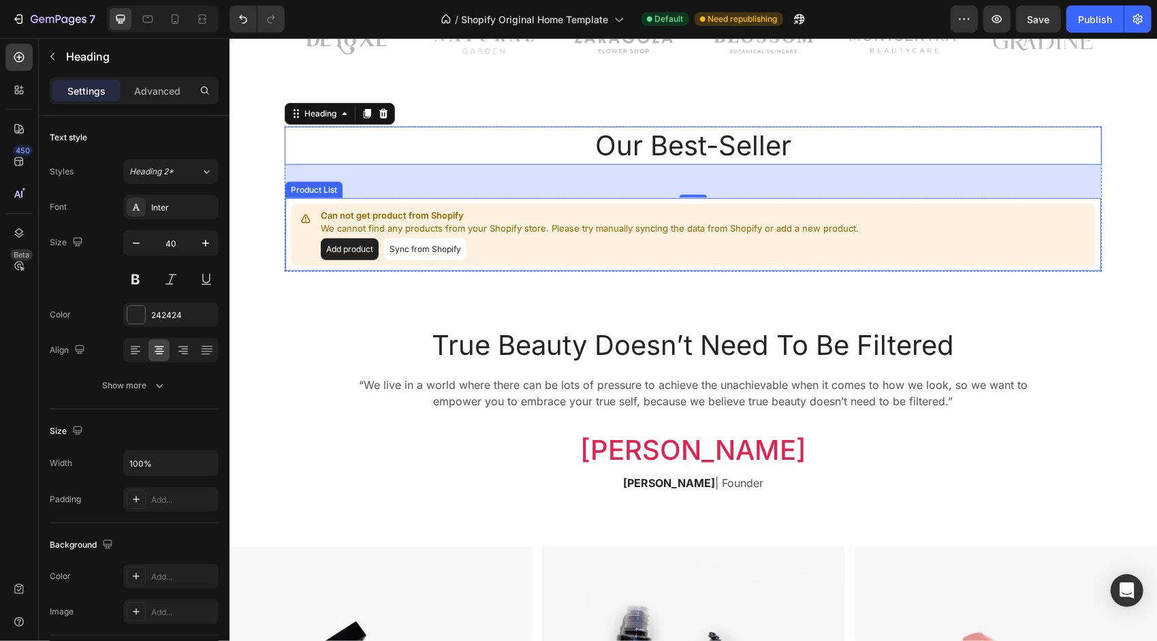
click at [433, 248] on button "Sync from Shopify" at bounding box center [424, 249] width 82 height 22
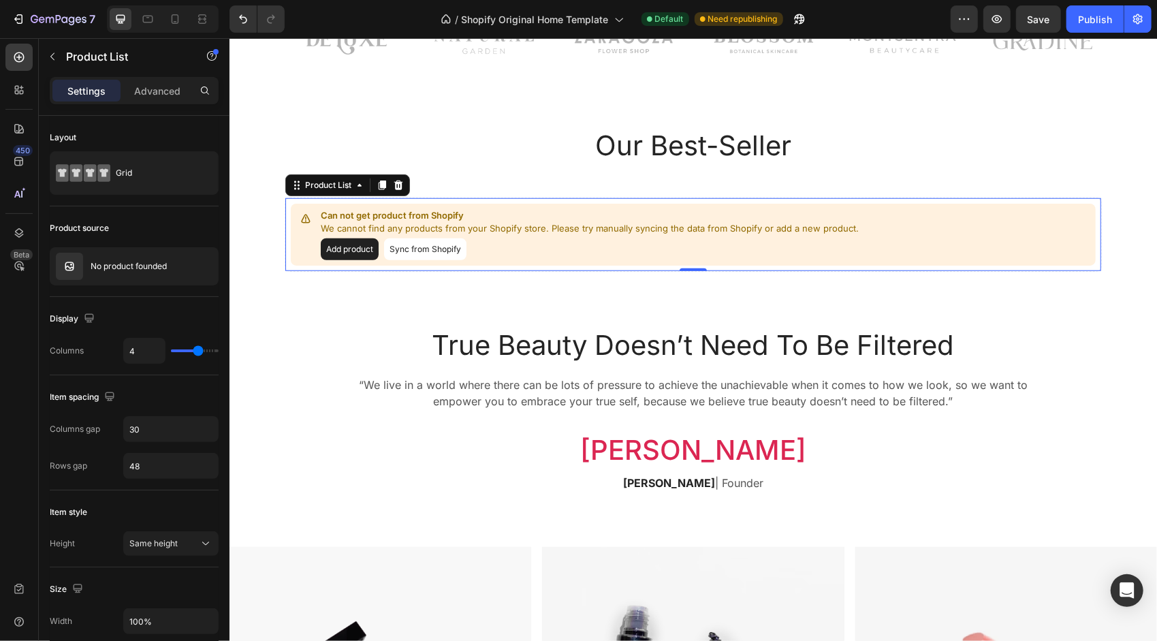
click at [433, 248] on button "Sync from Shopify" at bounding box center [424, 249] width 82 height 22
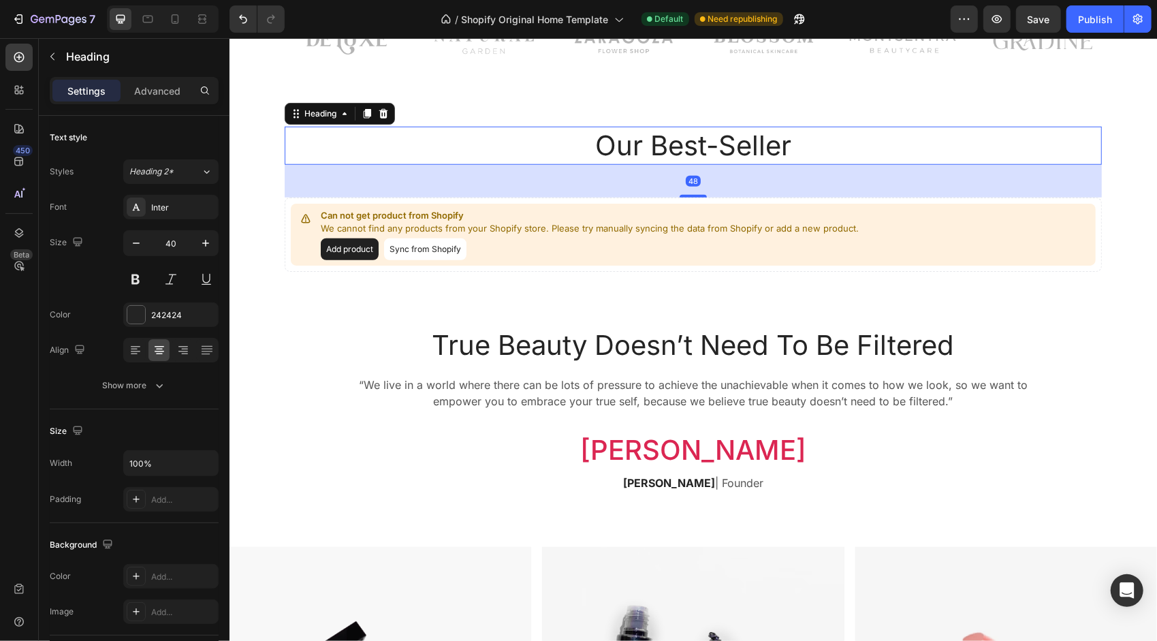
click at [705, 142] on p "Our Best-Seller" at bounding box center [692, 144] width 814 height 35
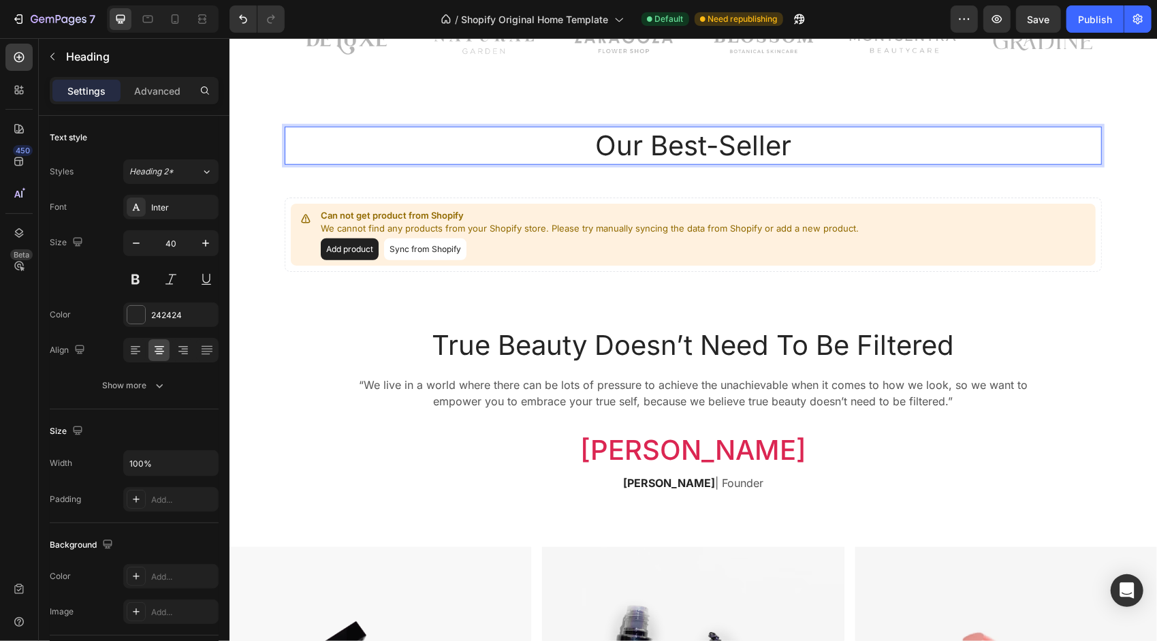
click at [811, 134] on p "Our Best-Seller" at bounding box center [692, 144] width 814 height 35
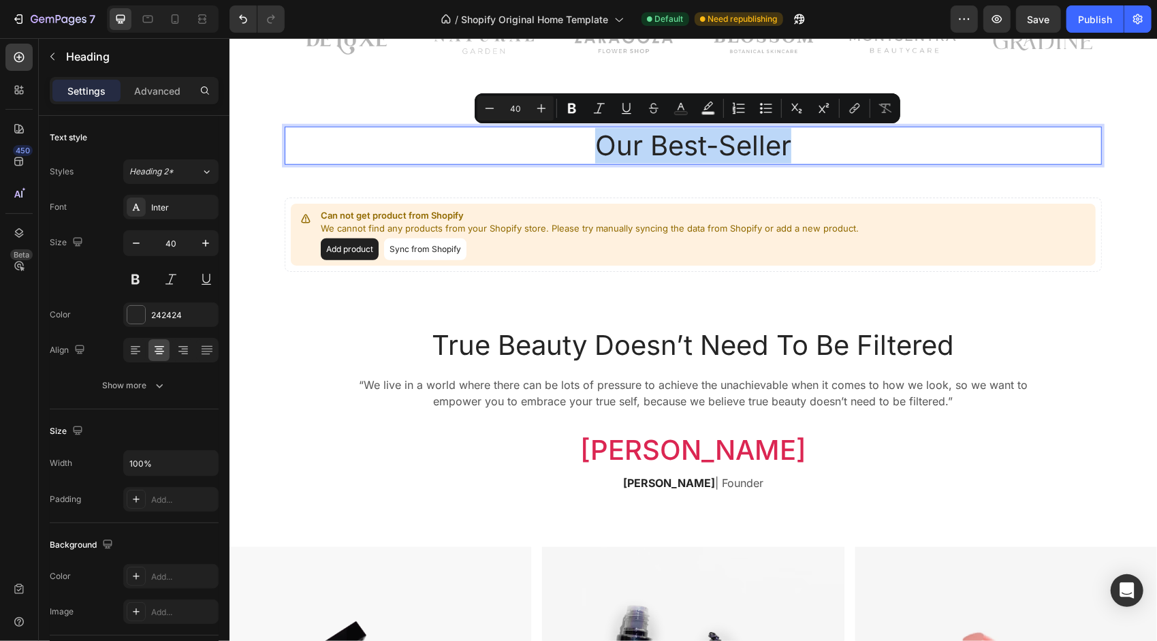
drag, startPoint x: 802, startPoint y: 142, endPoint x: 591, endPoint y: 146, distance: 211.1
click at [591, 146] on p "Our Best-Seller" at bounding box center [692, 144] width 814 height 35
copy p "Our Best-Seller"
click at [643, 321] on div "Our Best-Seller Heading 48 Can not get product from Shopify We cannot find any …" at bounding box center [692, 225] width 927 height 199
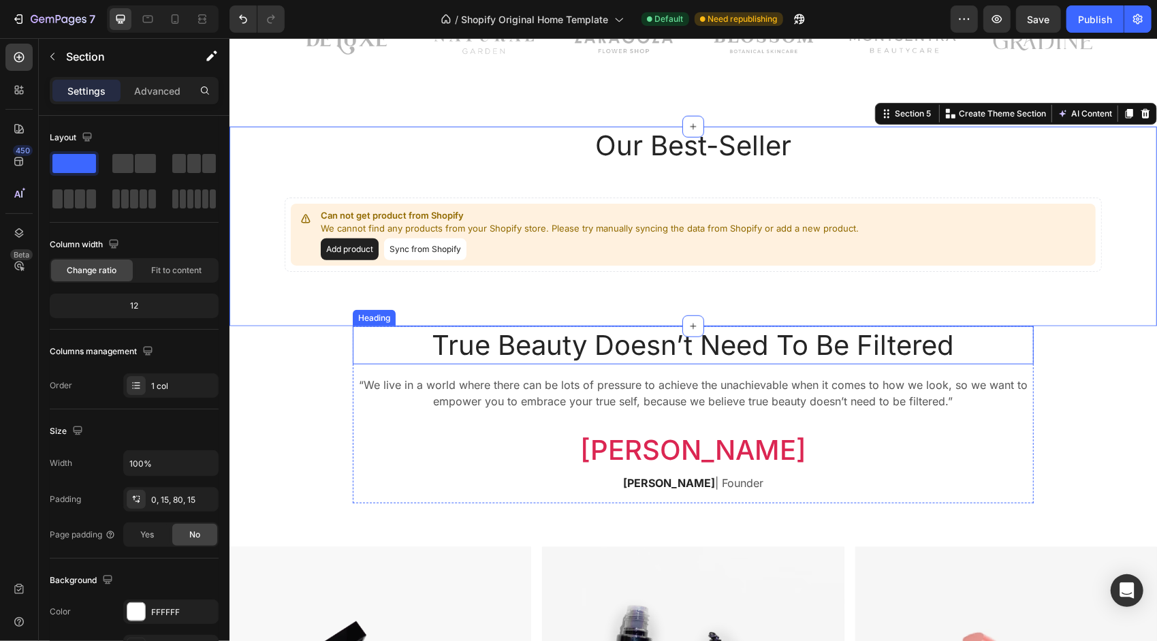
click at [481, 332] on p "True Beauty Doesn’t Need To Be Filtered" at bounding box center [692, 344] width 678 height 35
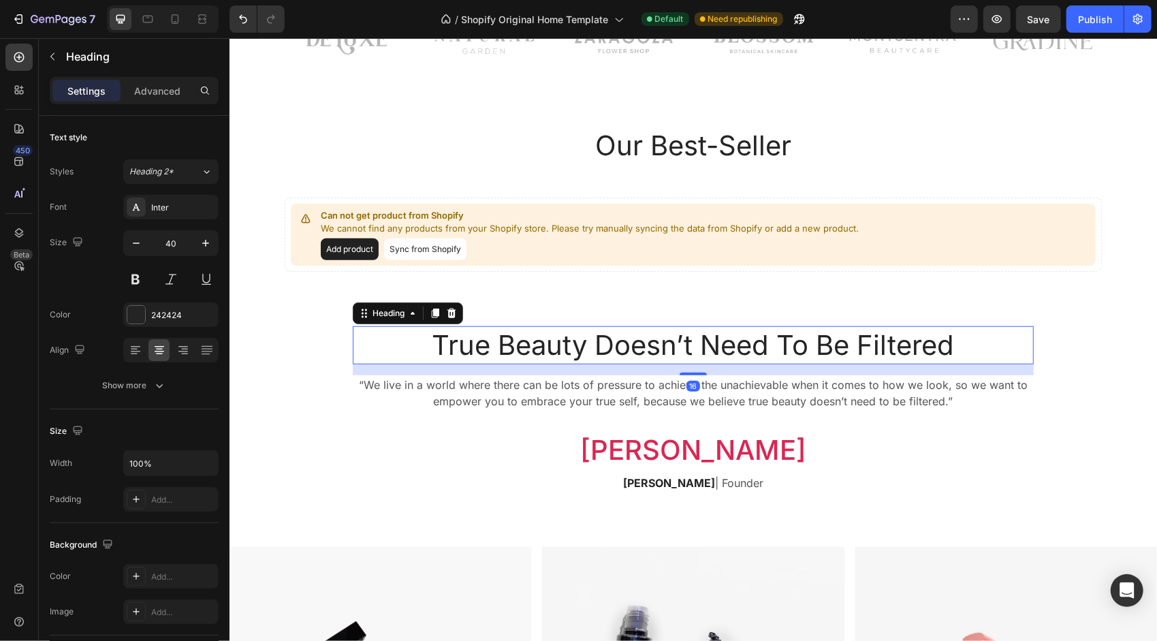
click at [436, 345] on p "True Beauty Doesn’t Need To Be Filtered" at bounding box center [692, 344] width 678 height 35
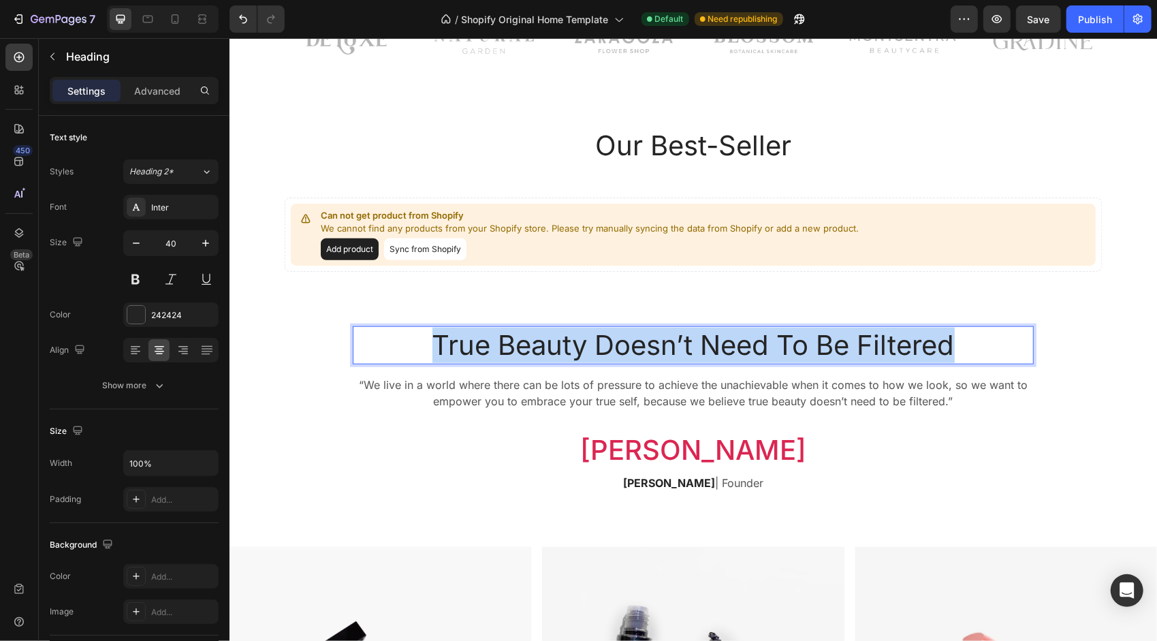
drag, startPoint x: 409, startPoint y: 336, endPoint x: 946, endPoint y: 346, distance: 537.2
click at [946, 346] on p "True Beauty Doesn’t Need To Be Filtered" at bounding box center [692, 344] width 678 height 35
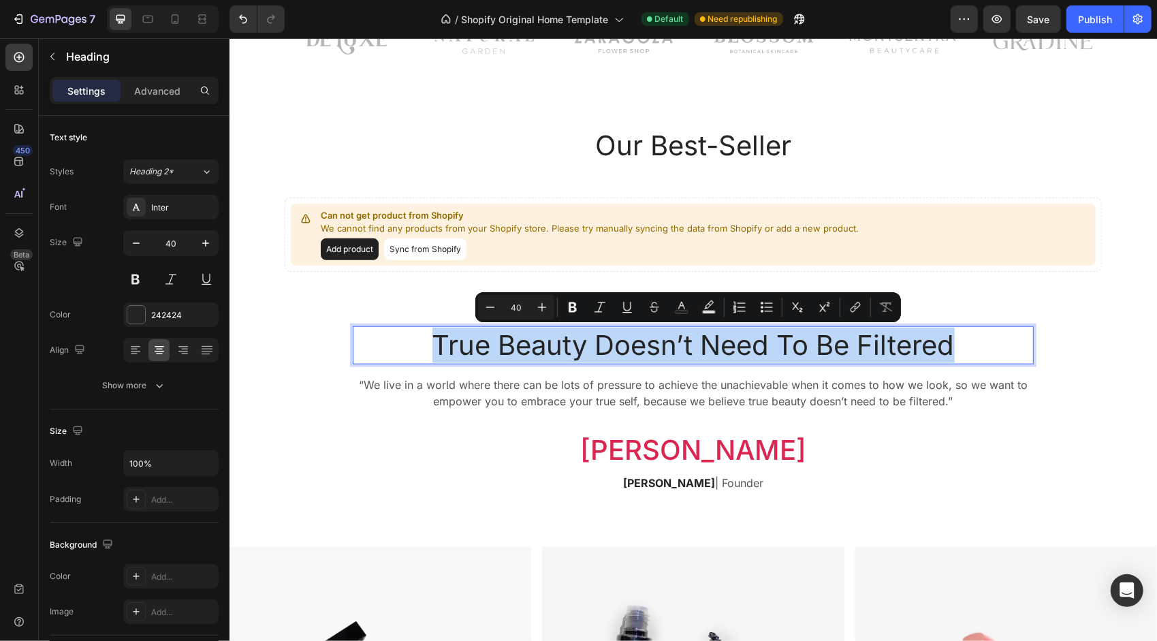
copy p "True Beauty Doesn’t Need To Be Filtered"
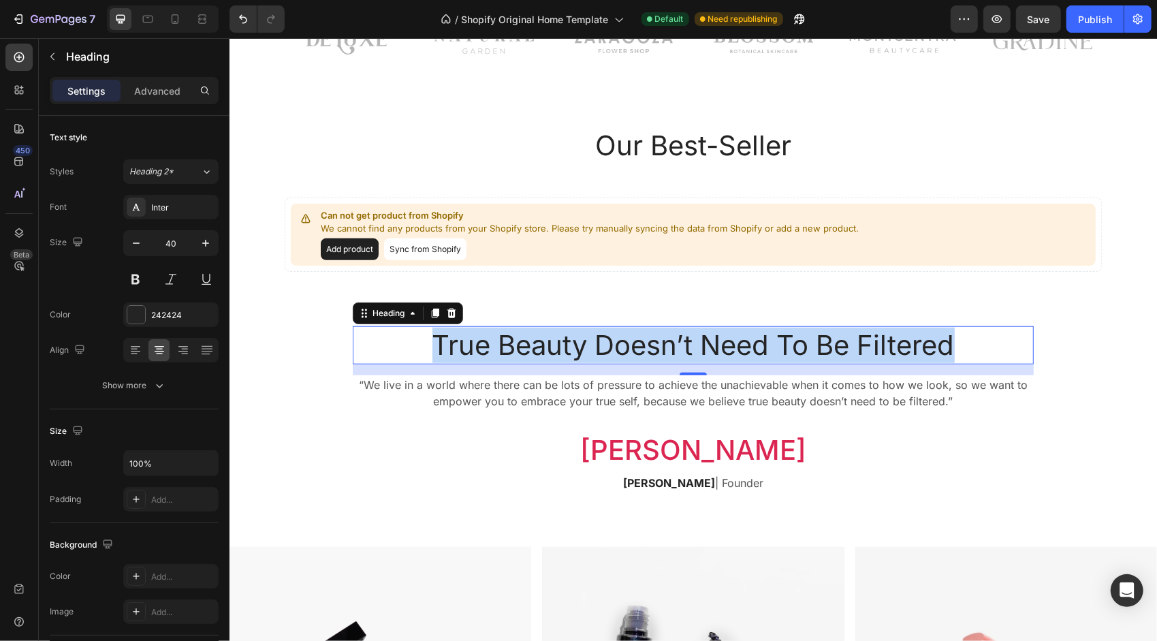
click at [884, 343] on p "True Beauty Doesn’t Need To Be Filtered" at bounding box center [692, 344] width 678 height 35
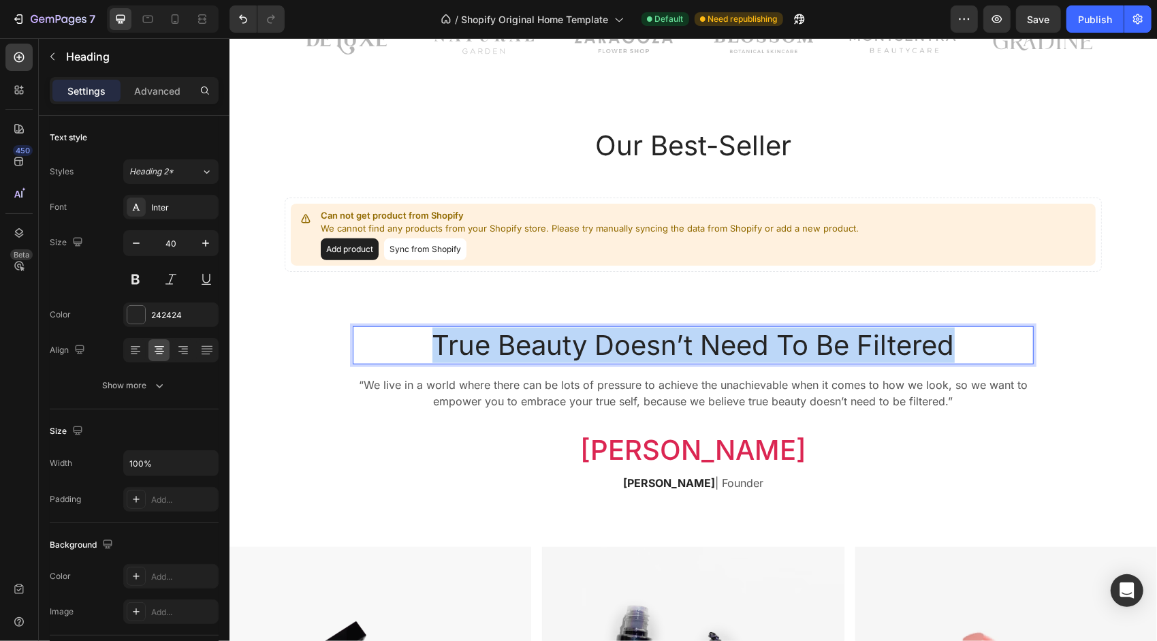
drag, startPoint x: 975, startPoint y: 340, endPoint x: 391, endPoint y: 340, distance: 583.4
click at [391, 340] on p "True Beauty Doesn’t Need To Be Filtered" at bounding box center [692, 344] width 678 height 35
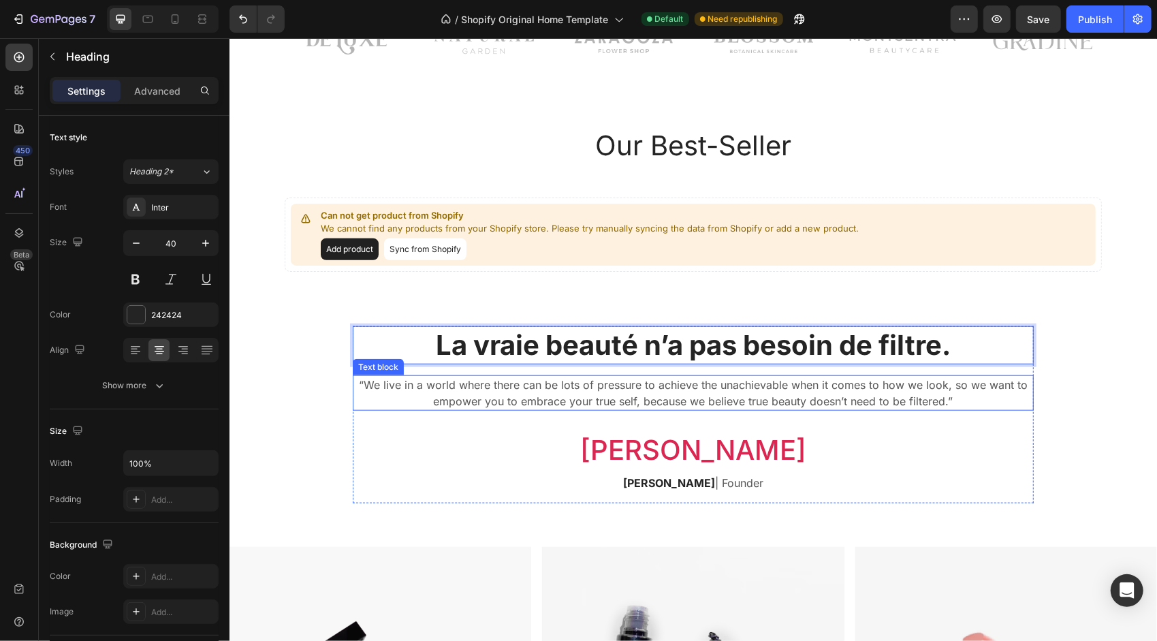
click at [365, 379] on p "“We live in a world where there can be lots of pressure to achieve the unachiev…" at bounding box center [692, 392] width 678 height 33
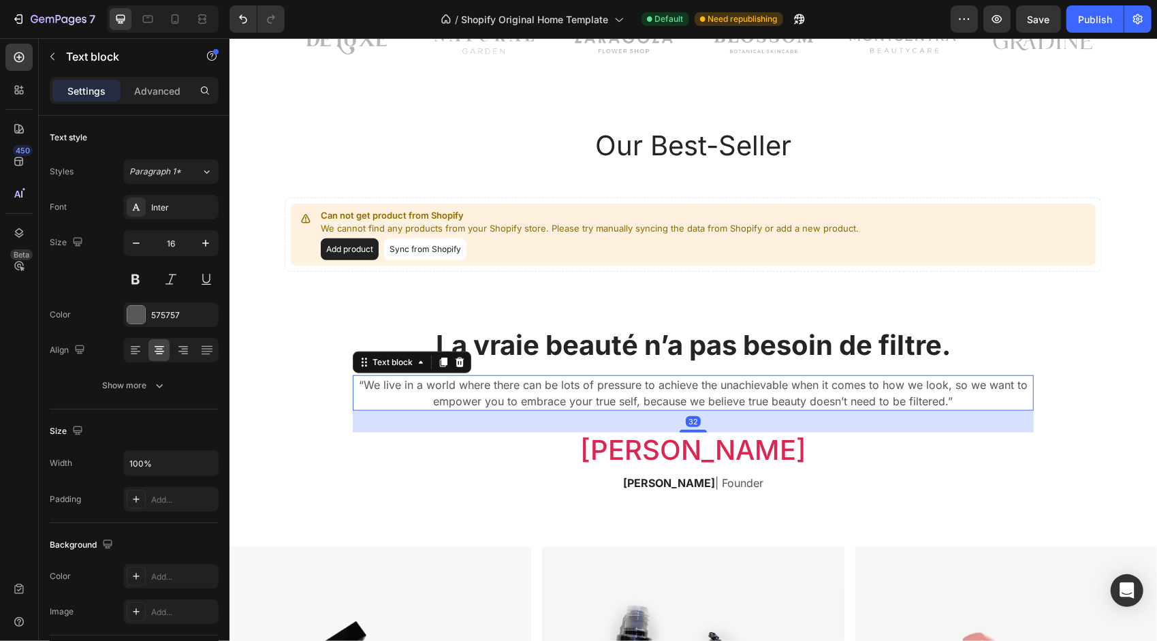
click at [358, 381] on p "“We live in a world where there can be lots of pressure to achieve the unachiev…" at bounding box center [692, 392] width 678 height 33
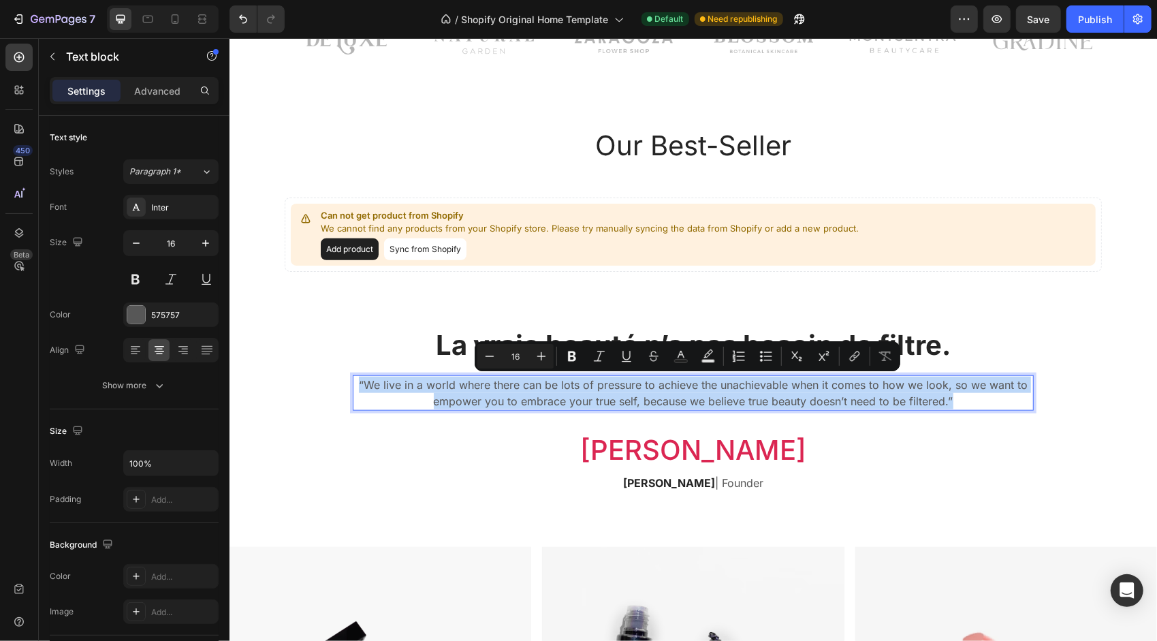
drag, startPoint x: 355, startPoint y: 379, endPoint x: 963, endPoint y: 407, distance: 607.8
click at [963, 407] on p "“We live in a world where there can be lots of pressure to achieve the unachiev…" at bounding box center [692, 392] width 678 height 33
copy p "“We live in a world where there can be lots of pressure to achieve the unachiev…"
click at [994, 395] on p "“We live in a world where there can be lots of pressure to achieve the unachiev…" at bounding box center [692, 392] width 678 height 33
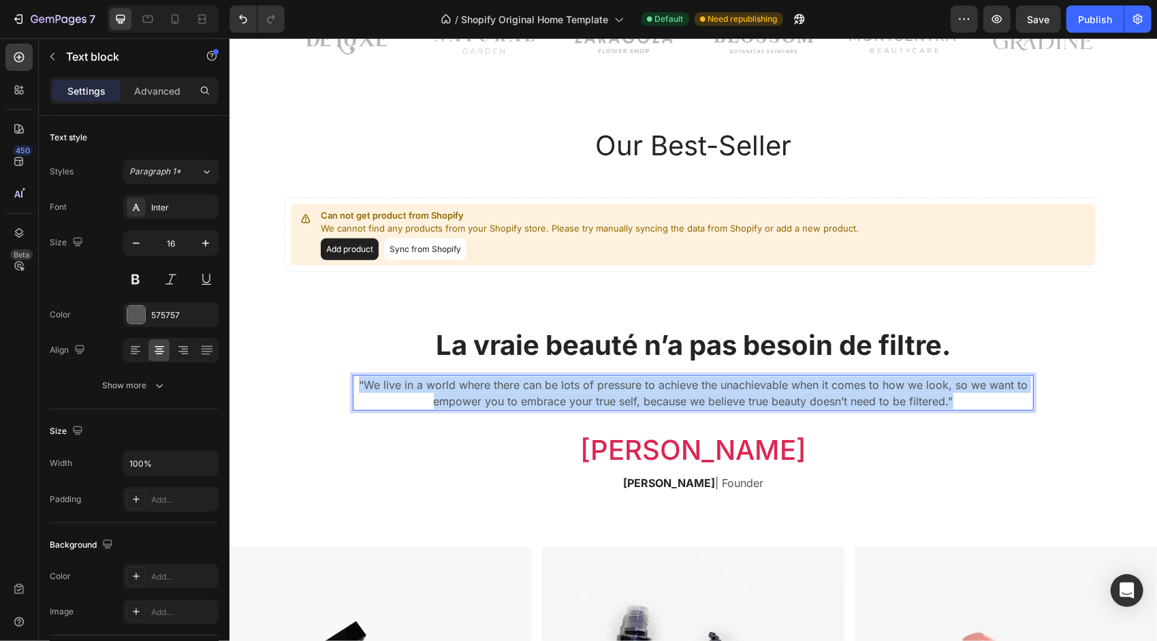
drag, startPoint x: 969, startPoint y: 397, endPoint x: 350, endPoint y: 387, distance: 619.5
click at [353, 387] on p "“We live in a world where there can be lots of pressure to achieve the unachiev…" at bounding box center [692, 392] width 678 height 33
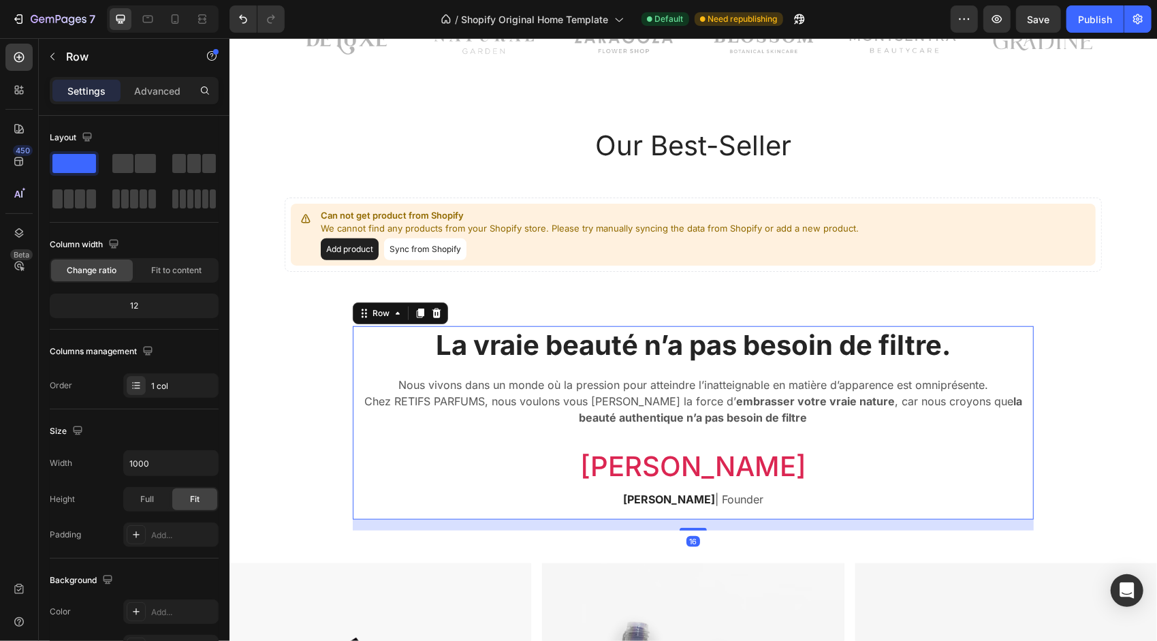
click at [715, 484] on div "⁠⁠⁠⁠⁠⁠⁠ La vraie beauté n’a pas besoin de filtre. Heading Nous vivons dans un m…" at bounding box center [692, 421] width 681 height 193
click at [675, 462] on p "Vivian" at bounding box center [692, 465] width 678 height 33
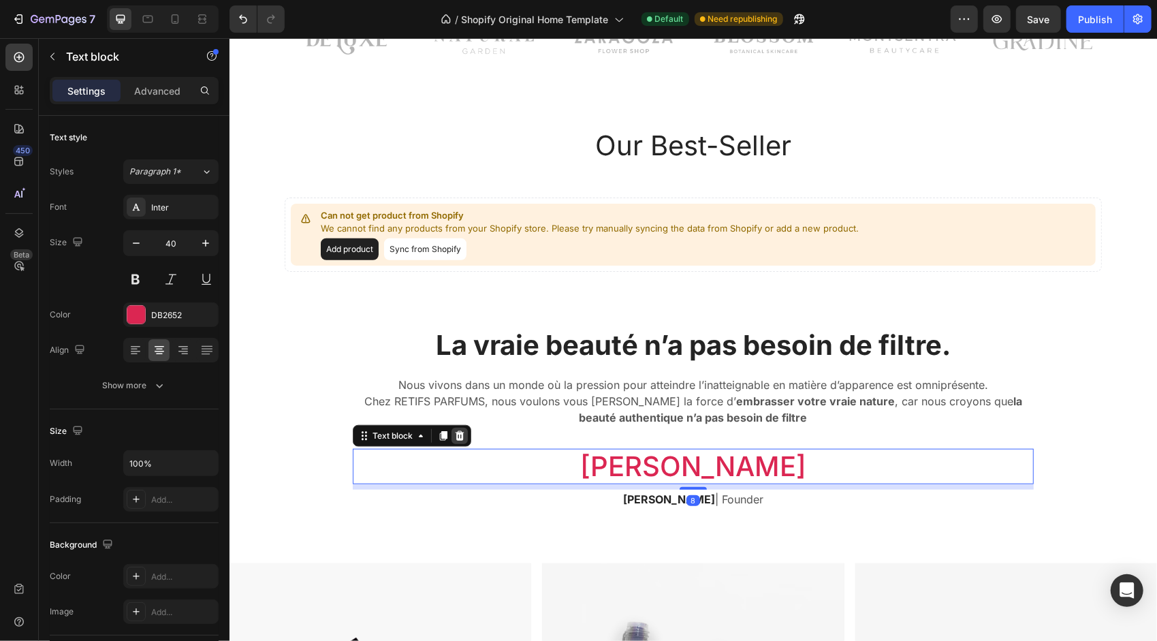
click at [459, 432] on div at bounding box center [459, 435] width 16 height 16
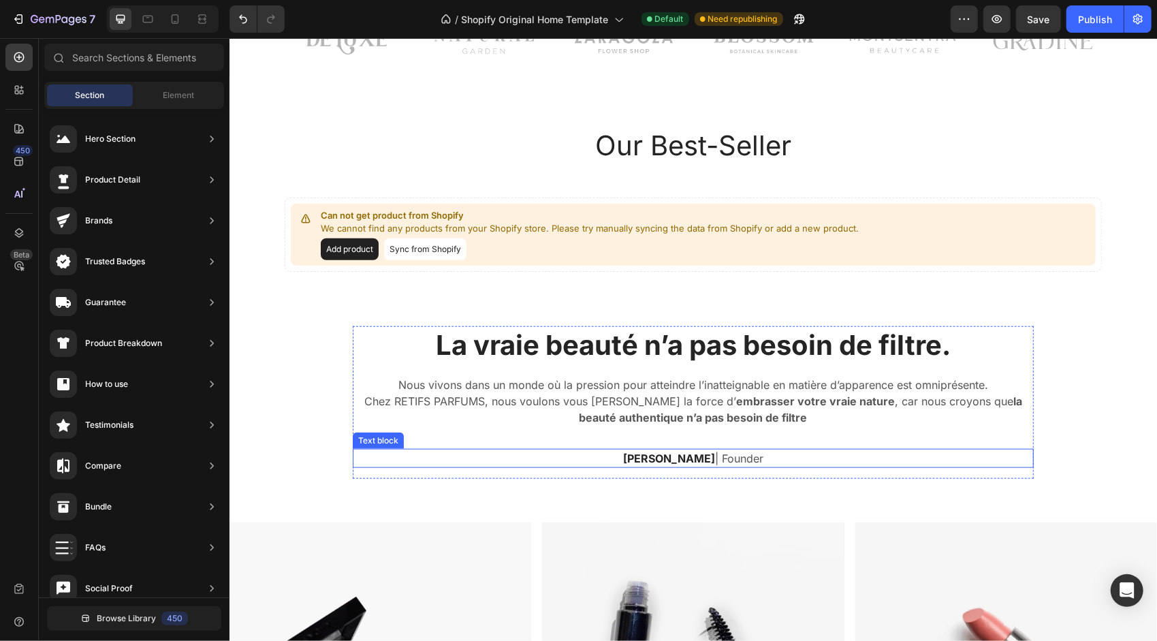
click at [720, 453] on p "Vivian Swift | Founder" at bounding box center [692, 457] width 678 height 16
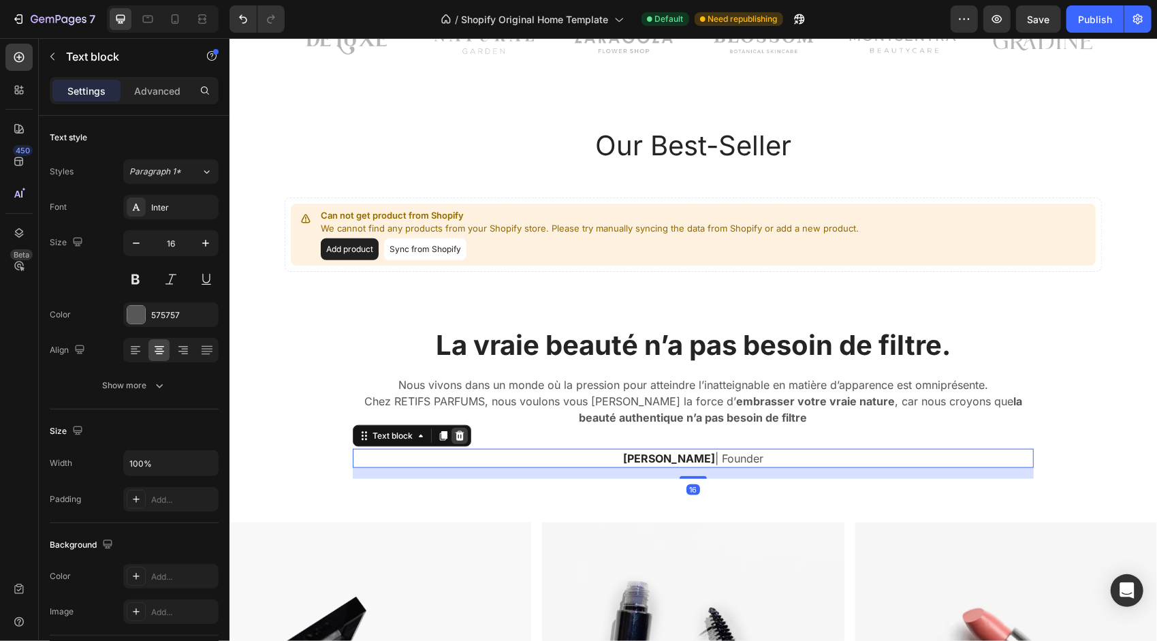
click at [455, 431] on icon at bounding box center [459, 435] width 9 height 10
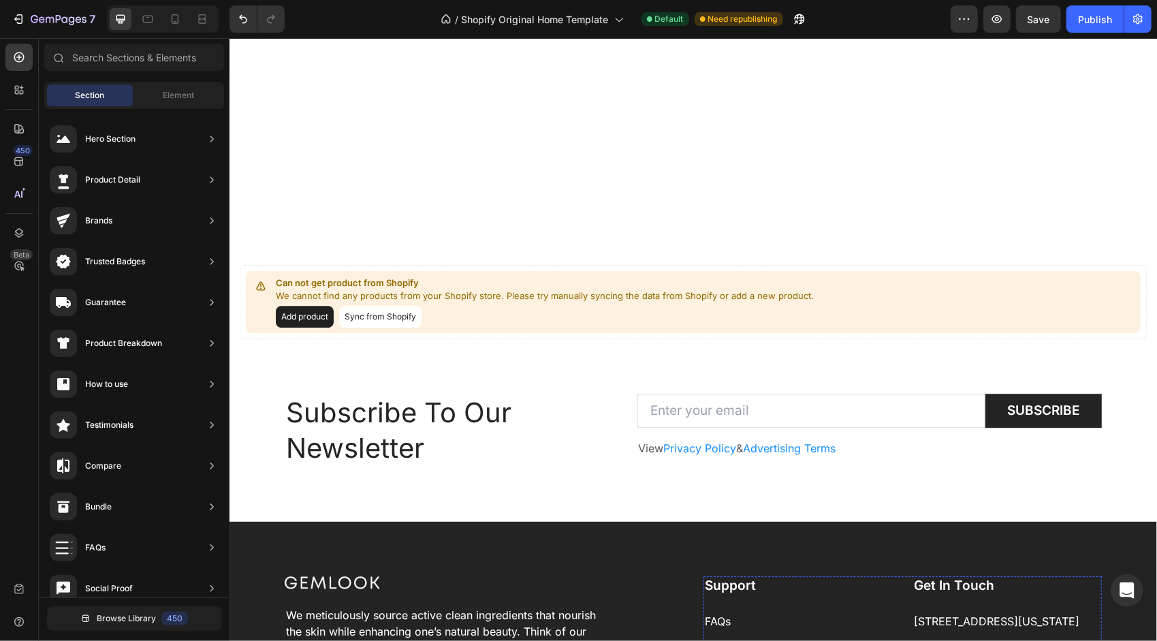
scroll to position [2798, 0]
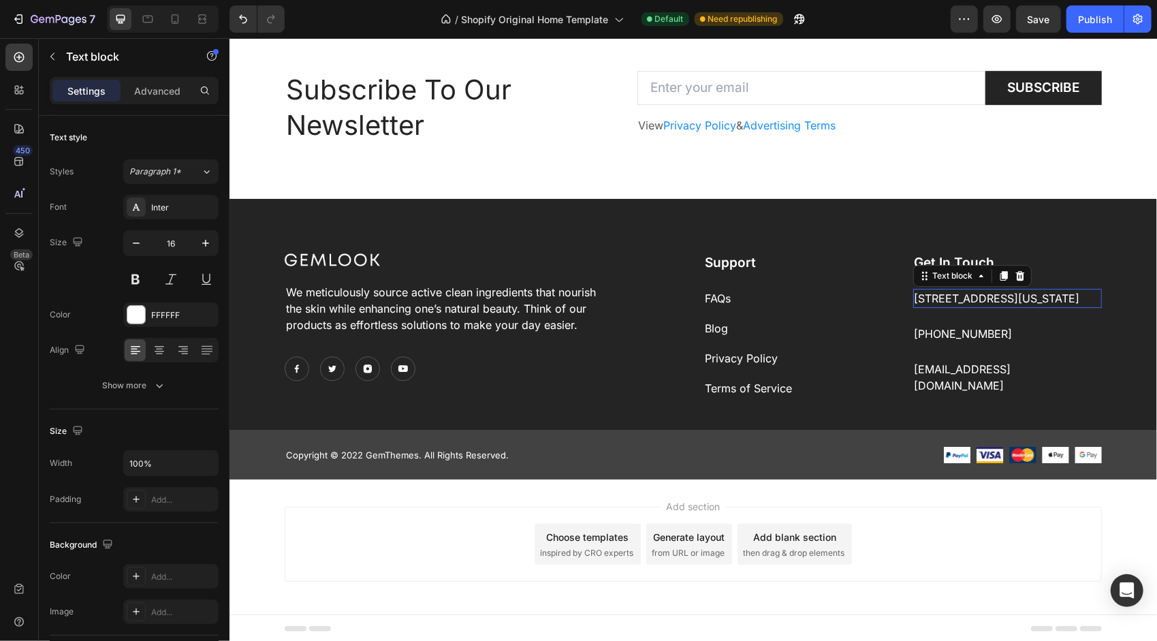
click at [954, 301] on p "4167 Park Boulevard, Osage, Iowa, United State" at bounding box center [1007, 297] width 187 height 16
click at [941, 298] on p "4167 Park Boulevard, Osage, Iowa, United State" at bounding box center [1007, 297] width 187 height 16
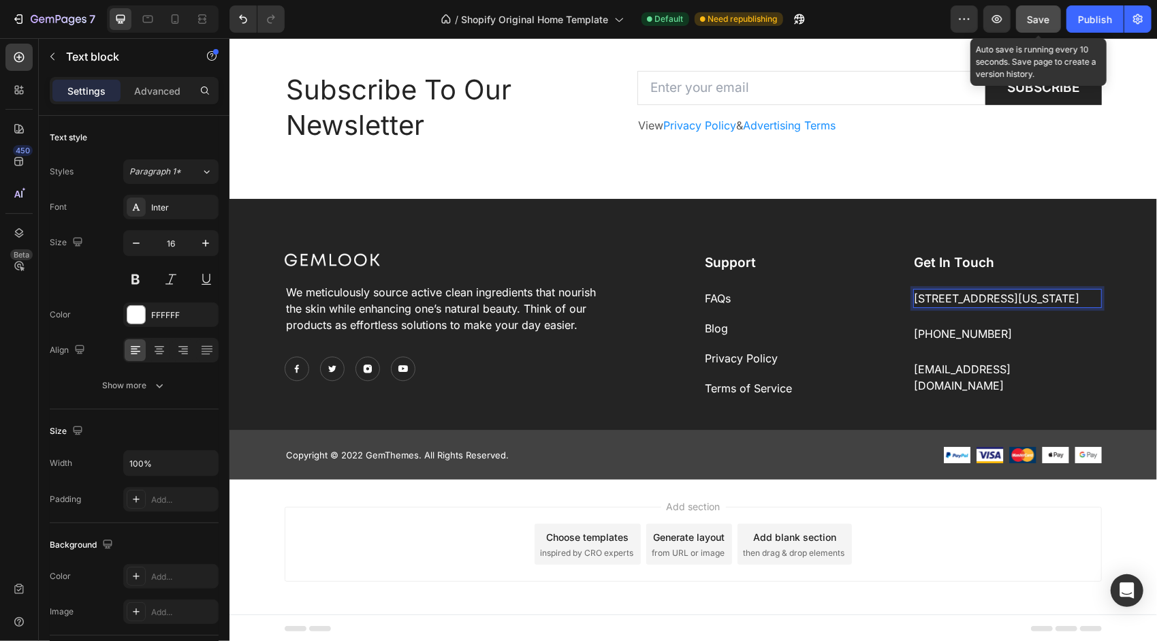
click at [1059, 18] on button "Save" at bounding box center [1038, 18] width 45 height 27
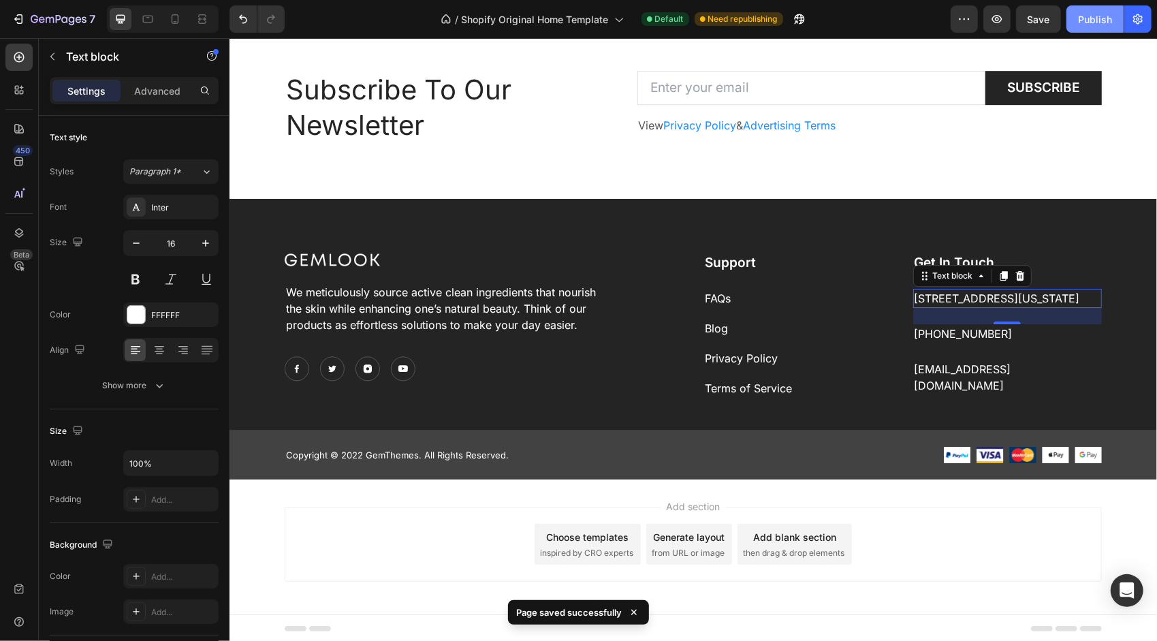
click at [1091, 11] on button "Publish" at bounding box center [1094, 18] width 57 height 27
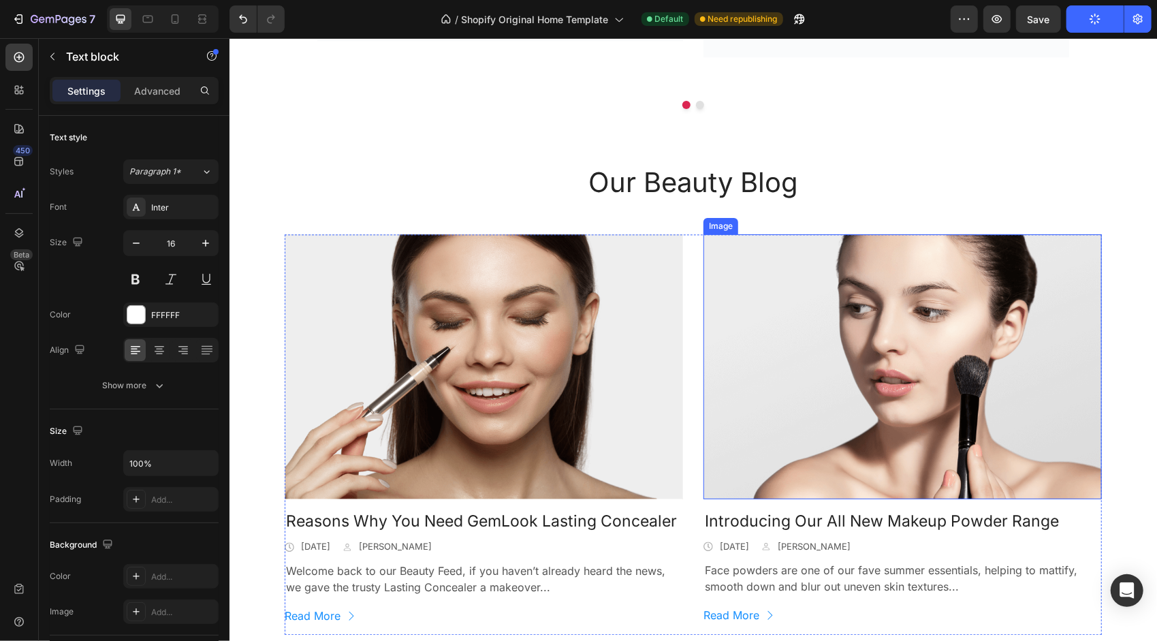
scroll to position [0, 0]
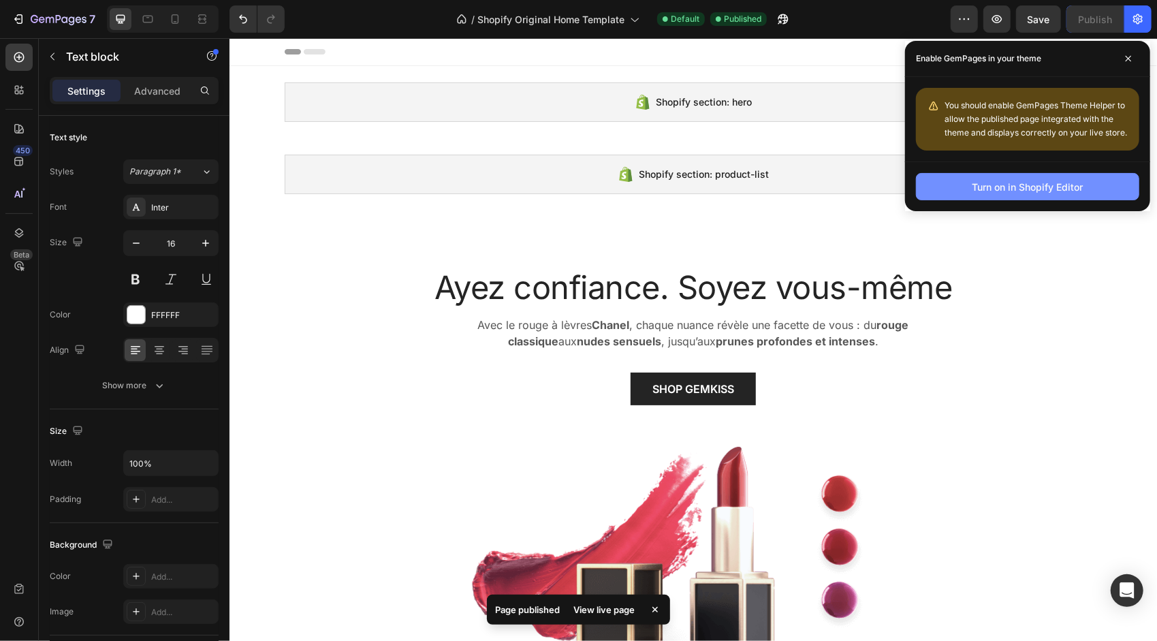
click at [1059, 197] on button "Turn on in Shopify Editor" at bounding box center [1027, 186] width 223 height 27
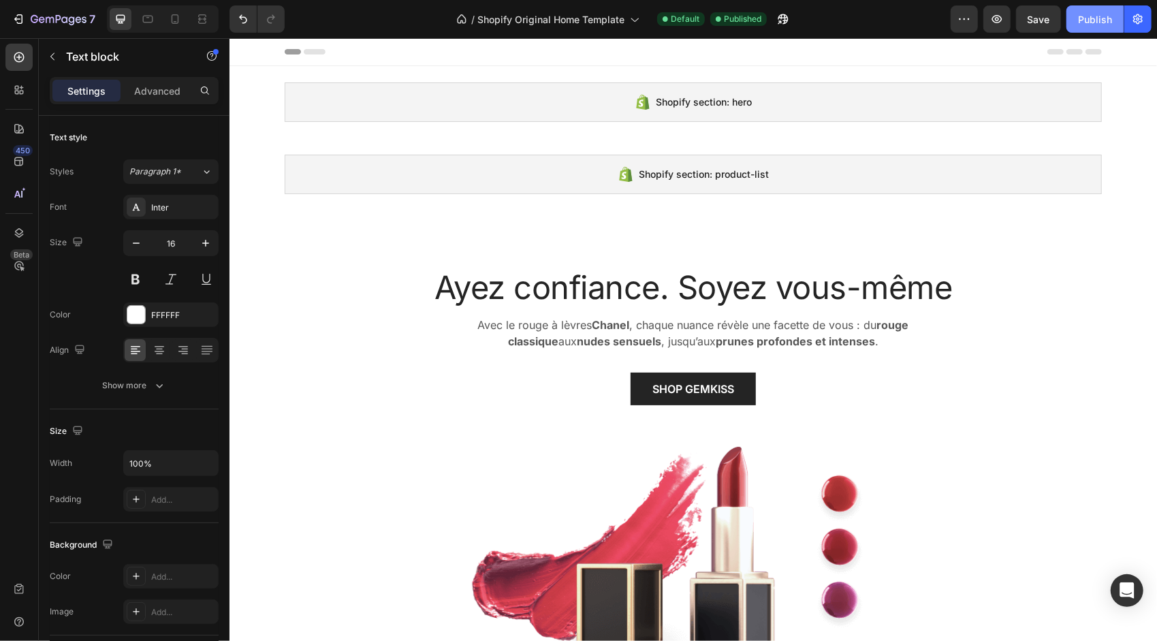
click at [1075, 21] on button "Publish" at bounding box center [1094, 18] width 57 height 27
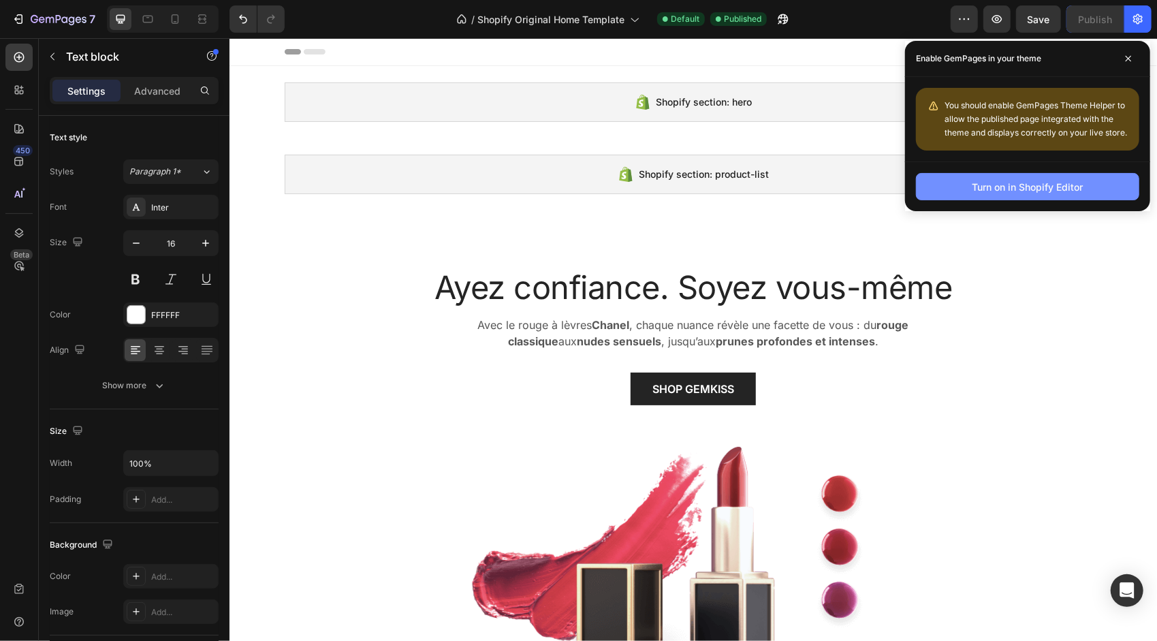
click at [1042, 187] on div "Turn on in Shopify Editor" at bounding box center [1027, 187] width 111 height 14
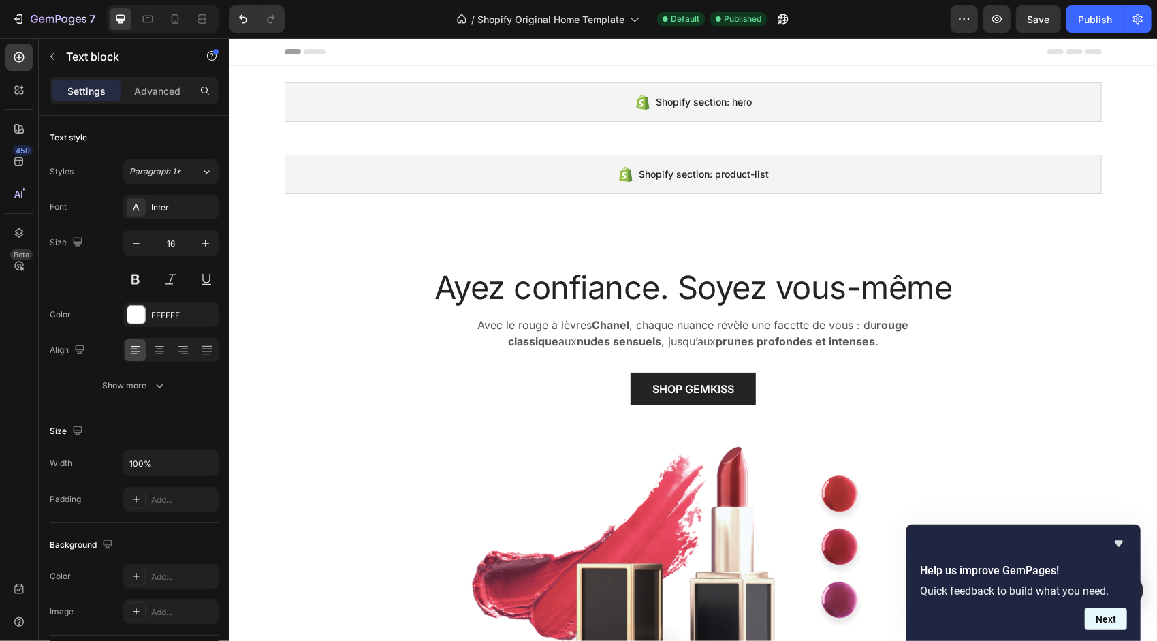
click at [1105, 620] on button "Next" at bounding box center [1105, 619] width 42 height 22
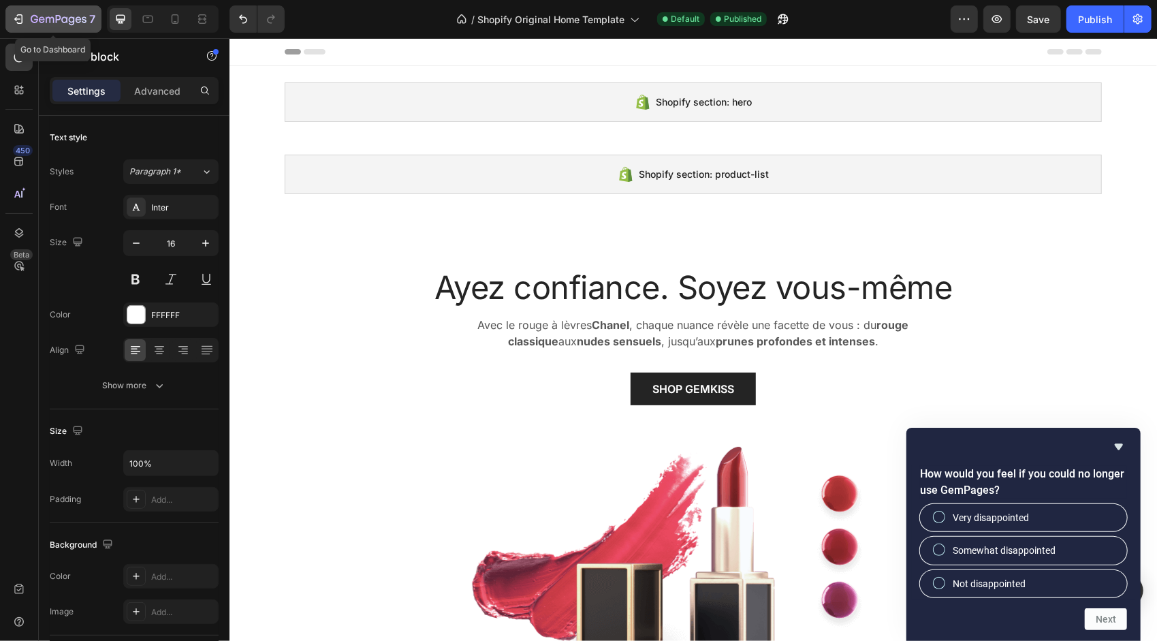
click at [61, 23] on icon "button" at bounding box center [59, 20] width 56 height 12
